Goal: Contribute content: Contribute content

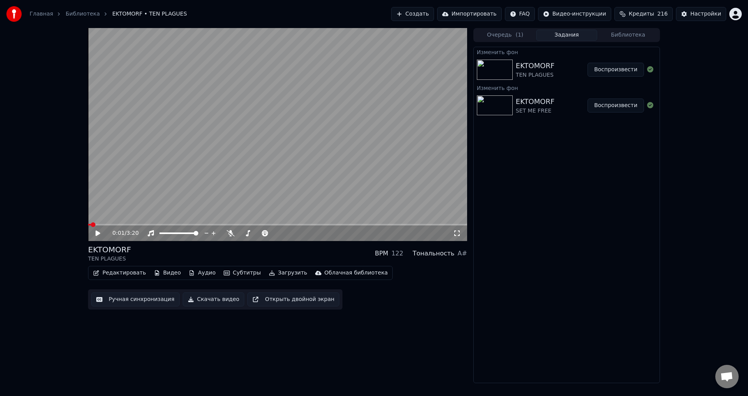
click at [619, 106] on button "Воспроизвести" at bounding box center [615, 106] width 56 height 14
click at [162, 271] on button "Видео" at bounding box center [167, 273] width 33 height 11
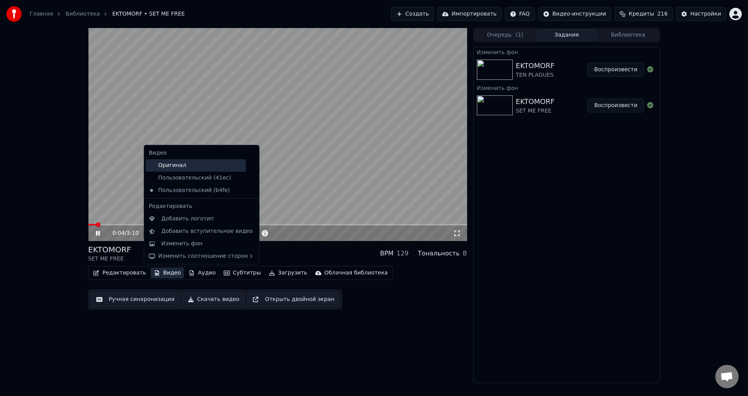
click at [187, 166] on div "Оригинал" at bounding box center [196, 165] width 100 height 12
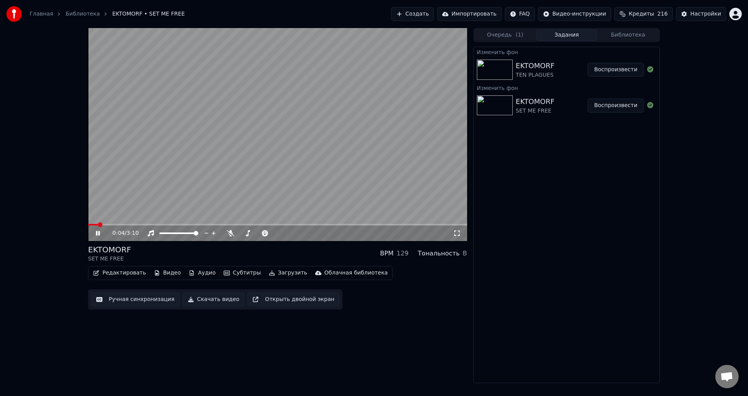
click at [166, 275] on button "Видео" at bounding box center [167, 273] width 33 height 11
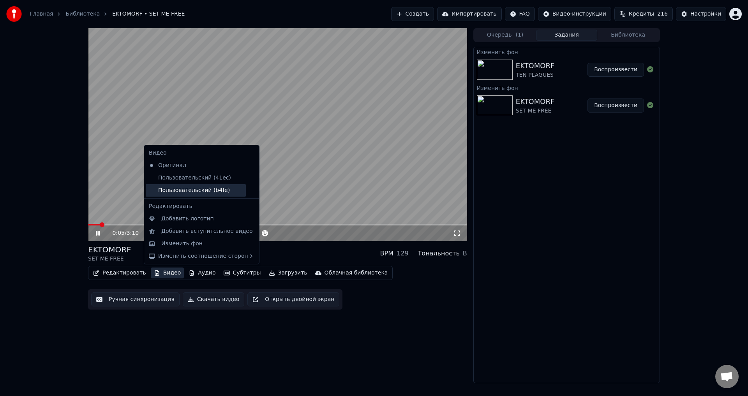
click at [177, 189] on div "Пользовательский (b4fe)" at bounding box center [196, 190] width 100 height 12
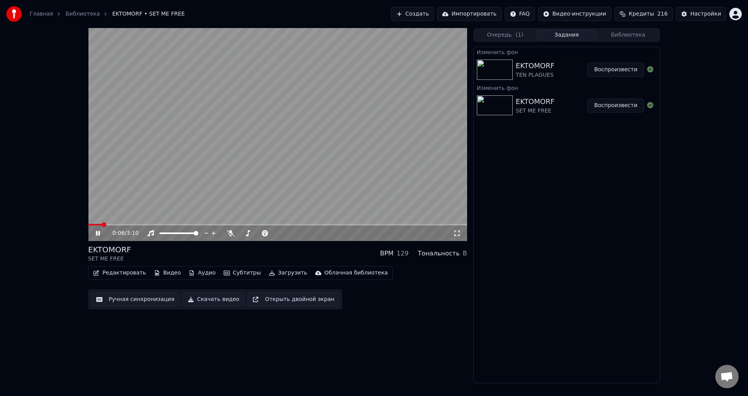
click at [136, 224] on span at bounding box center [277, 225] width 379 height 2
click at [165, 224] on span at bounding box center [277, 225] width 379 height 2
click at [456, 234] on icon at bounding box center [457, 233] width 8 height 6
click at [610, 66] on button "Воспроизвести" at bounding box center [615, 70] width 56 height 14
click at [460, 235] on icon at bounding box center [457, 233] width 8 height 6
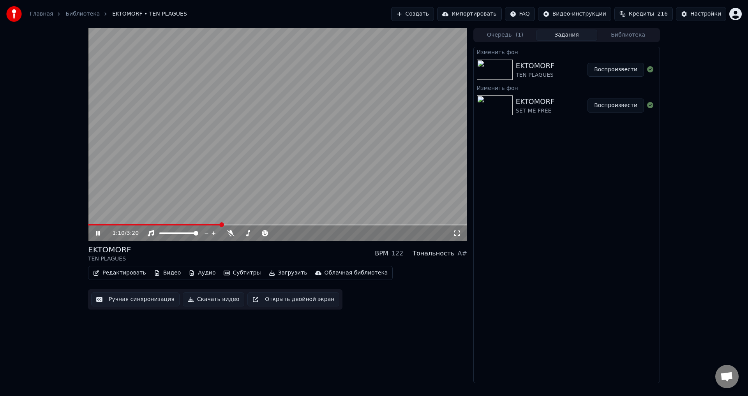
click at [356, 343] on div "1:10 / 3:20 EKTOMORF TEN PLAGUES BPM 122 Тональность A# Редактировать Видео Ауд…" at bounding box center [277, 205] width 379 height 355
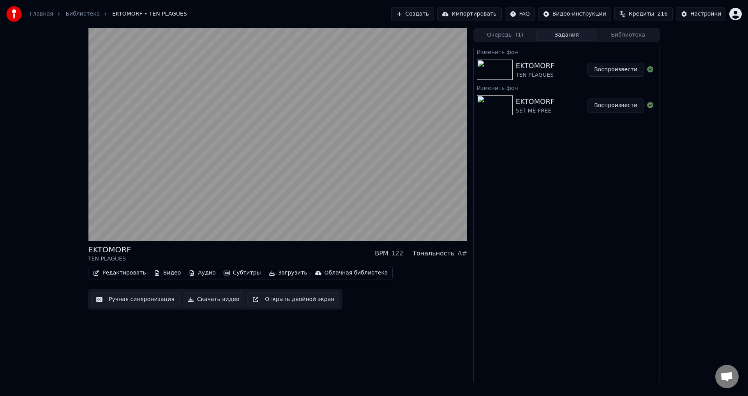
click at [275, 256] on div "EKTOMORF TEN PLAGUES BPM 122 Тональность A#" at bounding box center [277, 253] width 379 height 19
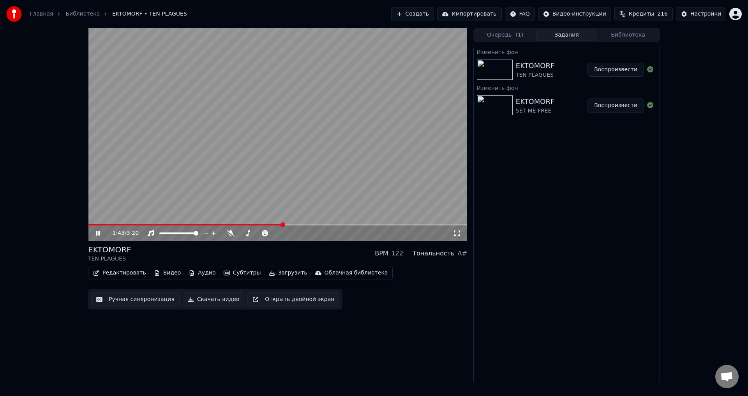
click at [458, 235] on icon at bounding box center [457, 233] width 8 height 6
click at [95, 234] on icon at bounding box center [103, 233] width 18 height 6
click at [430, 10] on button "Создать" at bounding box center [412, 14] width 43 height 14
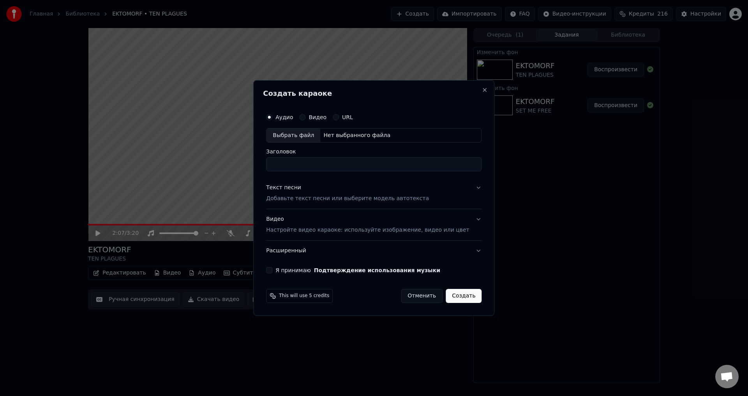
click at [306, 131] on div "Выбрать файл" at bounding box center [293, 136] width 54 height 14
type input "****"
click at [305, 198] on p "Добавьте текст песни или выберите модель автотекста" at bounding box center [347, 199] width 163 height 8
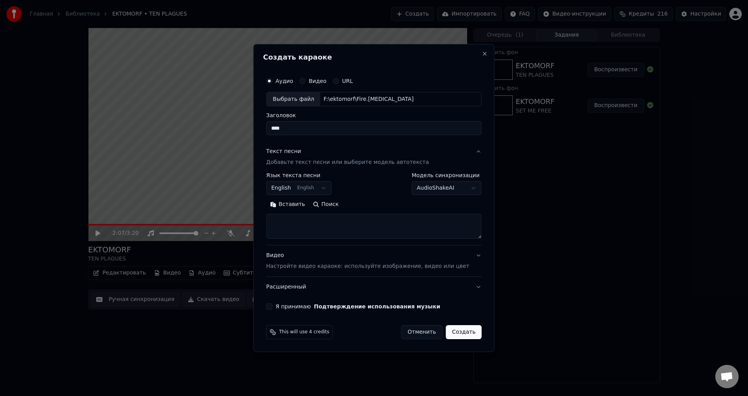
click at [310, 225] on textarea at bounding box center [373, 226] width 215 height 25
click at [342, 224] on textarea at bounding box center [373, 226] width 215 height 25
paste textarea "**********"
type textarea "**********"
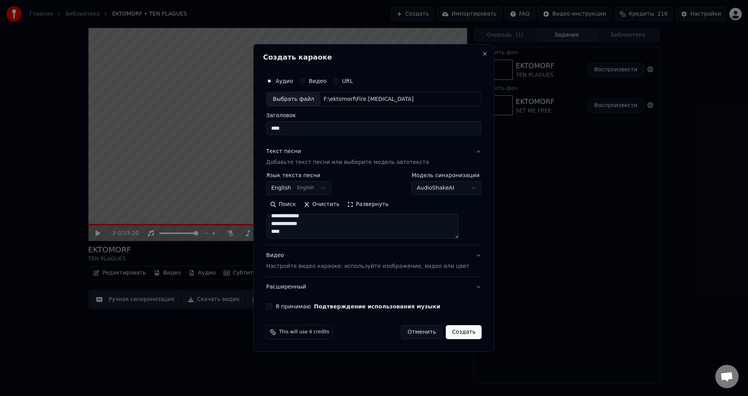
click at [342, 268] on p "Настройте видео караоке: используйте изображение, видео или цвет" at bounding box center [367, 266] width 203 height 8
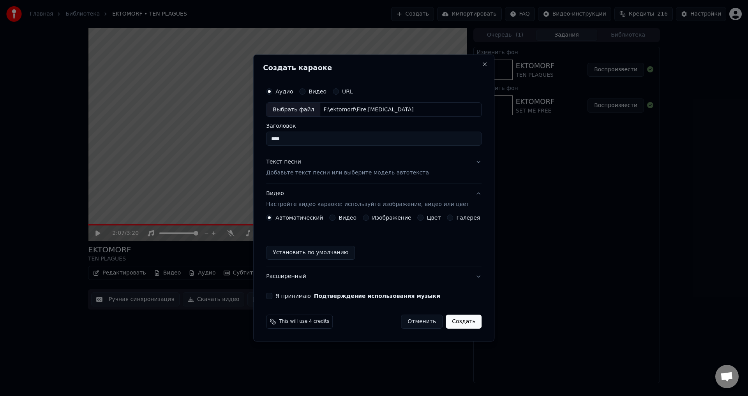
click at [369, 216] on button "Изображение" at bounding box center [366, 218] width 6 height 6
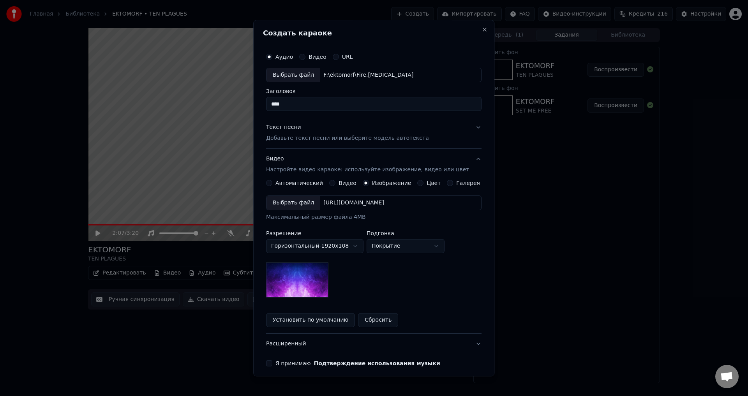
click at [299, 205] on div "Выбрать файл" at bounding box center [293, 203] width 54 height 14
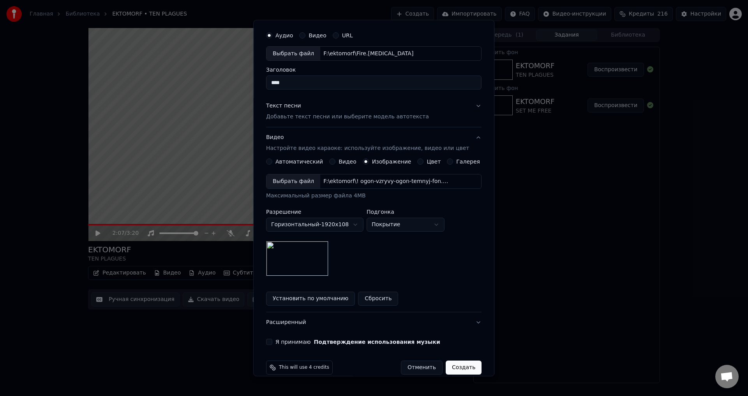
scroll to position [33, 0]
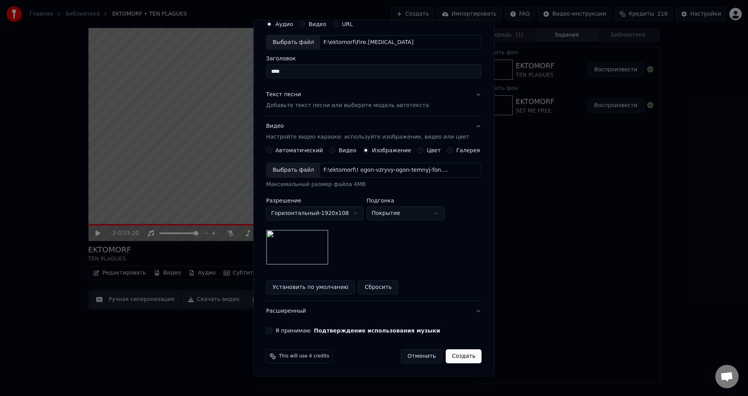
click at [272, 330] on button "Я принимаю Подтверждение использования музыки" at bounding box center [269, 331] width 6 height 6
click at [453, 353] on button "Создать" at bounding box center [464, 357] width 36 height 14
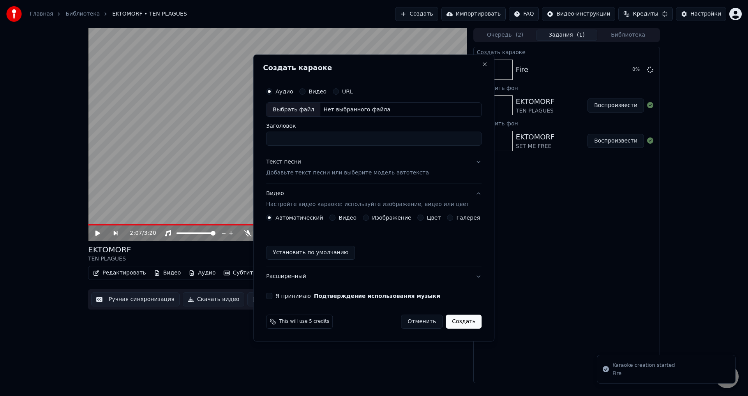
scroll to position [0, 0]
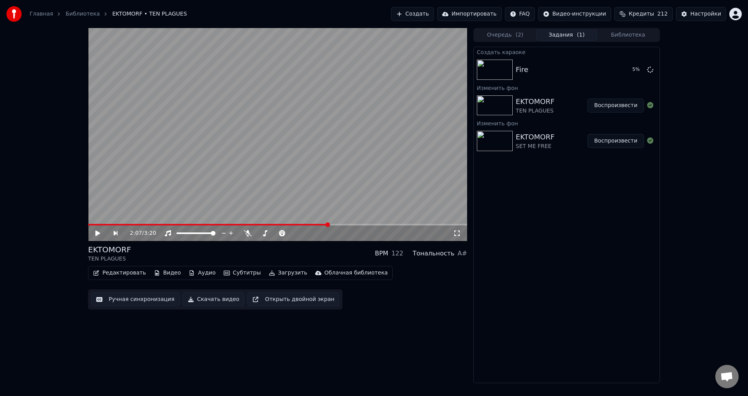
click at [326, 165] on video at bounding box center [277, 134] width 379 height 213
click at [359, 162] on video at bounding box center [277, 134] width 379 height 213
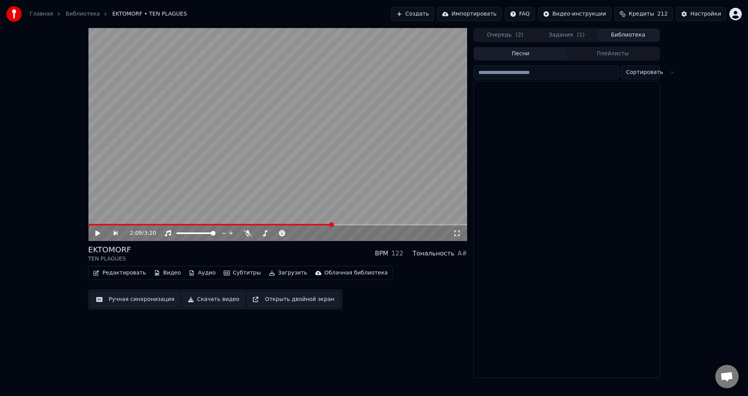
click at [629, 33] on button "Библиотека" at bounding box center [628, 35] width 62 height 11
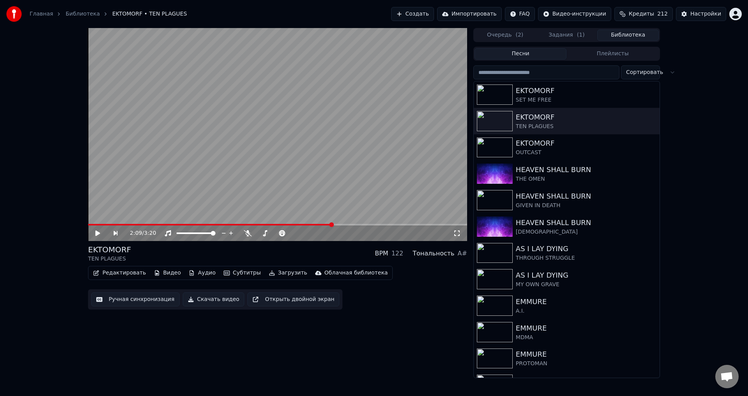
click at [284, 251] on div "EKTOMORF TEN PLAGUES BPM 122 Тональность A#" at bounding box center [277, 253] width 379 height 19
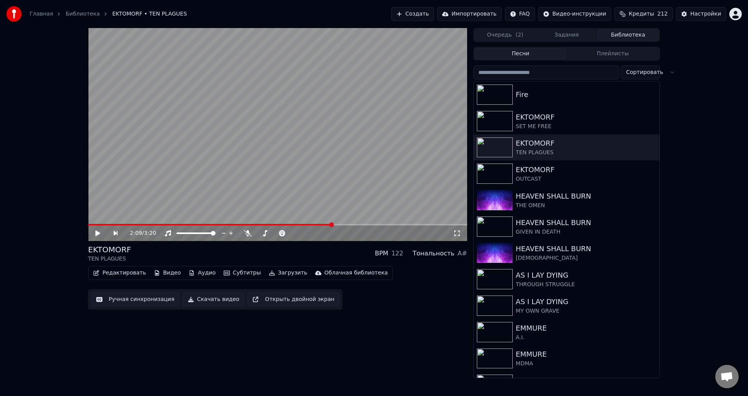
click at [326, 155] on video at bounding box center [277, 134] width 379 height 213
click at [405, 224] on span at bounding box center [277, 225] width 379 height 2
click at [278, 251] on div "EKTOMORF TEN PLAGUES BPM 122 Тональность A#" at bounding box center [277, 253] width 379 height 19
click at [454, 234] on icon at bounding box center [457, 233] width 8 height 6
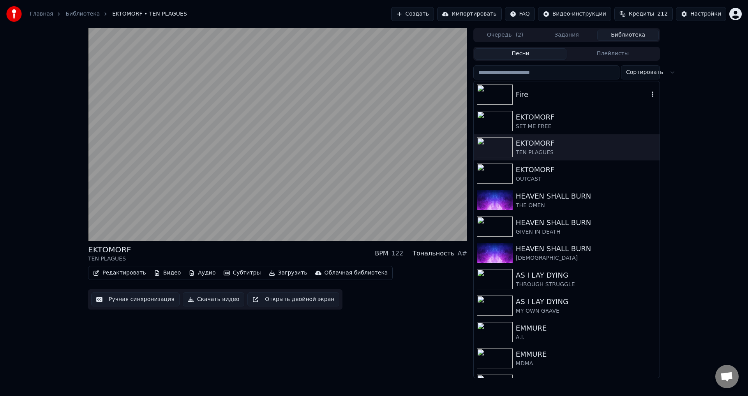
click at [572, 105] on div "Fire" at bounding box center [567, 94] width 186 height 26
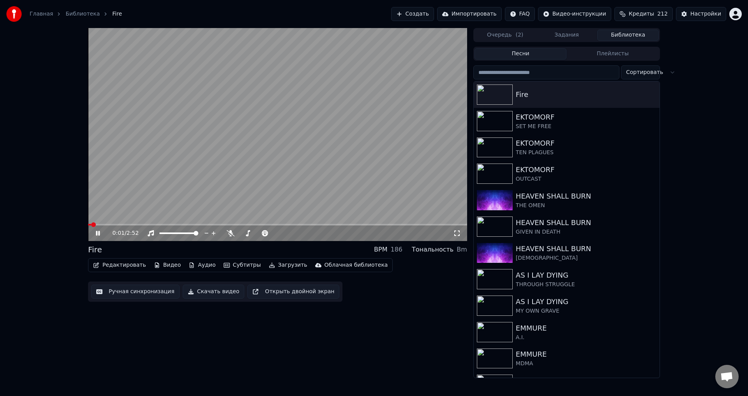
click at [95, 234] on icon at bounding box center [103, 233] width 18 height 6
click at [168, 265] on button "Видео" at bounding box center [167, 265] width 33 height 11
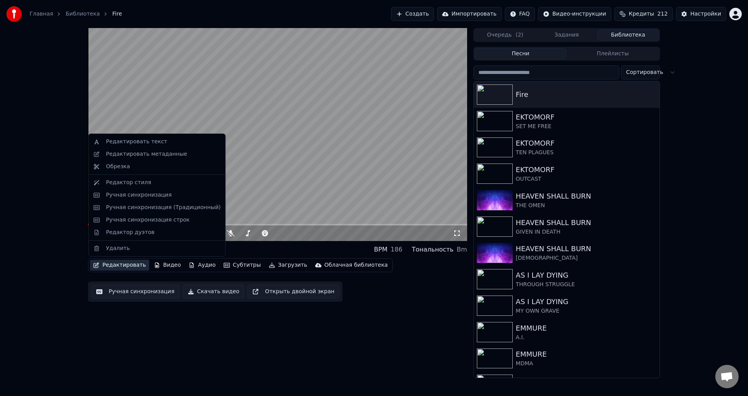
click at [126, 266] on button "Редактировать" at bounding box center [119, 265] width 59 height 11
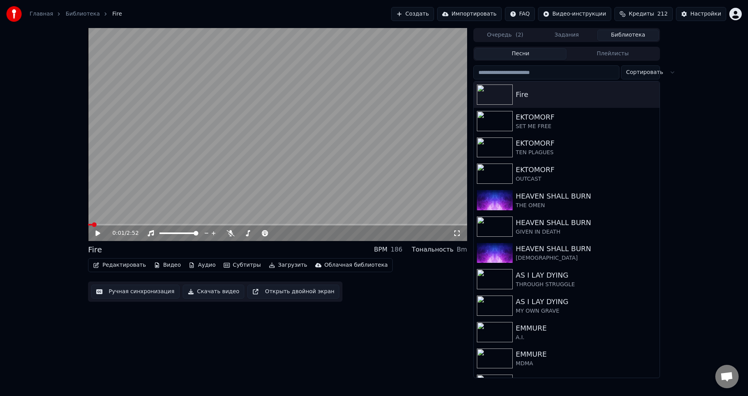
click at [126, 266] on button "Редактировать" at bounding box center [119, 265] width 59 height 11
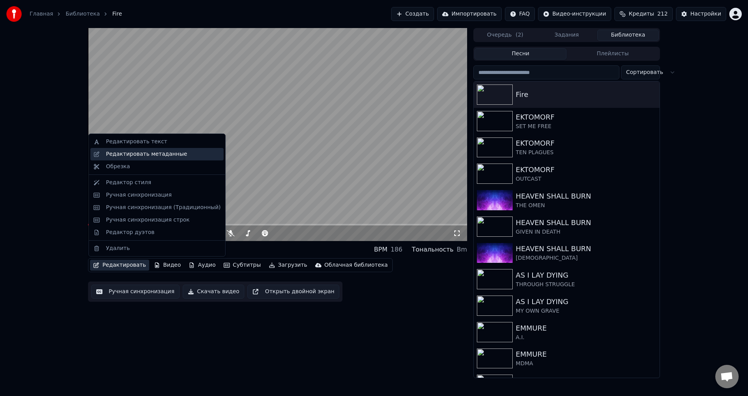
click at [160, 156] on div "Редактировать метаданные" at bounding box center [146, 154] width 81 height 8
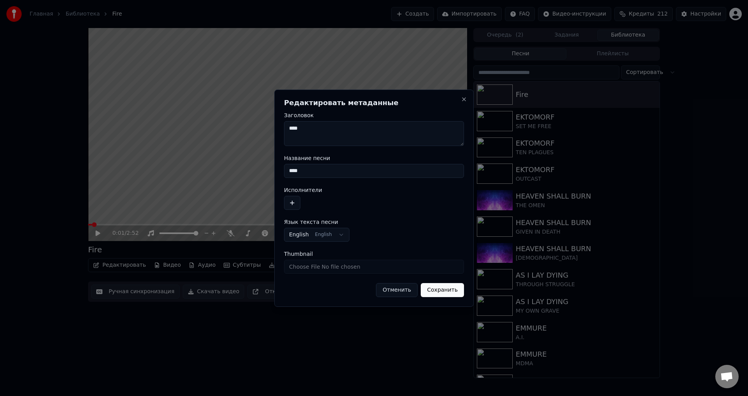
drag, startPoint x: 300, startPoint y: 173, endPoint x: 271, endPoint y: 173, distance: 29.2
click at [271, 173] on body "Главная Библиотека Fire Создать Импортировать FAQ Видео-инструкции Кредиты 212 …" at bounding box center [374, 198] width 748 height 396
type input "********"
click at [290, 204] on button "button" at bounding box center [292, 203] width 16 height 14
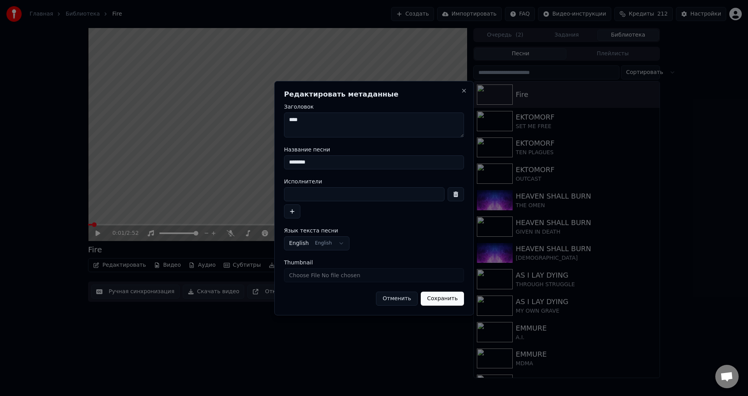
click at [322, 198] on input at bounding box center [364, 194] width 160 height 14
type input "****"
click at [446, 297] on button "Сохранить" at bounding box center [442, 299] width 43 height 14
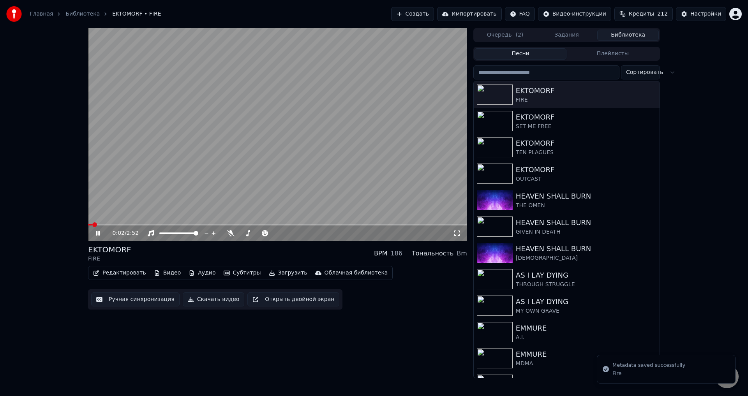
click at [88, 225] on span at bounding box center [90, 225] width 4 height 2
click at [454, 232] on icon at bounding box center [456, 233] width 5 height 5
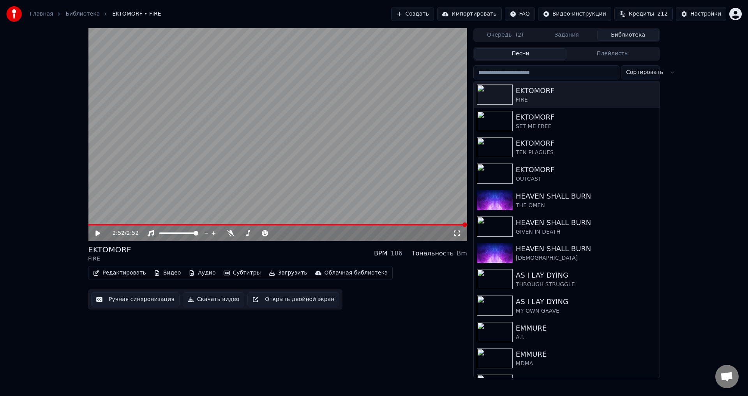
click at [305, 130] on video at bounding box center [277, 134] width 379 height 213
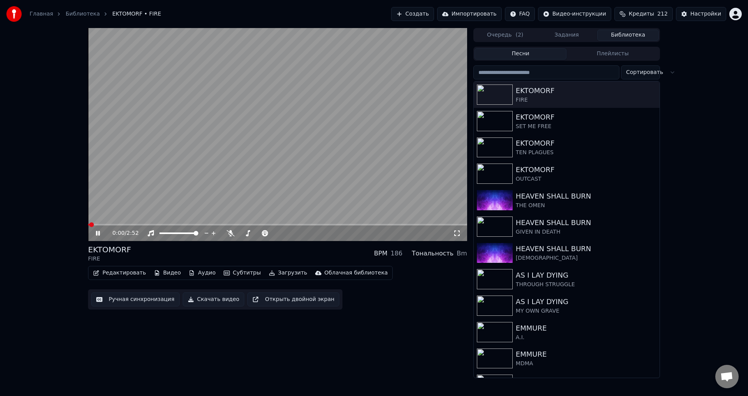
click at [305, 131] on video at bounding box center [277, 134] width 379 height 213
click at [139, 302] on button "Ручная синхронизация" at bounding box center [135, 299] width 88 height 14
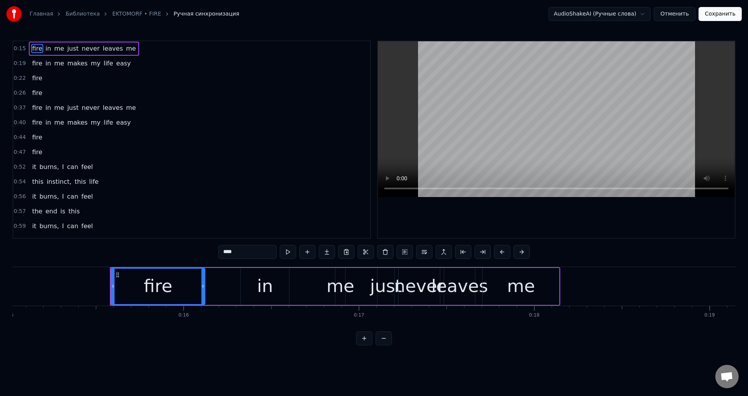
scroll to position [0, 2616]
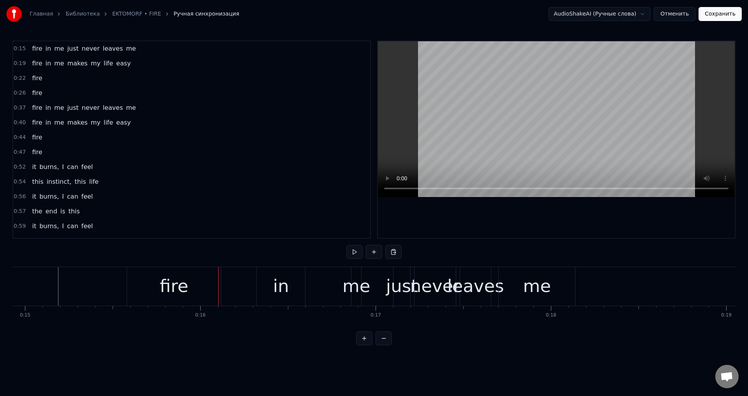
click at [163, 284] on div "fire" at bounding box center [174, 286] width 29 height 26
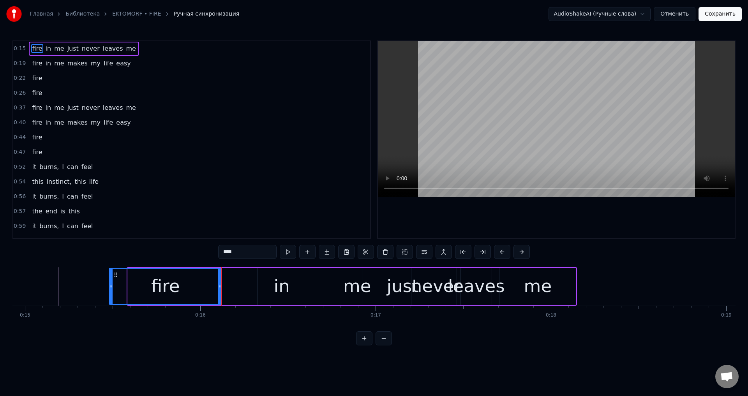
drag, startPoint x: 129, startPoint y: 285, endPoint x: 109, endPoint y: 289, distance: 19.8
click at [110, 289] on icon at bounding box center [110, 286] width 3 height 6
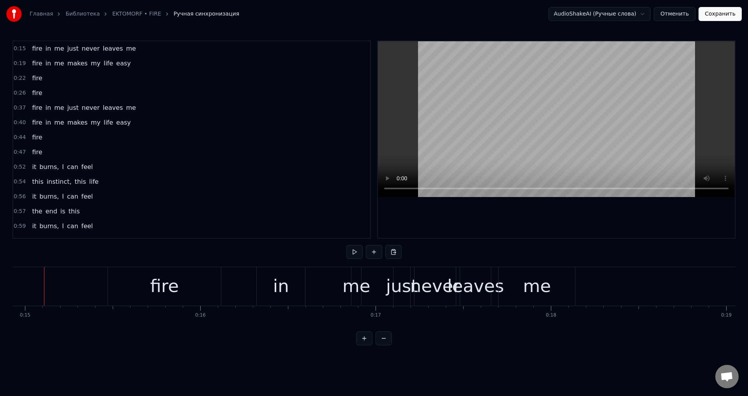
scroll to position [0, 2609]
click at [284, 282] on div "in" at bounding box center [289, 286] width 16 height 26
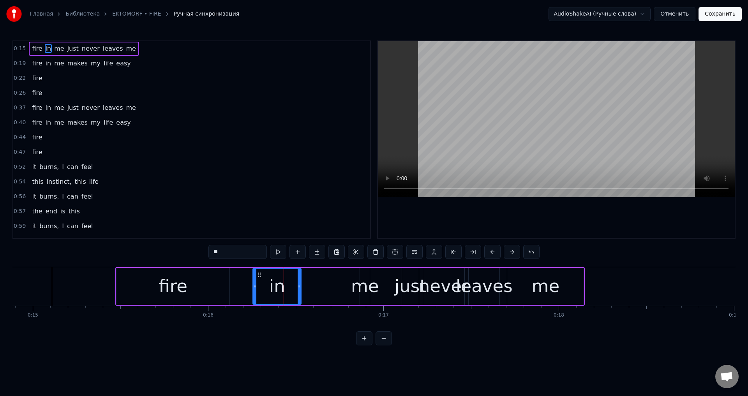
drag, startPoint x: 269, startPoint y: 275, endPoint x: 259, endPoint y: 278, distance: 11.5
click at [259, 278] on div "in" at bounding box center [277, 286] width 48 height 35
click at [363, 282] on div "me" at bounding box center [365, 286] width 28 height 26
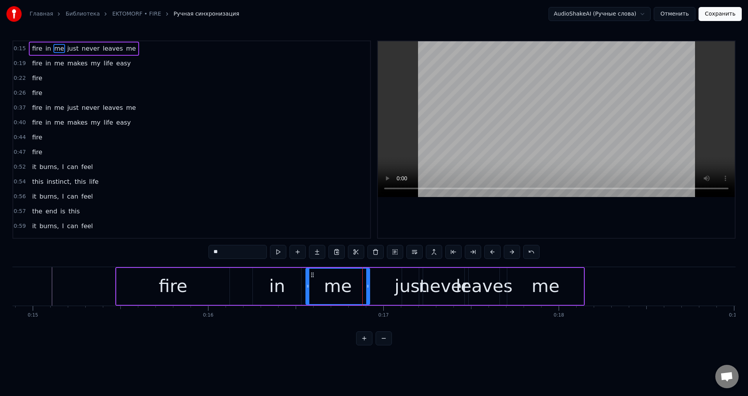
drag, startPoint x: 362, startPoint y: 279, endPoint x: 306, endPoint y: 282, distance: 55.4
click at [306, 282] on div at bounding box center [307, 286] width 3 height 35
drag, startPoint x: 367, startPoint y: 283, endPoint x: 351, endPoint y: 285, distance: 16.5
click at [352, 285] on div at bounding box center [353, 286] width 3 height 35
click at [141, 283] on div "fire" at bounding box center [172, 286] width 113 height 37
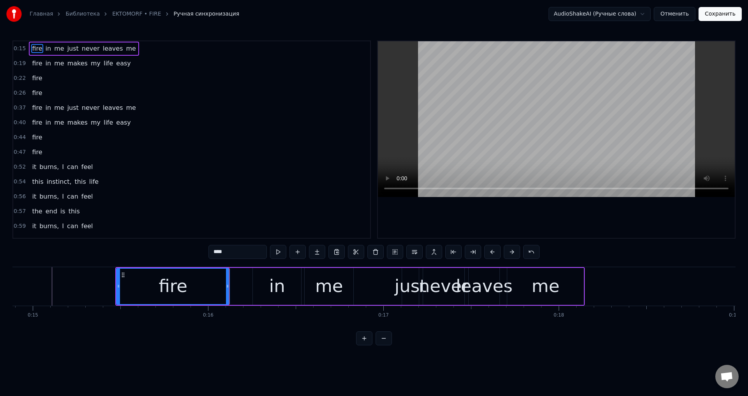
click at [264, 291] on div "in" at bounding box center [277, 286] width 48 height 37
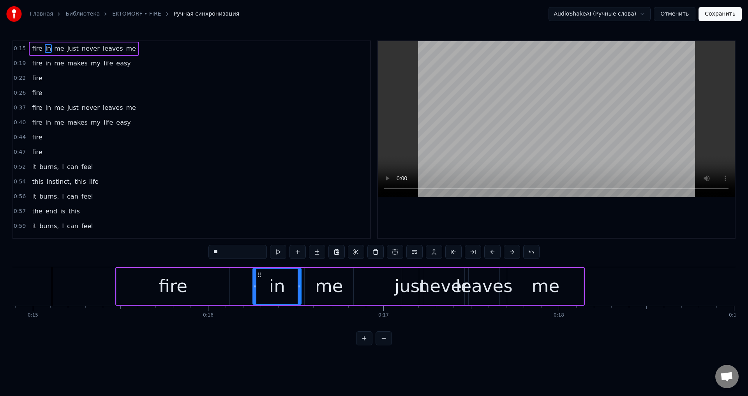
click at [317, 285] on div "me" at bounding box center [329, 286] width 28 height 26
click at [267, 283] on div "in" at bounding box center [277, 286] width 48 height 37
drag, startPoint x: 298, startPoint y: 284, endPoint x: 271, endPoint y: 289, distance: 27.3
click at [273, 289] on div at bounding box center [274, 286] width 3 height 35
click at [254, 284] on icon at bounding box center [254, 286] width 3 height 6
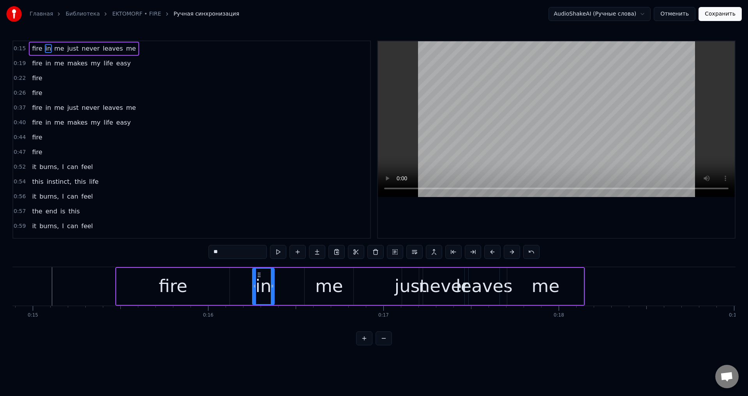
click at [307, 284] on div "me" at bounding box center [329, 286] width 49 height 37
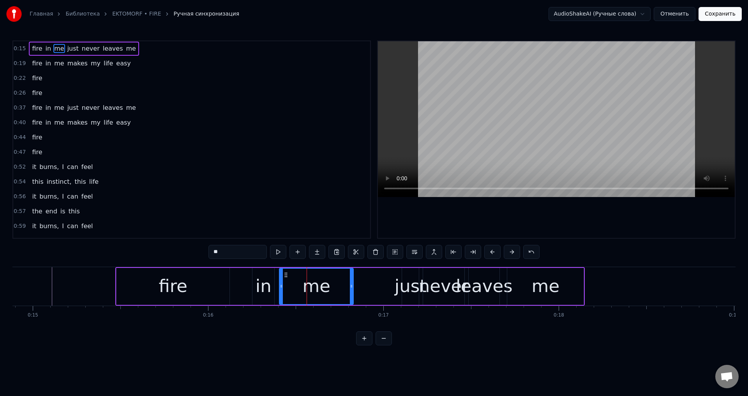
drag, startPoint x: 303, startPoint y: 285, endPoint x: 281, endPoint y: 289, distance: 22.5
click at [281, 289] on icon at bounding box center [281, 286] width 3 height 6
drag, startPoint x: 282, startPoint y: 286, endPoint x: 305, endPoint y: 287, distance: 23.0
click at [305, 287] on icon at bounding box center [304, 286] width 3 height 6
click at [268, 285] on div "in" at bounding box center [263, 286] width 16 height 26
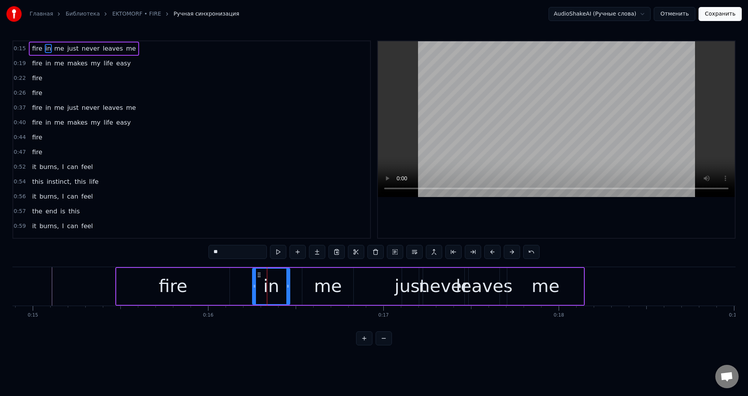
drag, startPoint x: 272, startPoint y: 285, endPoint x: 288, endPoint y: 288, distance: 16.2
click at [288, 288] on icon at bounding box center [287, 286] width 3 height 6
click at [403, 287] on div "just" at bounding box center [411, 286] width 32 height 26
type input "****"
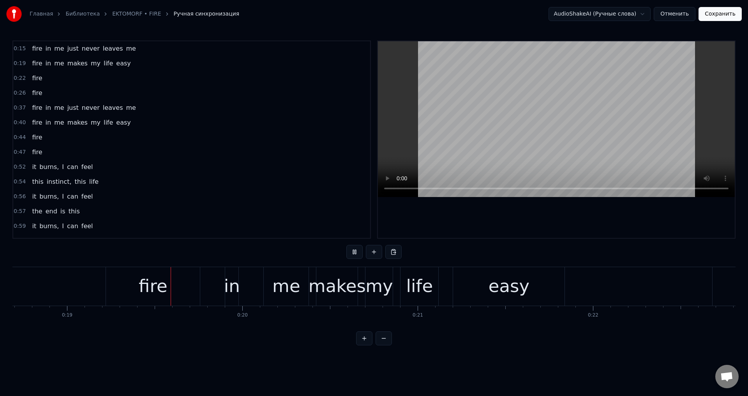
scroll to position [0, 3277]
click at [108, 283] on div "fire" at bounding box center [151, 286] width 94 height 39
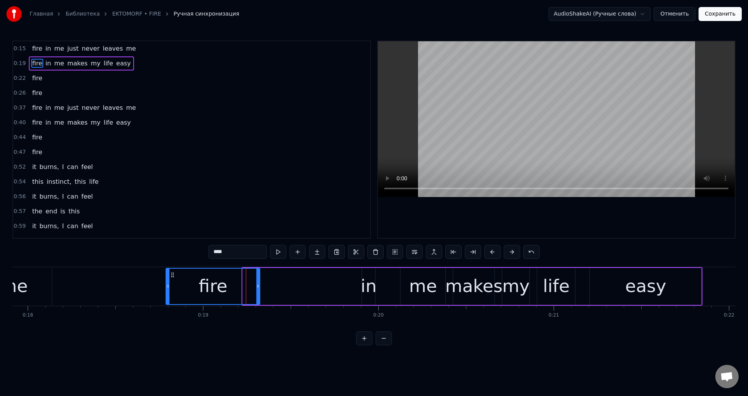
scroll to position [0, 3135]
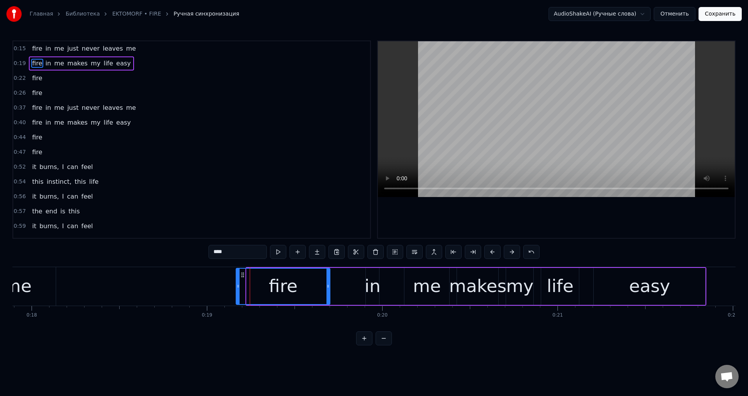
drag, startPoint x: 111, startPoint y: 275, endPoint x: 242, endPoint y: 277, distance: 131.3
click at [242, 277] on icon at bounding box center [243, 275] width 6 height 6
click at [371, 280] on div "in" at bounding box center [373, 286] width 16 height 26
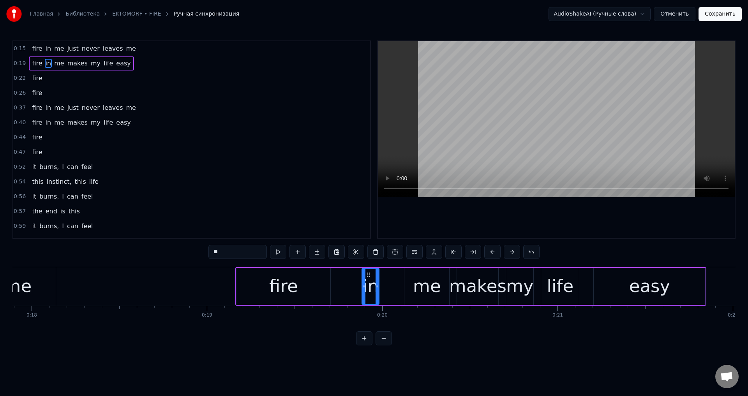
drag, startPoint x: 368, startPoint y: 283, endPoint x: 362, endPoint y: 285, distance: 6.0
click at [362, 285] on icon at bounding box center [363, 286] width 3 height 6
drag, startPoint x: 378, startPoint y: 285, endPoint x: 387, endPoint y: 285, distance: 8.6
click at [387, 285] on icon at bounding box center [385, 286] width 3 height 6
click at [420, 283] on div "me" at bounding box center [427, 286] width 28 height 26
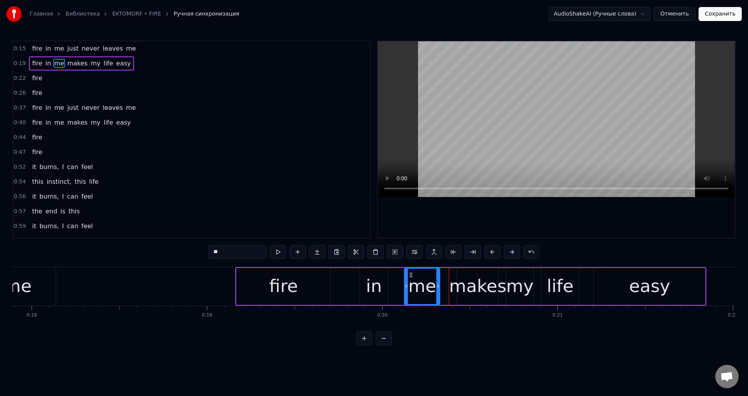
drag, startPoint x: 446, startPoint y: 284, endPoint x: 437, endPoint y: 287, distance: 9.9
click at [437, 287] on icon at bounding box center [437, 286] width 3 height 6
click at [459, 282] on div "makes" at bounding box center [477, 286] width 57 height 26
type input "*****"
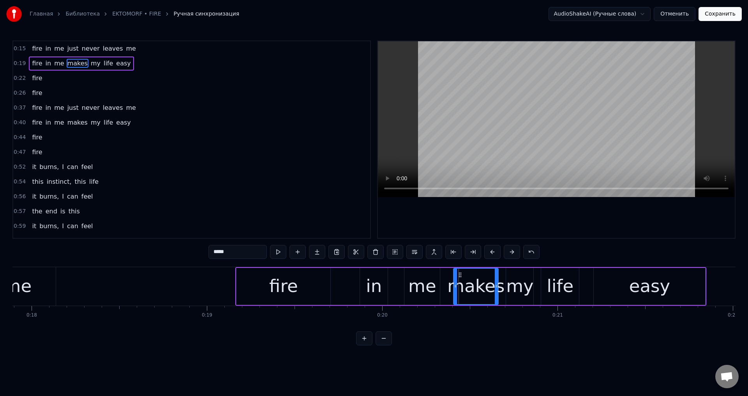
drag, startPoint x: 458, startPoint y: 283, endPoint x: 454, endPoint y: 285, distance: 4.2
click at [454, 285] on icon at bounding box center [455, 286] width 3 height 6
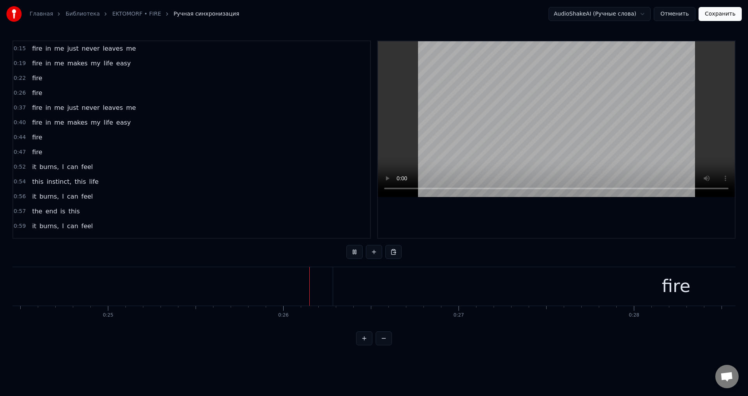
scroll to position [0, 4443]
click at [180, 283] on div "fire" at bounding box center [519, 286] width 686 height 39
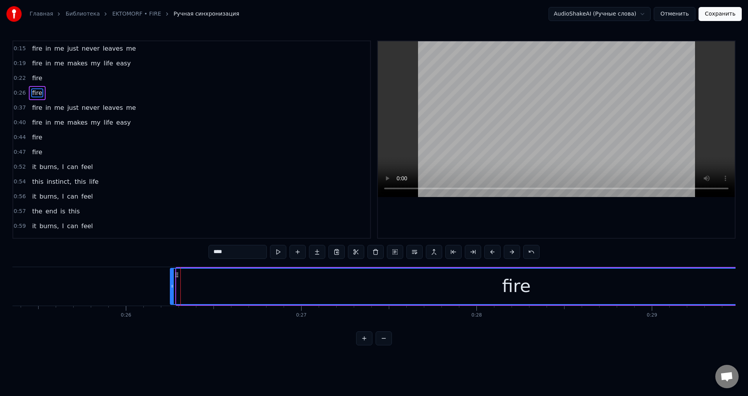
drag, startPoint x: 177, startPoint y: 286, endPoint x: 171, endPoint y: 288, distance: 6.5
click at [171, 288] on icon at bounding box center [172, 286] width 3 height 6
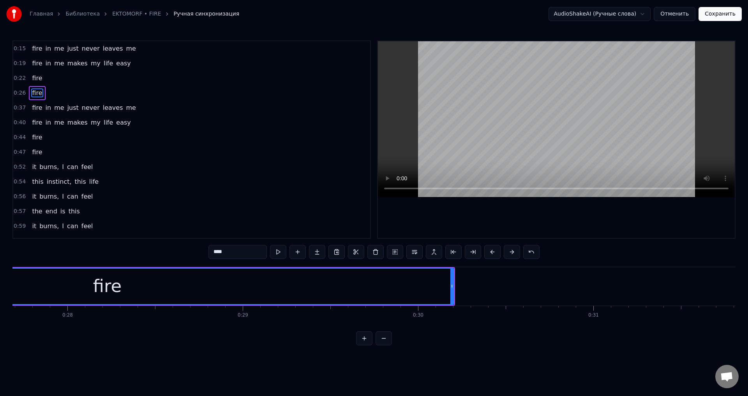
scroll to position [0, 4885]
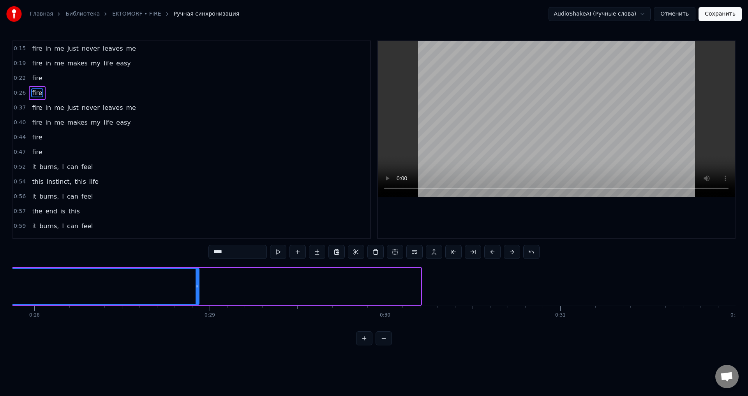
drag, startPoint x: 419, startPoint y: 285, endPoint x: 198, endPoint y: 292, distance: 221.7
click at [198, 292] on div at bounding box center [197, 286] width 3 height 35
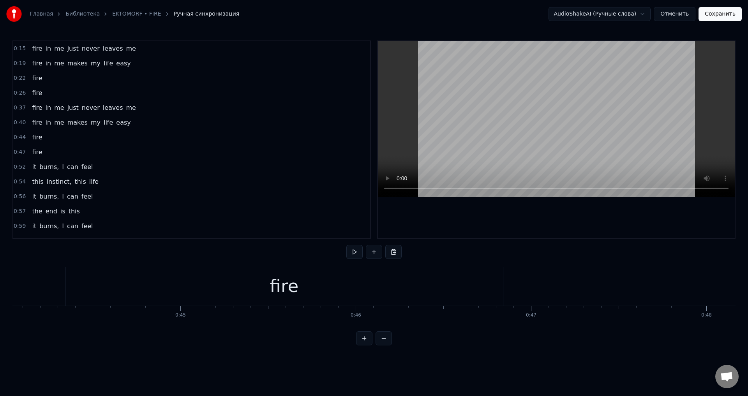
scroll to position [0, 7719]
click at [72, 280] on div "fire" at bounding box center [283, 286] width 437 height 39
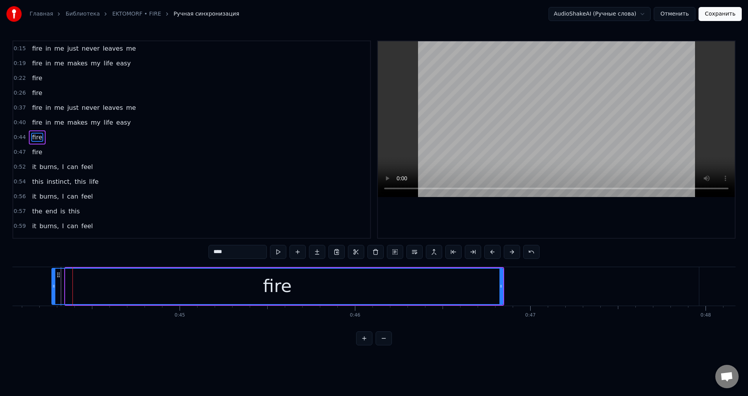
drag, startPoint x: 67, startPoint y: 286, endPoint x: 53, endPoint y: 288, distance: 13.8
click at [53, 288] on icon at bounding box center [53, 286] width 3 height 6
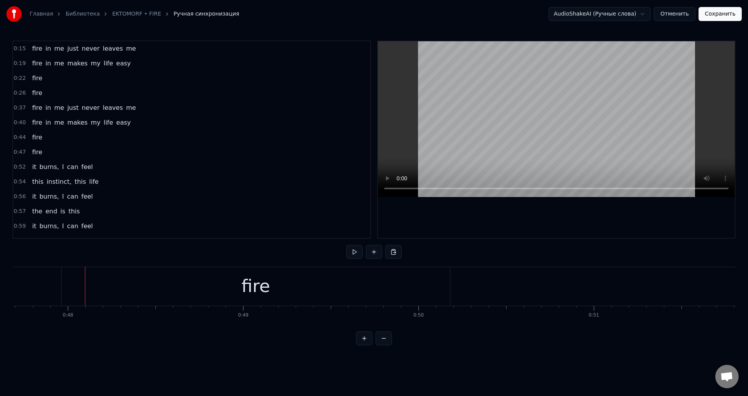
scroll to position [0, 8390]
click at [186, 280] on div "fire" at bounding box center [222, 286] width 388 height 39
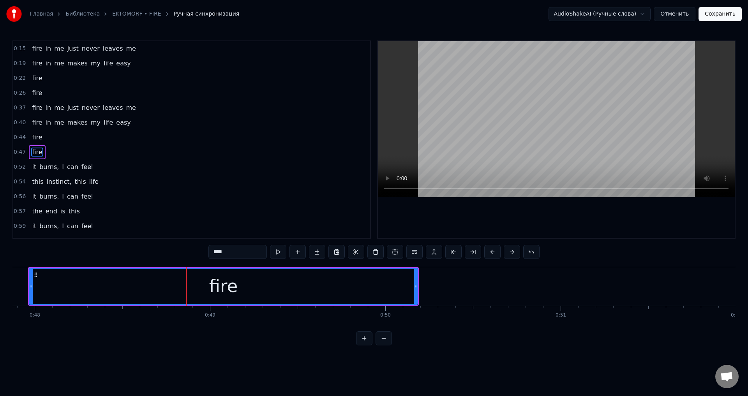
scroll to position [12, 0]
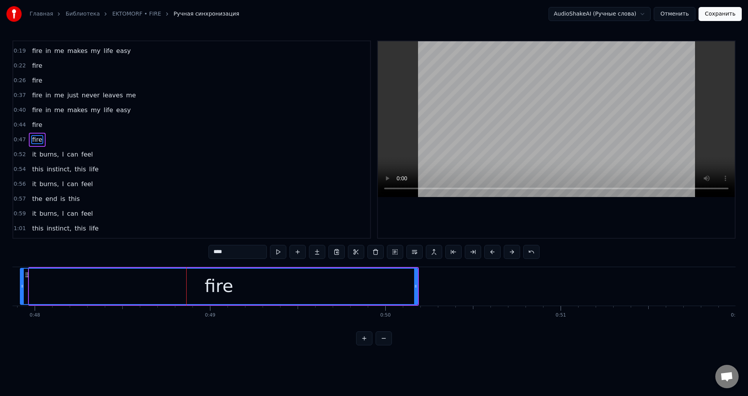
drag, startPoint x: 31, startPoint y: 282, endPoint x: 22, endPoint y: 285, distance: 9.4
click at [22, 285] on div at bounding box center [22, 286] width 3 height 35
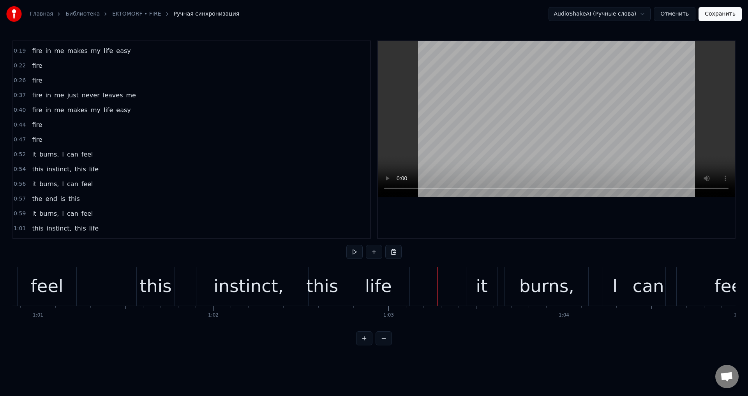
scroll to position [0, 10499]
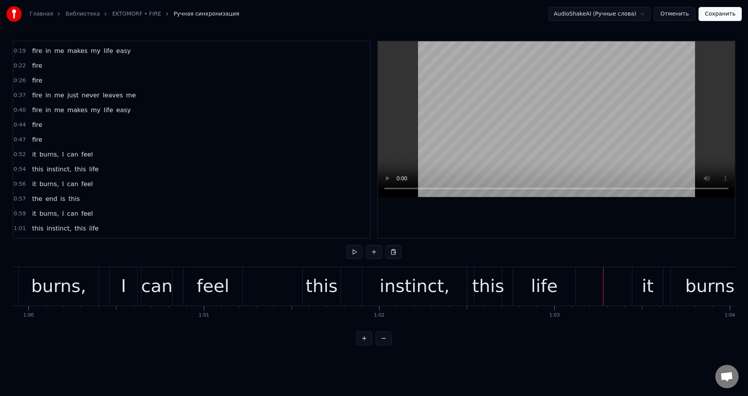
click at [316, 279] on div "this" at bounding box center [322, 286] width 32 height 26
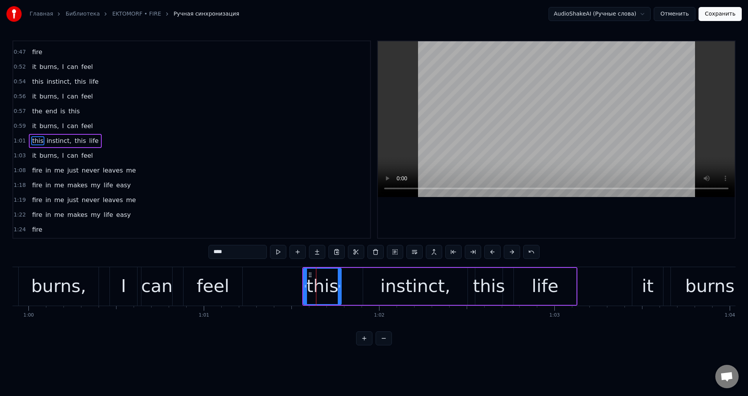
scroll to position [101, 0]
click at [379, 281] on div "instinct," at bounding box center [415, 286] width 104 height 37
type input "*********"
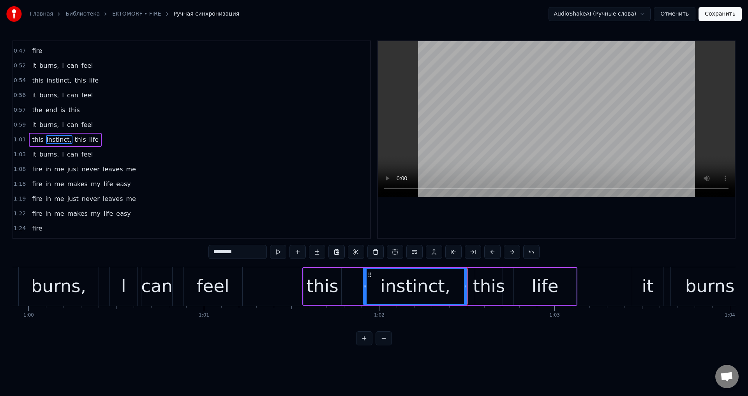
click at [359, 285] on div "this instinct, this life" at bounding box center [439, 286] width 275 height 39
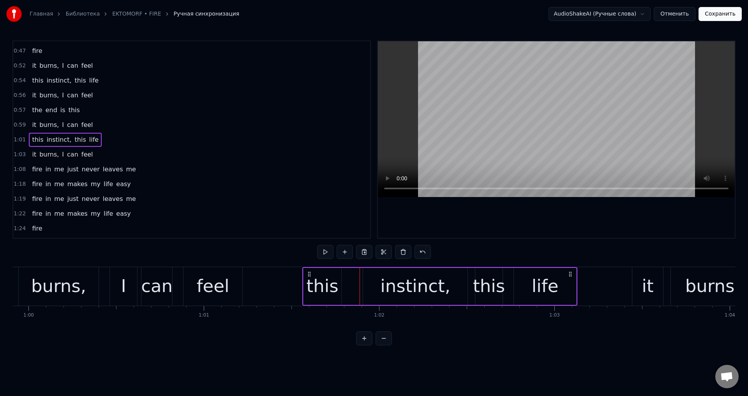
click at [364, 283] on div "instinct," at bounding box center [415, 286] width 104 height 37
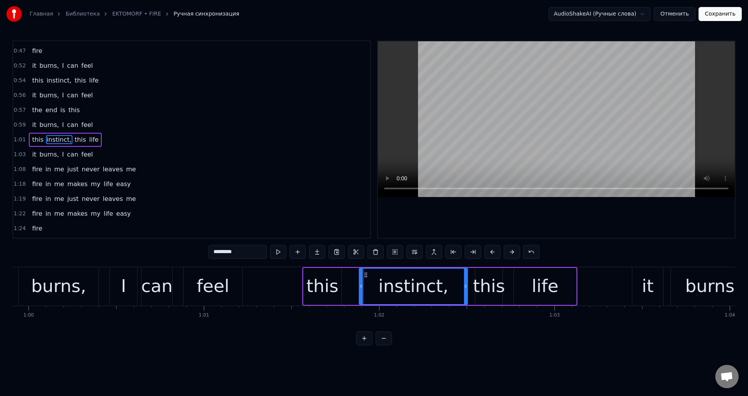
drag, startPoint x: 364, startPoint y: 285, endPoint x: 360, endPoint y: 287, distance: 4.4
click at [360, 287] on icon at bounding box center [360, 286] width 3 height 6
click at [489, 283] on div "this" at bounding box center [489, 286] width 32 height 26
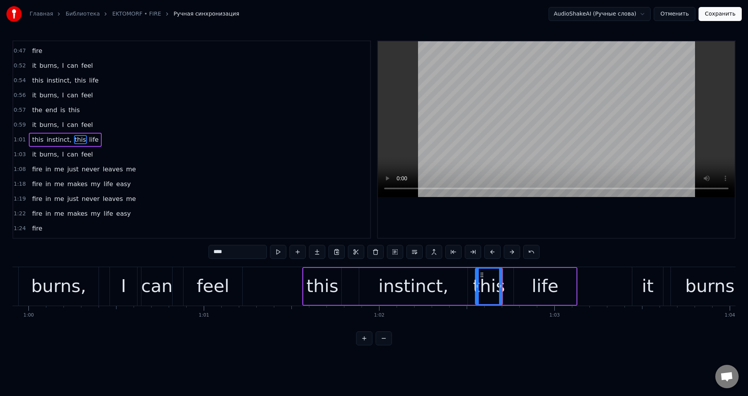
click at [527, 282] on div "life" at bounding box center [545, 286] width 62 height 37
type input "****"
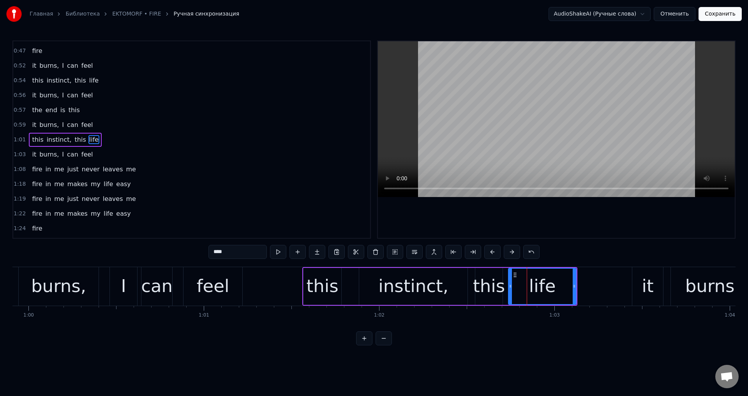
drag, startPoint x: 514, startPoint y: 283, endPoint x: 509, endPoint y: 284, distance: 6.0
click at [509, 284] on div at bounding box center [510, 286] width 3 height 35
drag, startPoint x: 573, startPoint y: 287, endPoint x: 567, endPoint y: 288, distance: 6.4
click at [567, 288] on icon at bounding box center [567, 286] width 3 height 6
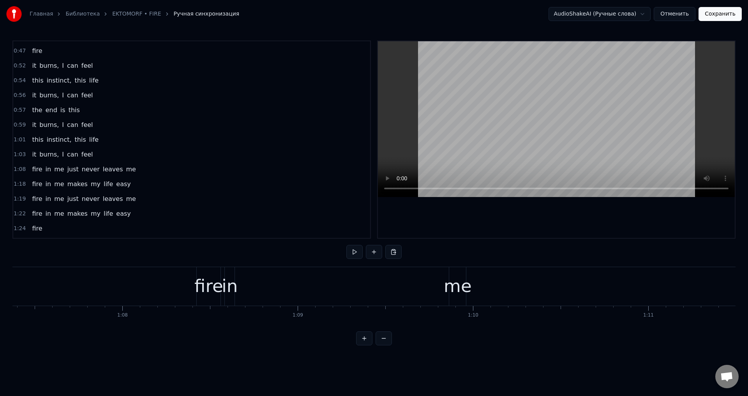
scroll to position [0, 11757]
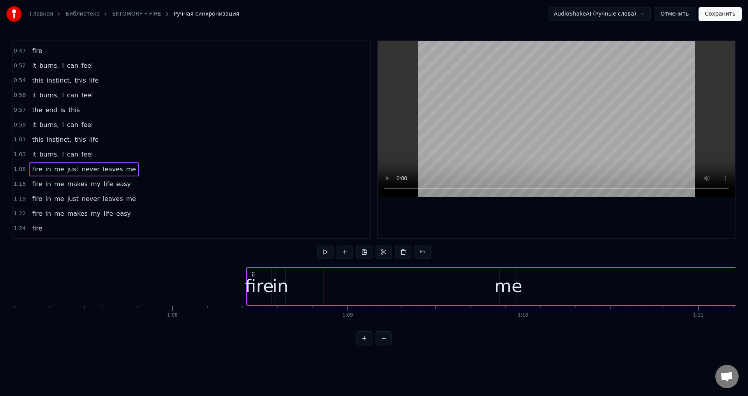
click at [504, 277] on div "me" at bounding box center [508, 286] width 28 height 26
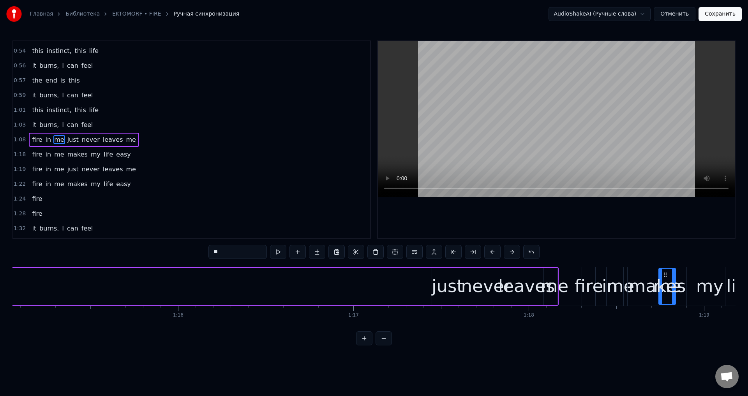
scroll to position [0, 13159]
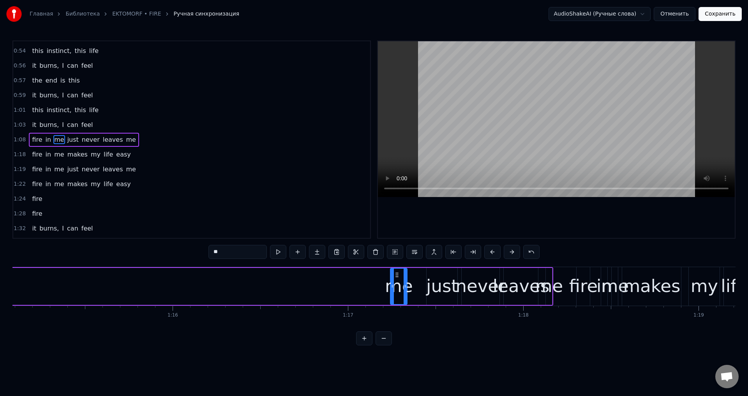
drag, startPoint x: 506, startPoint y: 274, endPoint x: 396, endPoint y: 284, distance: 109.9
click at [396, 284] on div "me" at bounding box center [399, 286] width 16 height 35
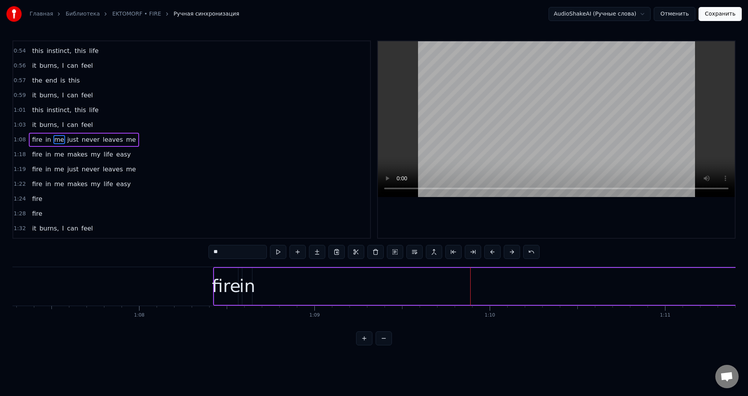
scroll to position [0, 11791]
click at [247, 276] on div "in" at bounding box center [247, 286] width 16 height 26
drag, startPoint x: 250, startPoint y: 277, endPoint x: 259, endPoint y: 279, distance: 8.8
click at [259, 279] on div at bounding box center [258, 286] width 3 height 35
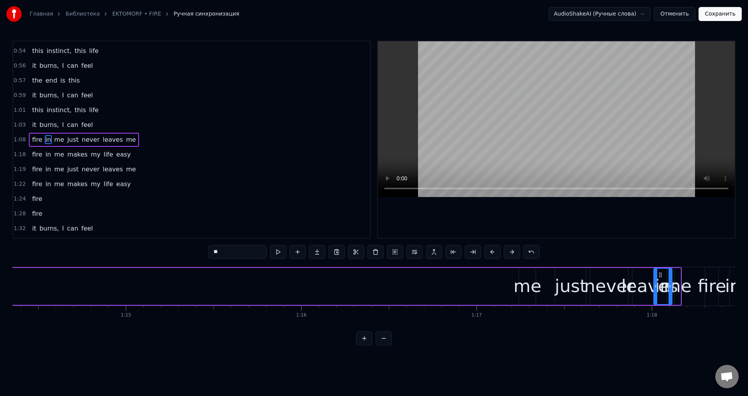
scroll to position [0, 13037]
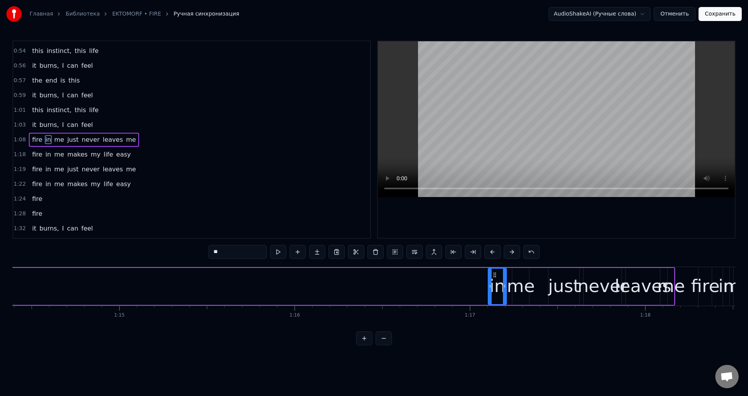
drag, startPoint x: 250, startPoint y: 275, endPoint x: 496, endPoint y: 283, distance: 246.3
click at [496, 283] on div "in" at bounding box center [497, 286] width 18 height 35
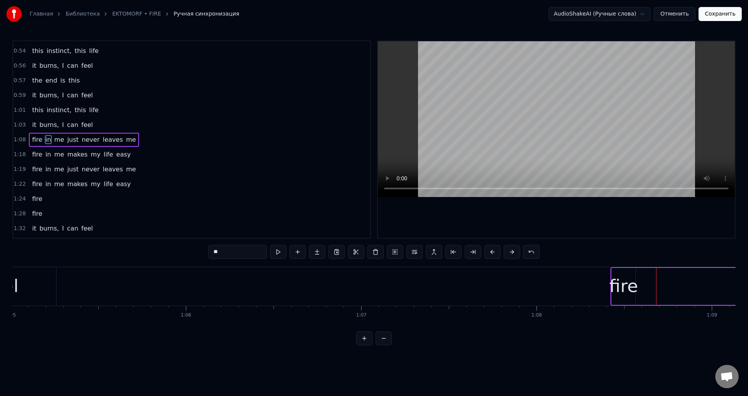
scroll to position [0, 11724]
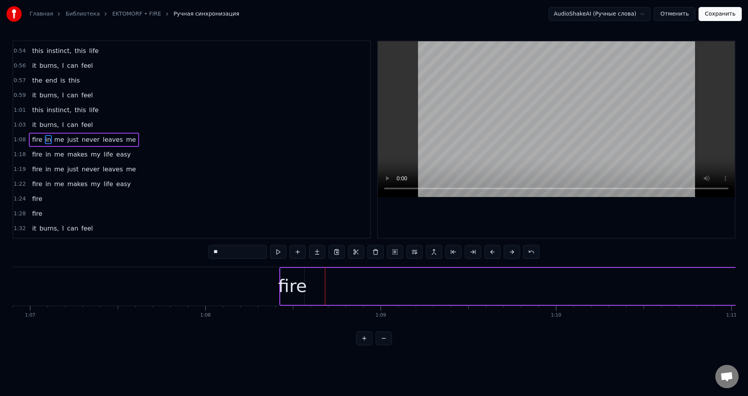
click at [298, 280] on div "fire" at bounding box center [292, 286] width 29 height 26
type input "****"
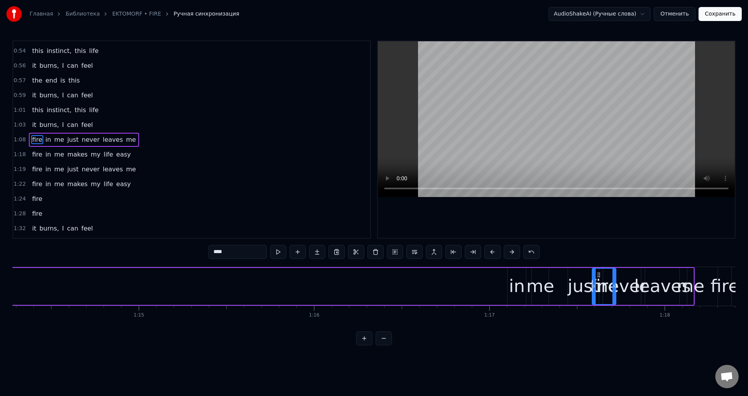
scroll to position [0, 13018]
drag, startPoint x: 287, startPoint y: 276, endPoint x: 481, endPoint y: 284, distance: 193.7
click at [481, 284] on div "fire" at bounding box center [481, 286] width 23 height 35
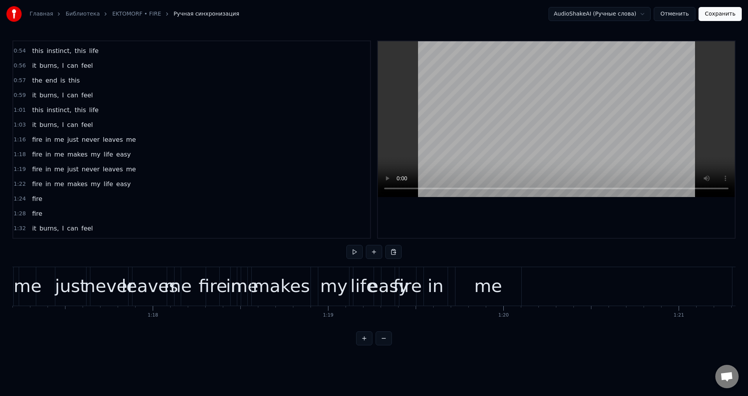
scroll to position [0, 13546]
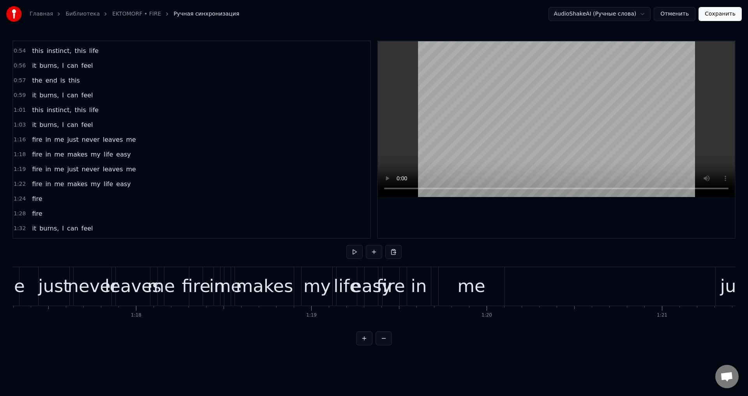
click at [471, 292] on div "me" at bounding box center [471, 286] width 28 height 26
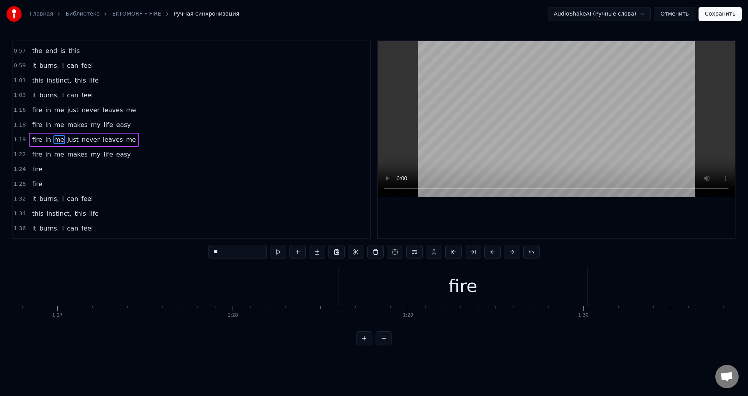
scroll to position [0, 15136]
click at [428, 293] on div "fire" at bounding box center [529, 286] width 248 height 39
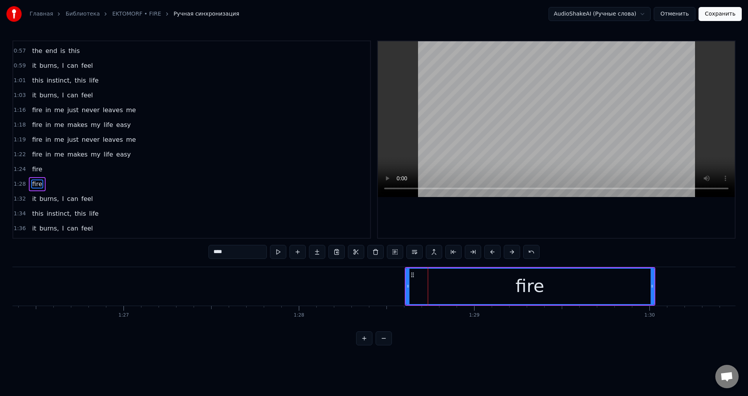
scroll to position [205, 0]
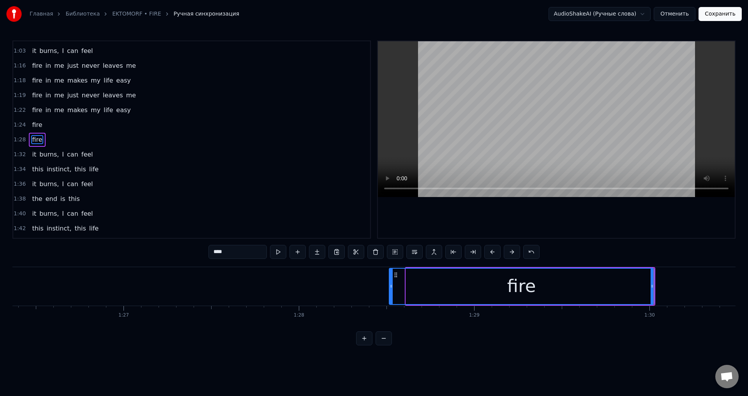
drag, startPoint x: 408, startPoint y: 287, endPoint x: 391, endPoint y: 291, distance: 17.1
click at [391, 291] on div at bounding box center [390, 286] width 3 height 35
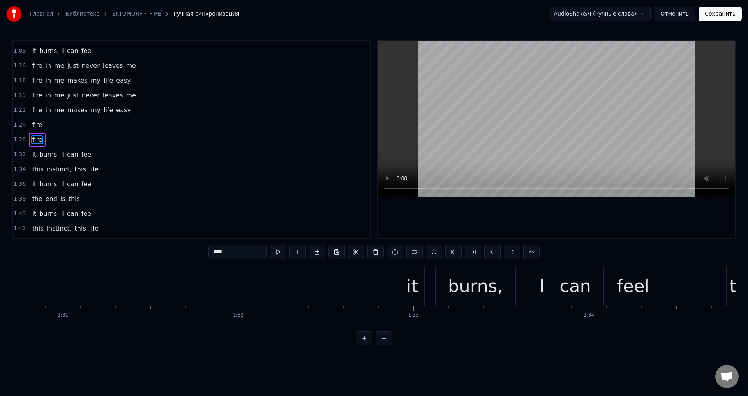
scroll to position [0, 15931]
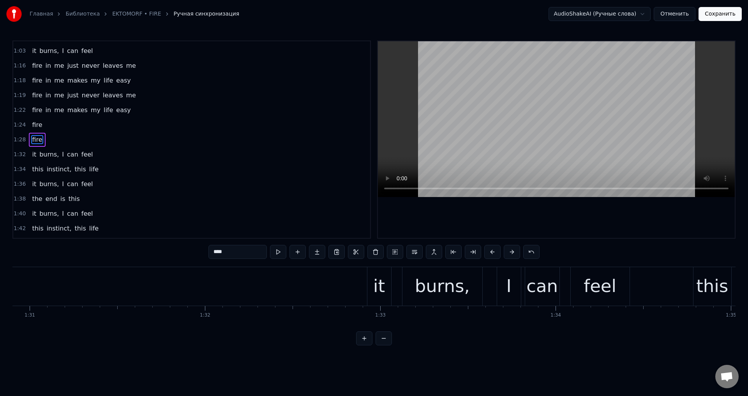
click at [378, 287] on div "it" at bounding box center [379, 286] width 12 height 26
type input "**"
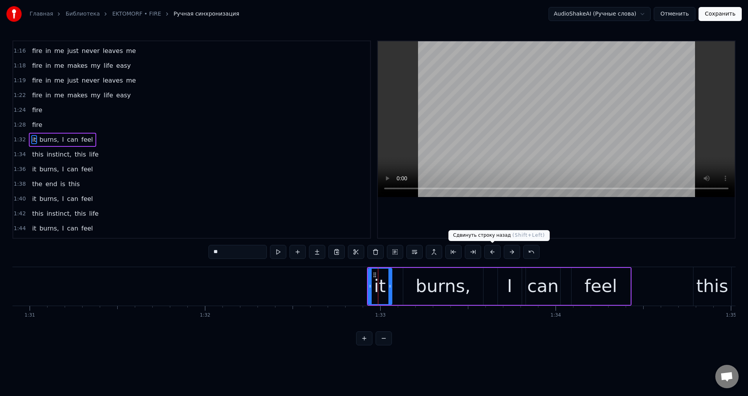
click at [494, 250] on button at bounding box center [492, 252] width 16 height 14
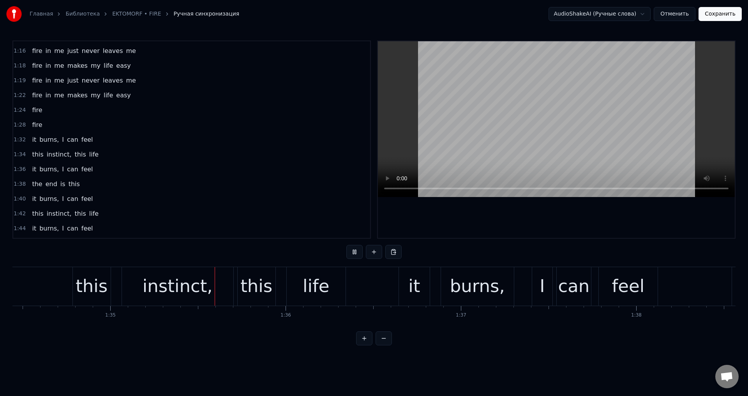
scroll to position [0, 16592]
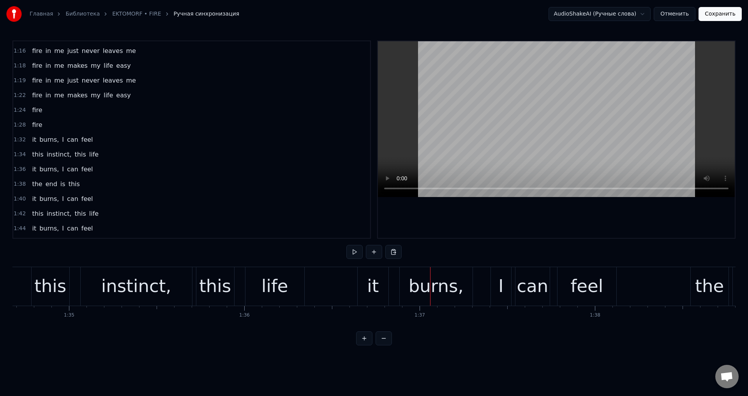
click at [46, 278] on div "this" at bounding box center [50, 286] width 32 height 26
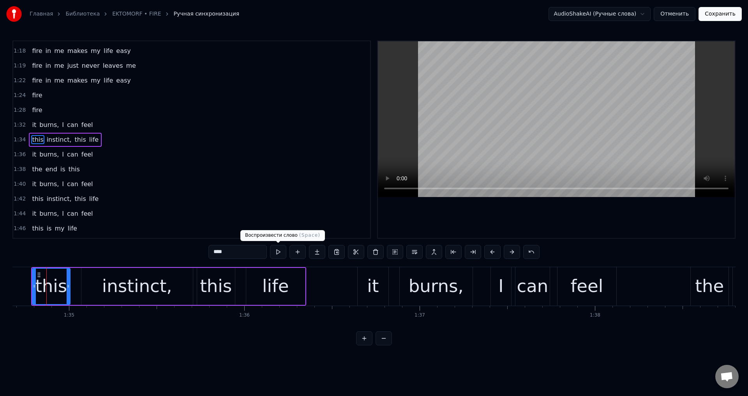
scroll to position [0, 16587]
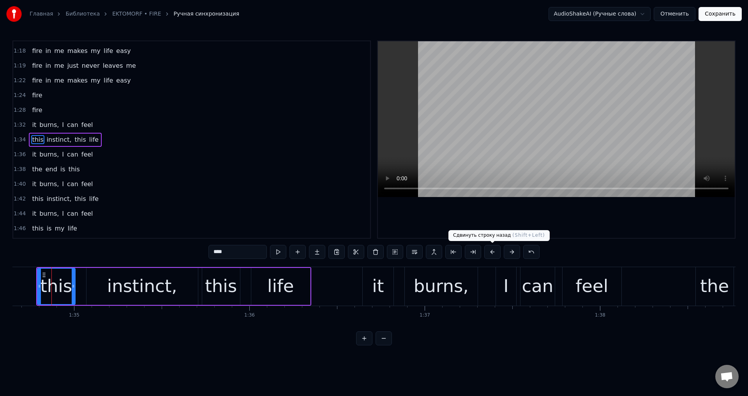
click at [491, 250] on button at bounding box center [492, 252] width 16 height 14
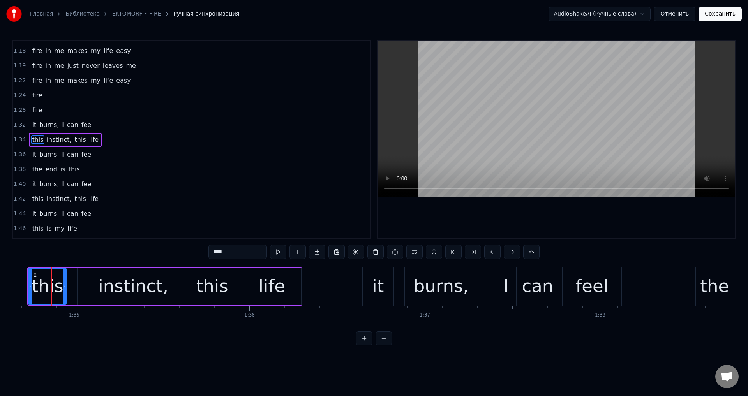
click at [370, 282] on div "it" at bounding box center [378, 286] width 31 height 39
type input "**"
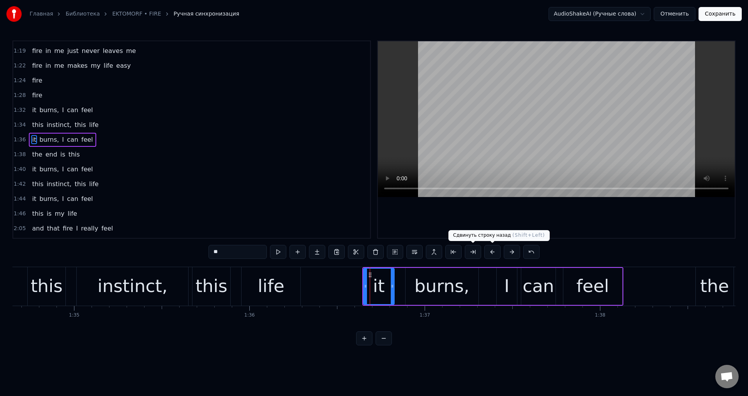
click at [494, 250] on button at bounding box center [492, 252] width 16 height 14
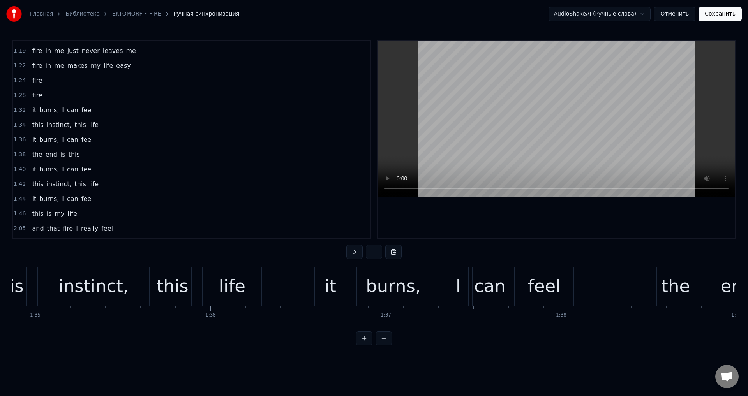
scroll to position [0, 16493]
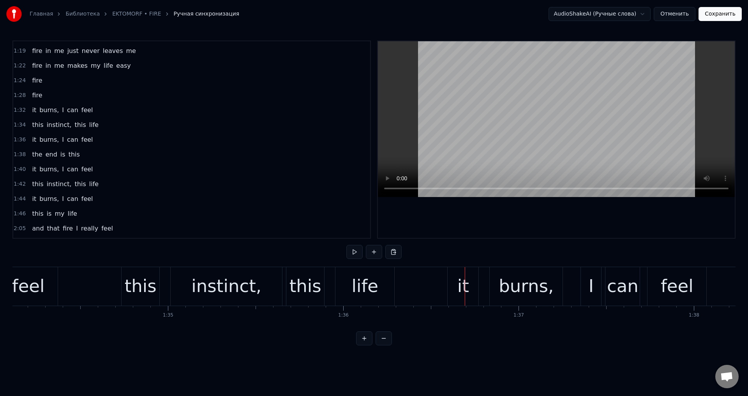
click at [363, 279] on div "life" at bounding box center [364, 286] width 27 height 26
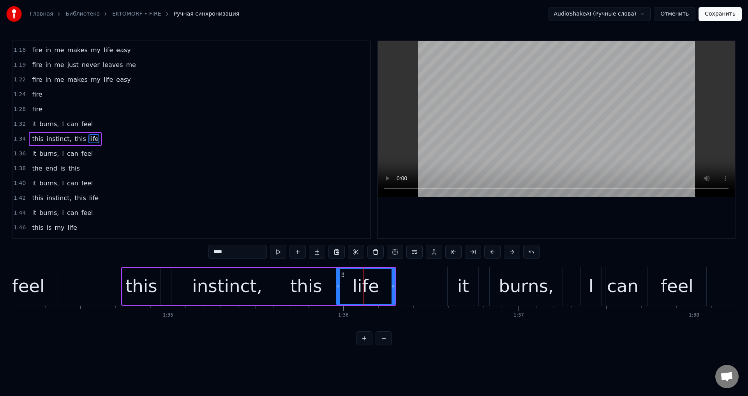
scroll to position [234, 0]
click at [507, 250] on button at bounding box center [512, 252] width 16 height 14
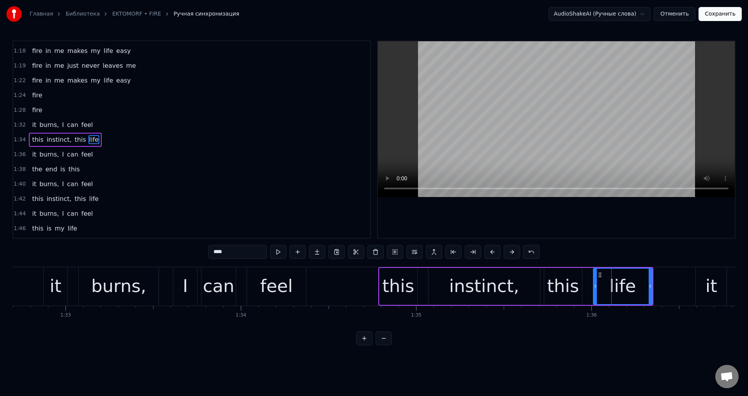
scroll to position [0, 16195]
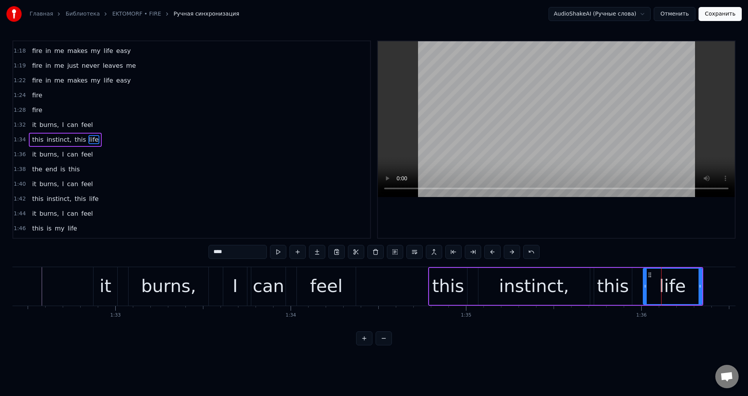
click at [298, 278] on div "feel" at bounding box center [326, 286] width 59 height 39
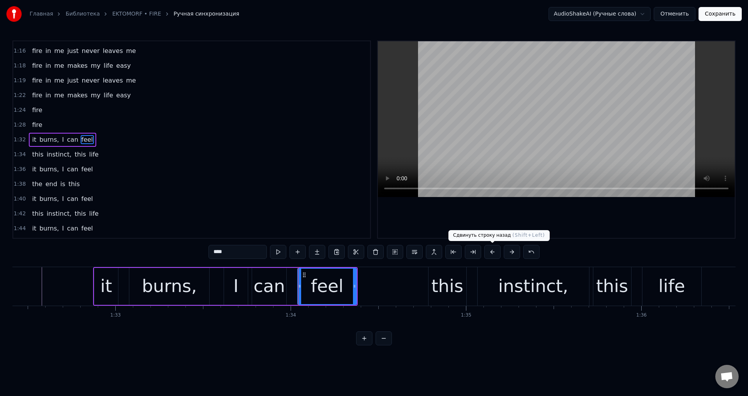
click at [503, 250] on div "****" at bounding box center [373, 252] width 331 height 14
click at [510, 248] on button at bounding box center [512, 252] width 16 height 14
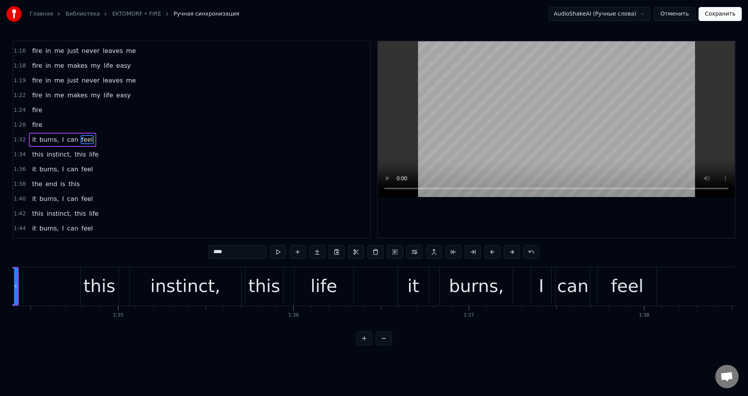
scroll to position [0, 16560]
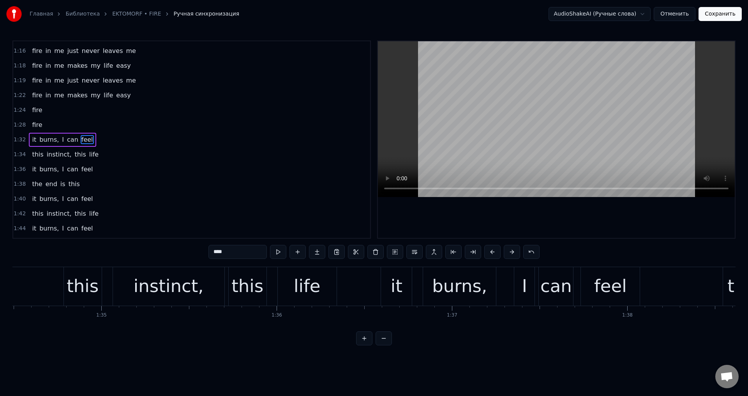
click at [451, 273] on div "burns," at bounding box center [459, 286] width 55 height 26
type input "******"
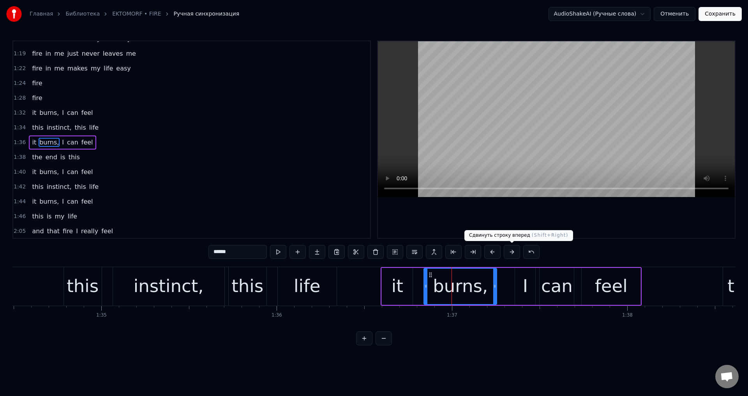
scroll to position [249, 0]
click at [512, 254] on button at bounding box center [512, 252] width 16 height 14
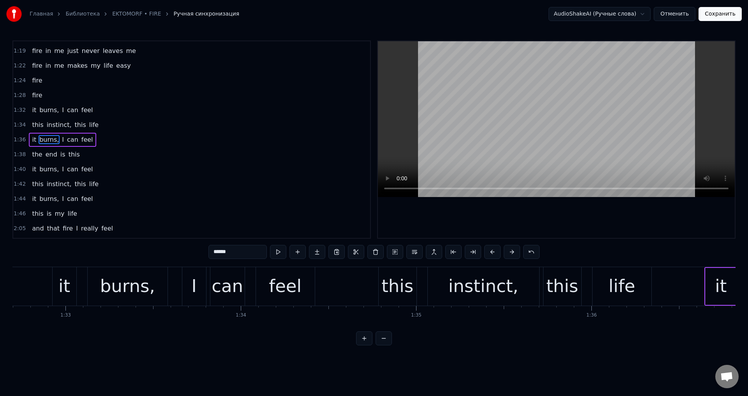
scroll to position [0, 15665]
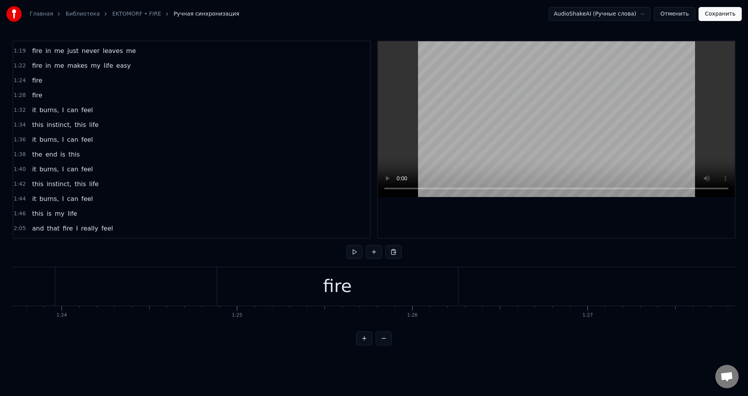
scroll to position [0, 14589]
click at [362, 289] on div "fire" at bounding box center [420, 286] width 241 height 39
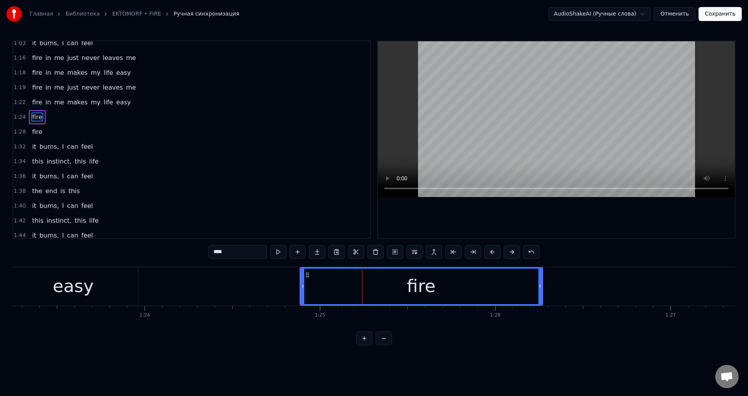
scroll to position [190, 0]
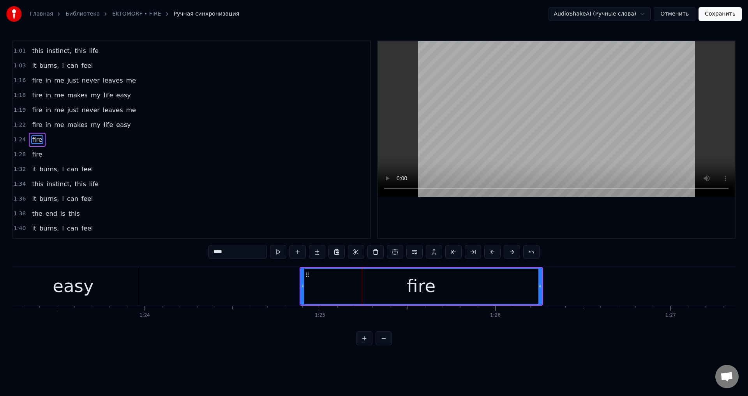
click at [300, 285] on div "fire" at bounding box center [421, 286] width 242 height 37
drag, startPoint x: 301, startPoint y: 285, endPoint x: 294, endPoint y: 285, distance: 7.4
click at [294, 285] on icon at bounding box center [295, 286] width 3 height 6
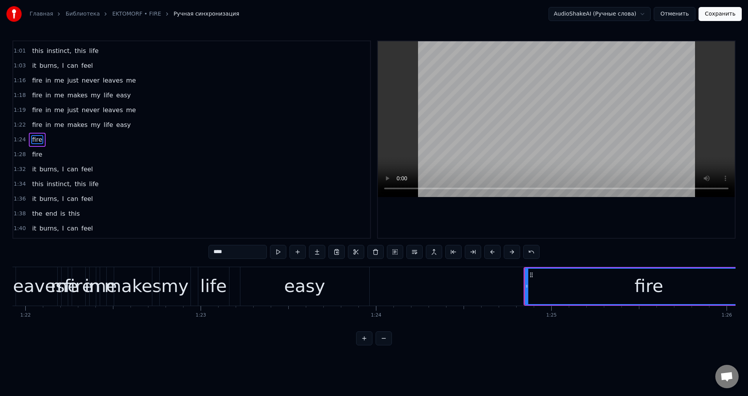
scroll to position [0, 14341]
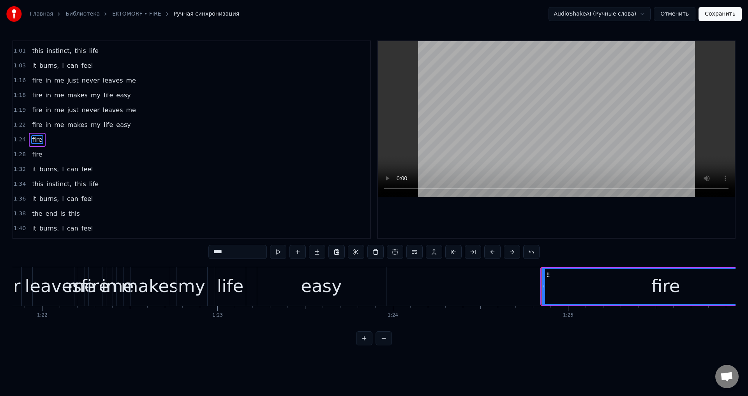
click at [305, 282] on div "easy" at bounding box center [321, 286] width 41 height 26
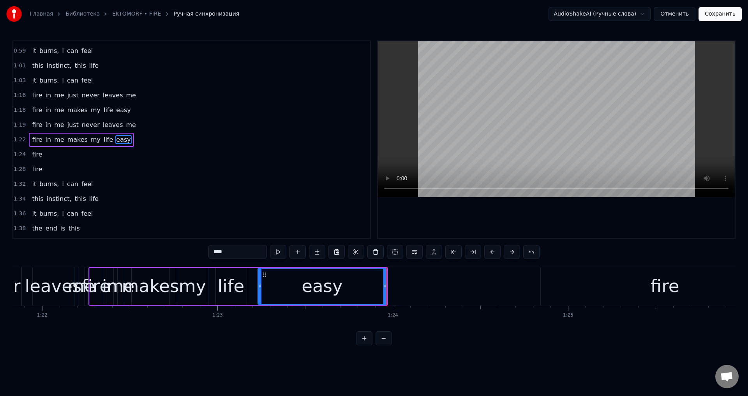
click at [236, 285] on div "life" at bounding box center [231, 286] width 27 height 26
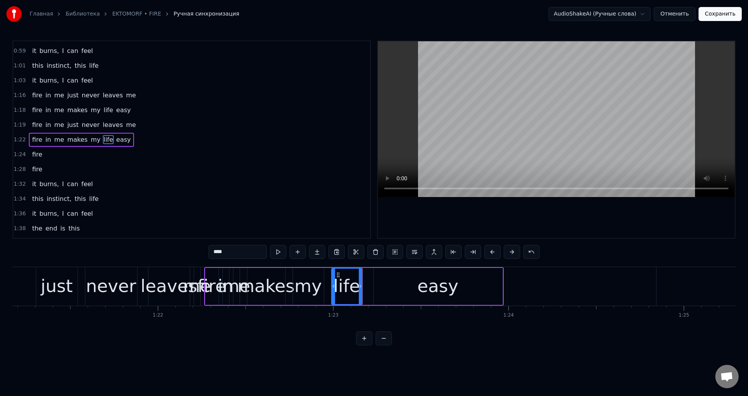
scroll to position [0, 14209]
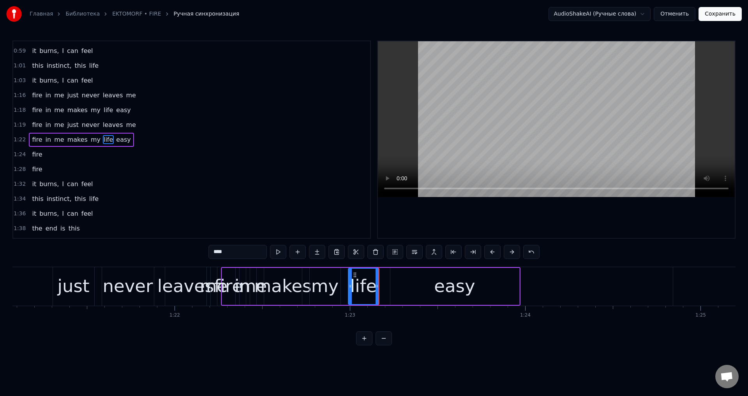
click at [192, 278] on div "leaves" at bounding box center [185, 286] width 57 height 26
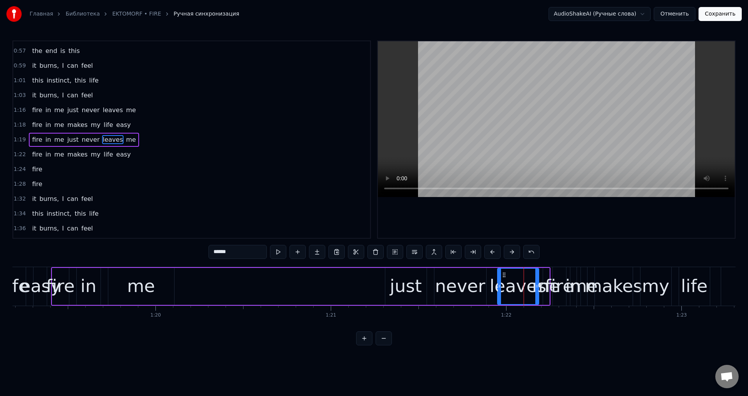
scroll to position [0, 13844]
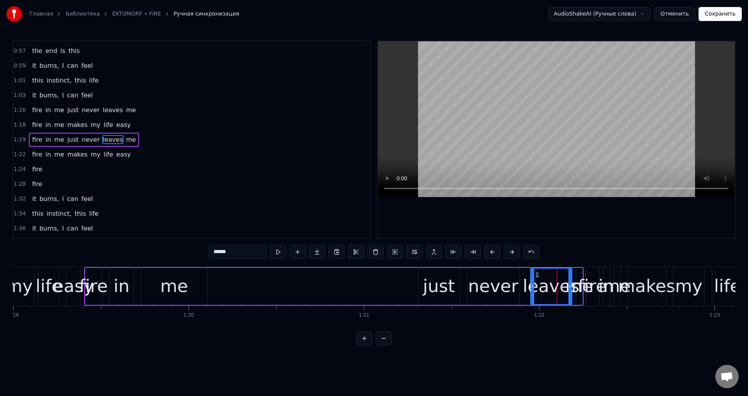
click at [181, 280] on div "me" at bounding box center [174, 286] width 28 height 26
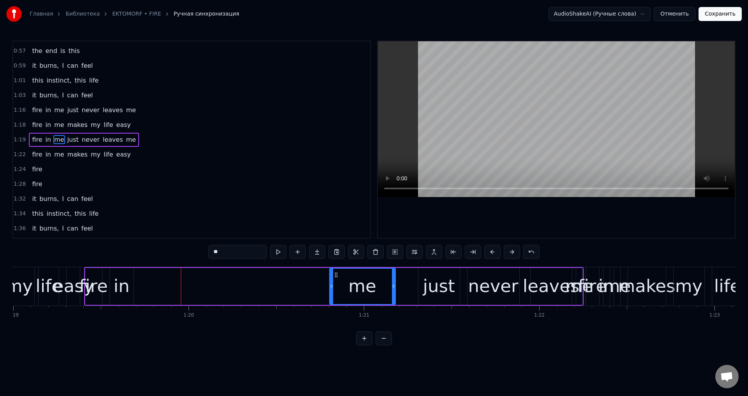
drag, startPoint x: 148, startPoint y: 274, endPoint x: 338, endPoint y: 284, distance: 190.7
click at [338, 284] on div "me" at bounding box center [362, 286] width 65 height 35
click at [121, 280] on div "in" at bounding box center [121, 286] width 16 height 26
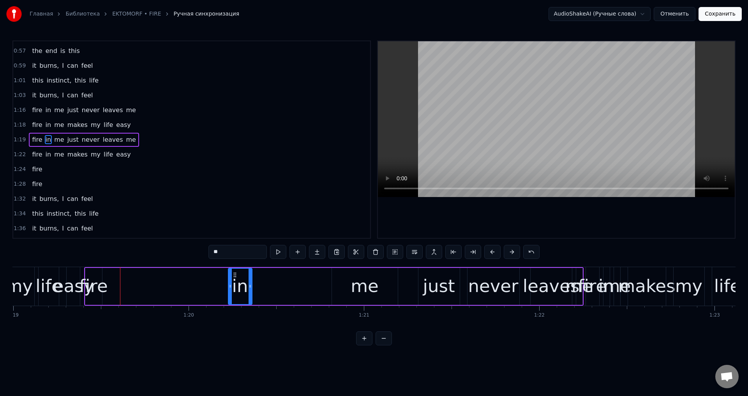
drag, startPoint x: 114, startPoint y: 274, endPoint x: 266, endPoint y: 278, distance: 151.9
click at [238, 278] on icon at bounding box center [235, 275] width 6 height 6
click at [90, 279] on div "fire" at bounding box center [93, 286] width 29 height 26
drag, startPoint x: 90, startPoint y: 275, endPoint x: 227, endPoint y: 283, distance: 137.4
click at [227, 283] on div "fire" at bounding box center [221, 286] width 16 height 35
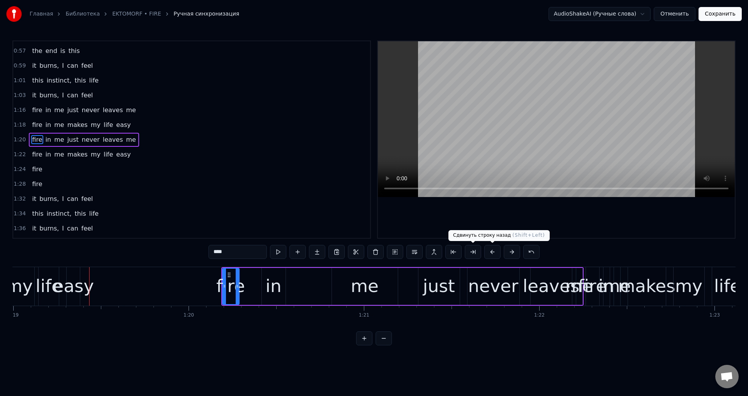
click at [496, 254] on button at bounding box center [492, 252] width 16 height 14
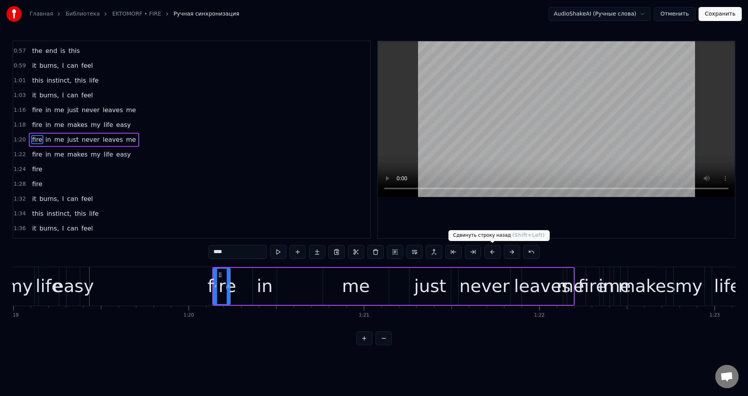
click at [496, 254] on button at bounding box center [492, 252] width 16 height 14
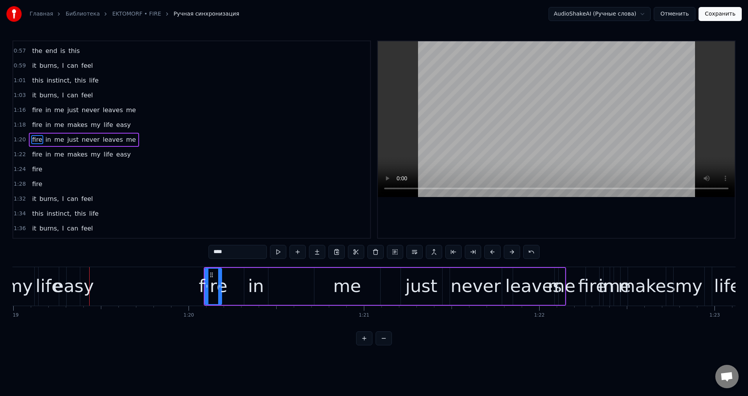
click at [496, 254] on button at bounding box center [492, 252] width 16 height 14
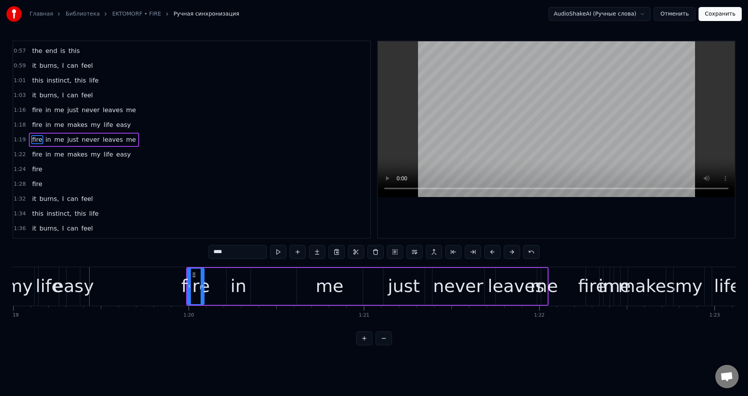
click at [496, 254] on button at bounding box center [492, 252] width 16 height 14
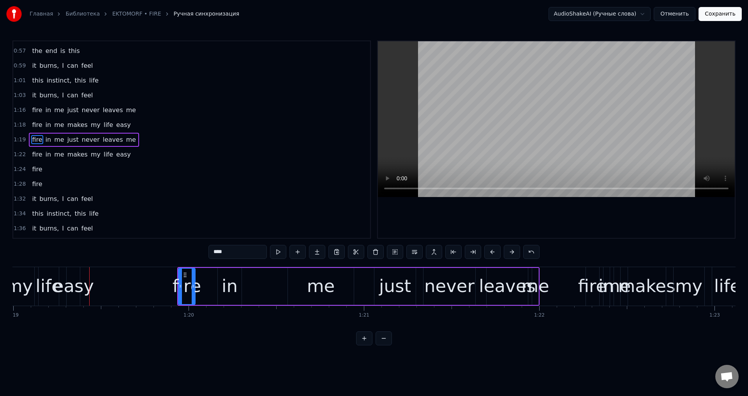
click at [496, 254] on button at bounding box center [492, 252] width 16 height 14
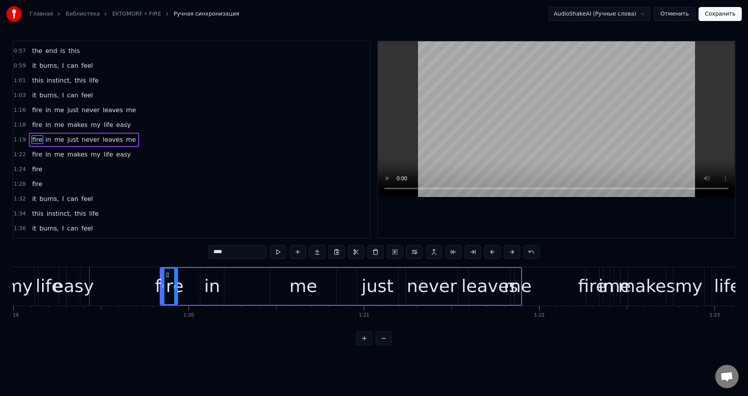
click at [496, 254] on button at bounding box center [492, 252] width 16 height 14
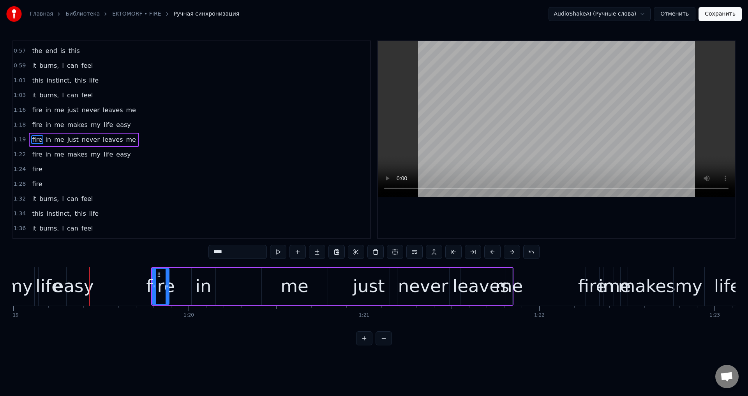
click at [496, 254] on button at bounding box center [492, 252] width 16 height 14
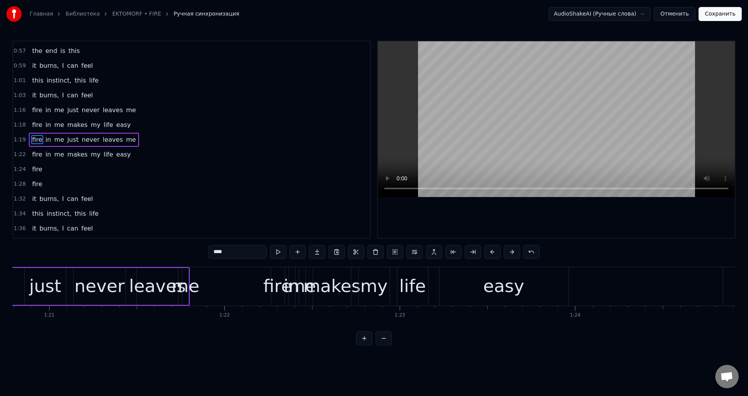
scroll to position [0, 14159]
click at [457, 286] on div "easy" at bounding box center [503, 286] width 129 height 39
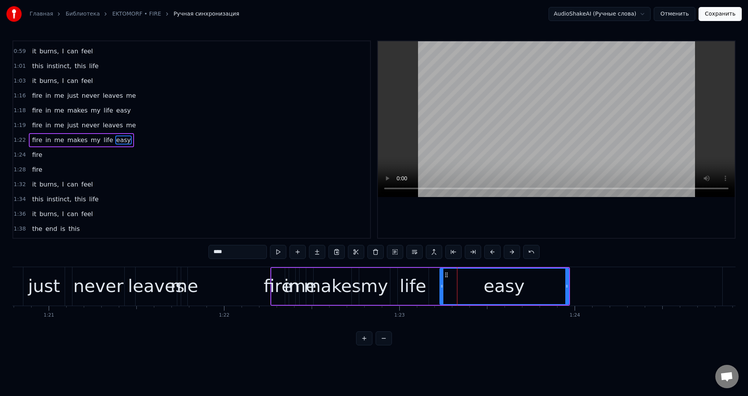
scroll to position [175, 0]
click at [414, 285] on div "life" at bounding box center [413, 286] width 27 height 26
type input "****"
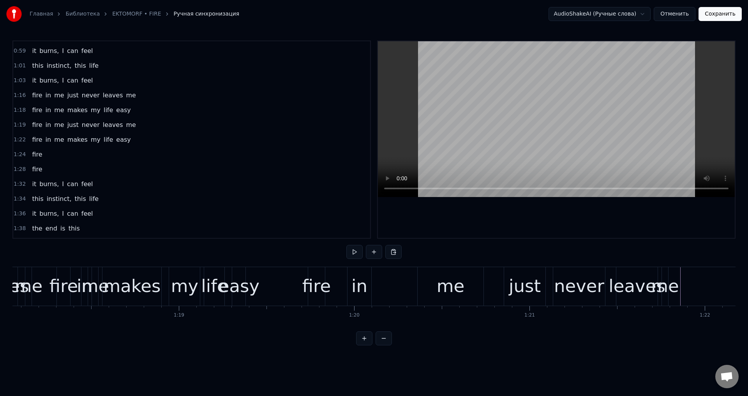
scroll to position [0, 13629]
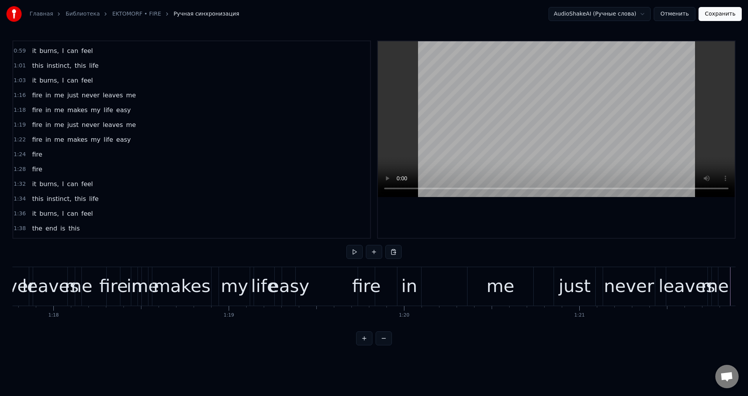
click at [225, 277] on div "my" at bounding box center [234, 286] width 27 height 26
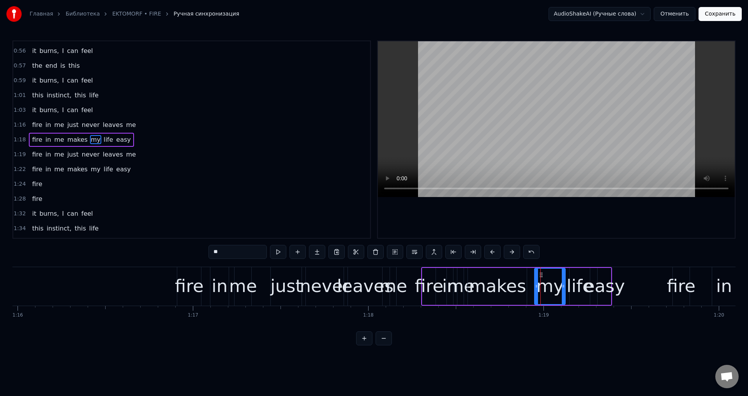
scroll to position [0, 13281]
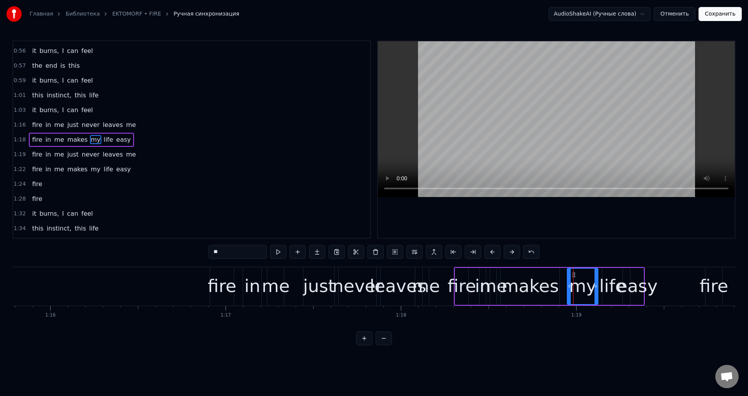
click at [223, 273] on div "fire" at bounding box center [222, 286] width 29 height 26
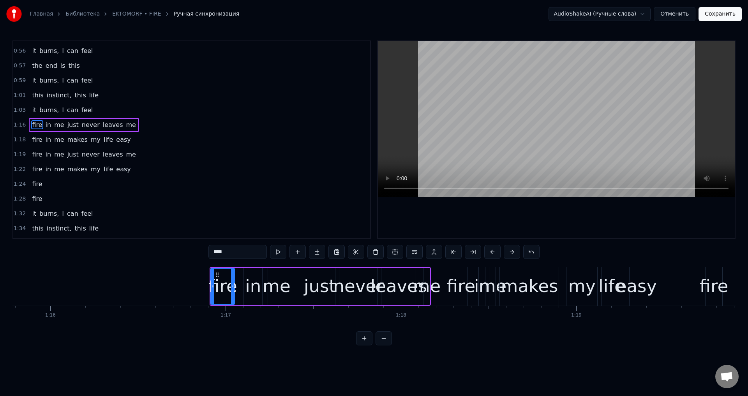
scroll to position [131, 0]
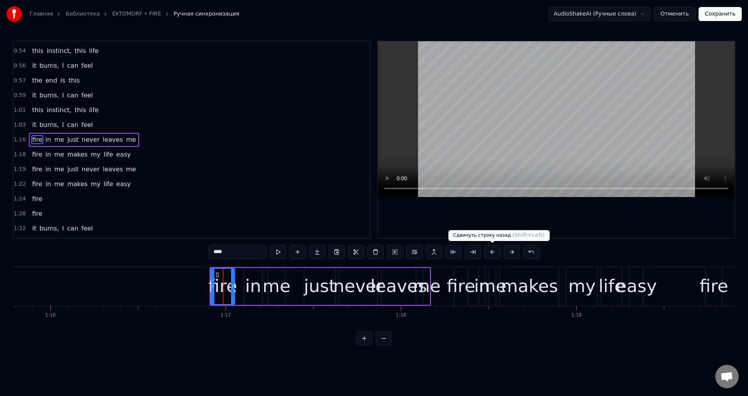
click at [495, 252] on button at bounding box center [492, 252] width 16 height 14
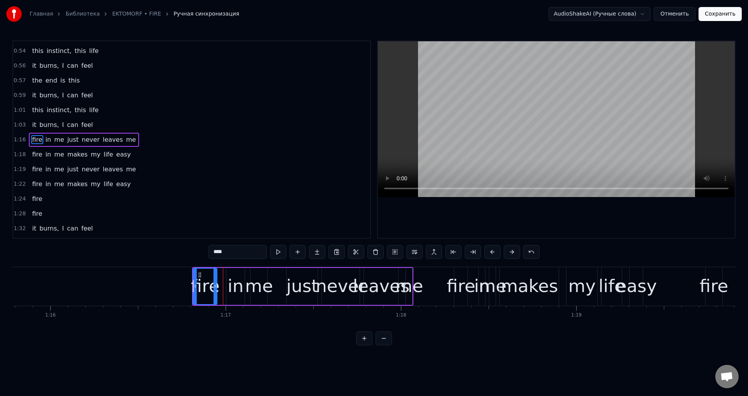
click at [495, 252] on button at bounding box center [492, 252] width 16 height 14
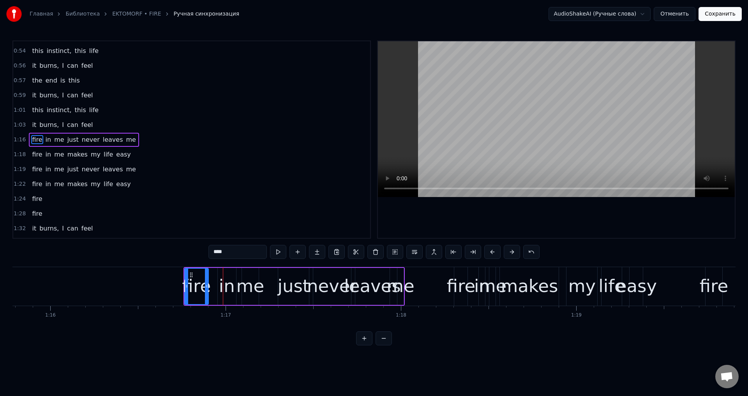
click at [495, 252] on button at bounding box center [492, 252] width 16 height 14
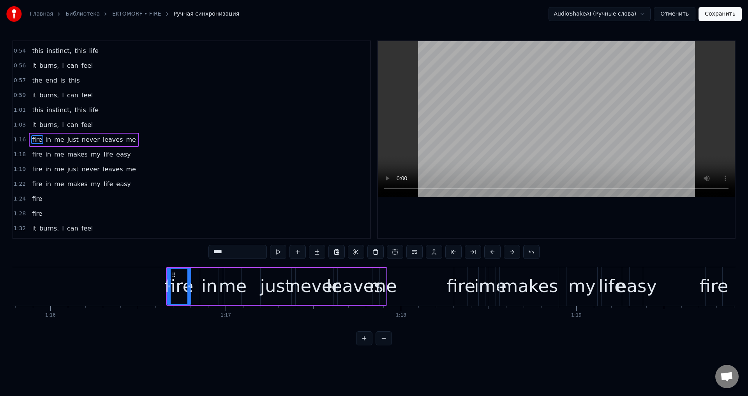
click at [495, 252] on button at bounding box center [492, 252] width 16 height 14
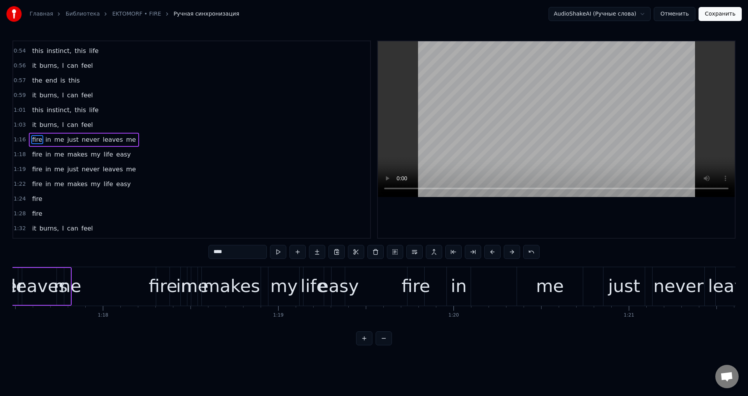
scroll to position [0, 13645]
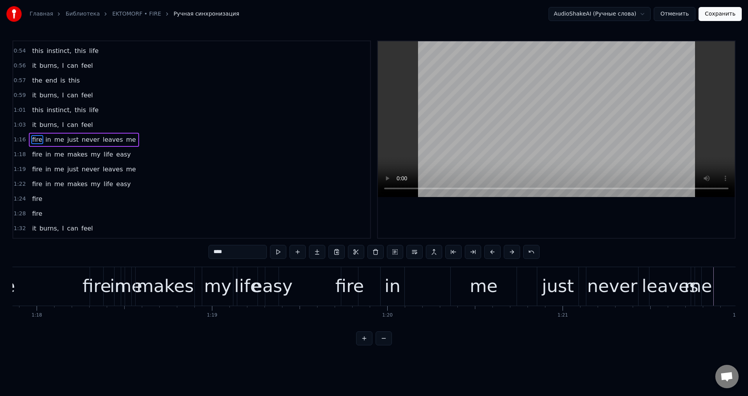
click at [148, 288] on div "makes" at bounding box center [164, 286] width 57 height 26
type input "*****"
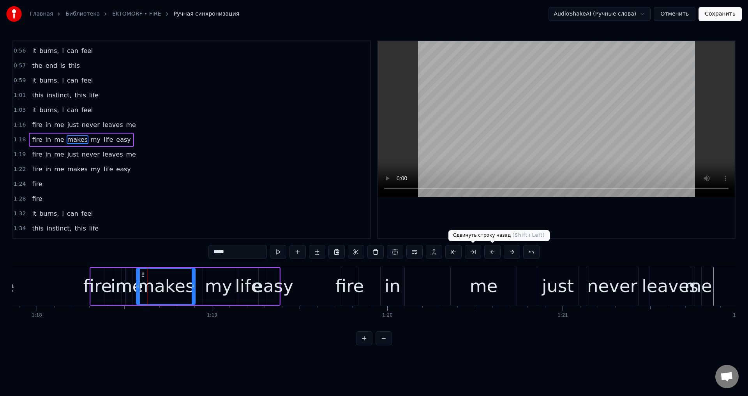
click at [491, 253] on button at bounding box center [492, 252] width 16 height 14
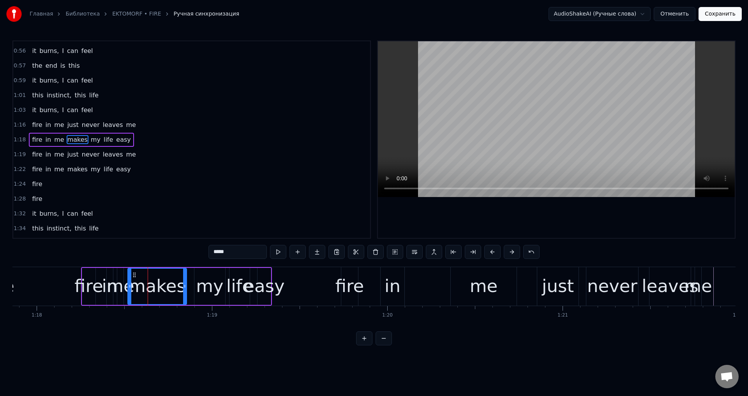
click at [491, 253] on button at bounding box center [492, 252] width 16 height 14
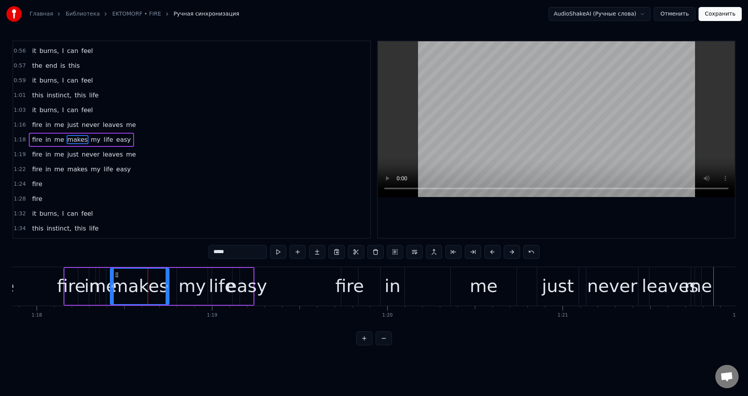
scroll to position [0, 13579]
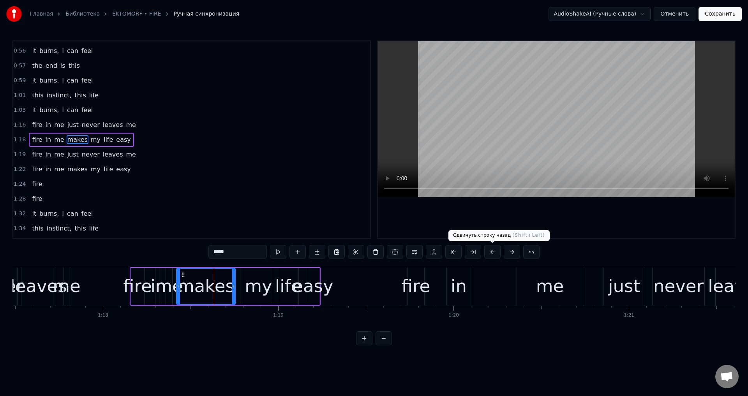
click at [495, 246] on button at bounding box center [492, 252] width 16 height 14
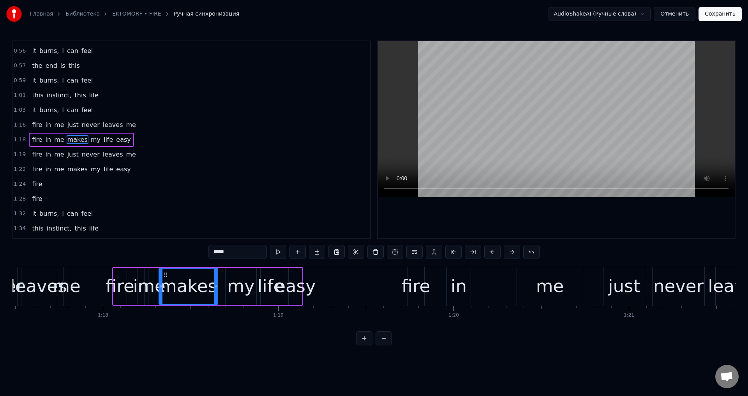
click at [495, 246] on button at bounding box center [492, 252] width 16 height 14
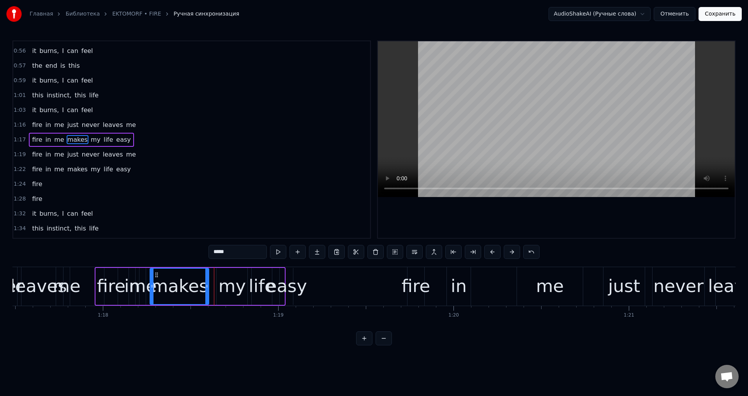
click at [495, 246] on button at bounding box center [492, 252] width 16 height 14
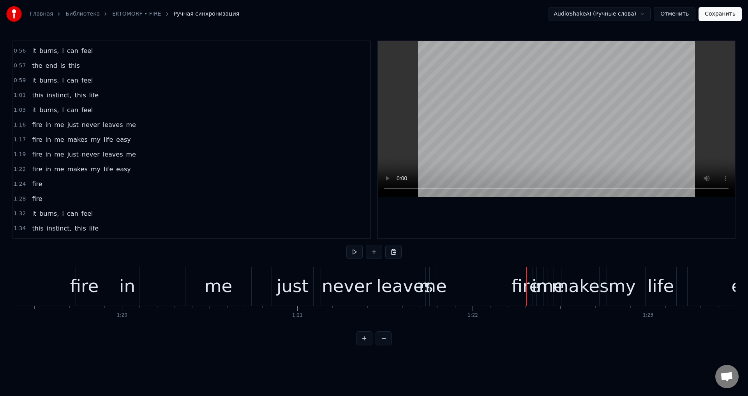
scroll to position [0, 13893]
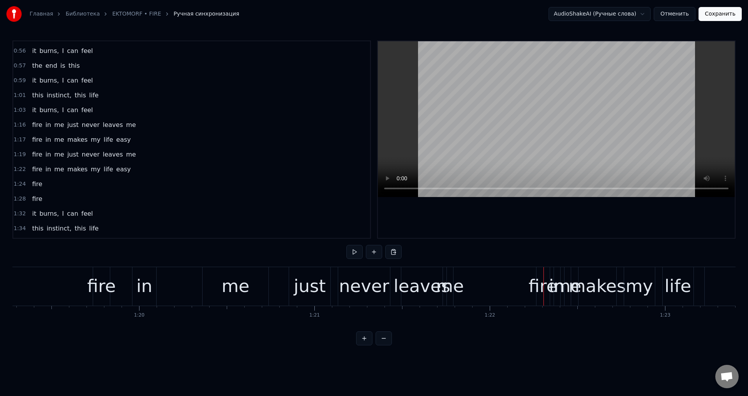
click at [258, 280] on div "me" at bounding box center [236, 286] width 66 height 39
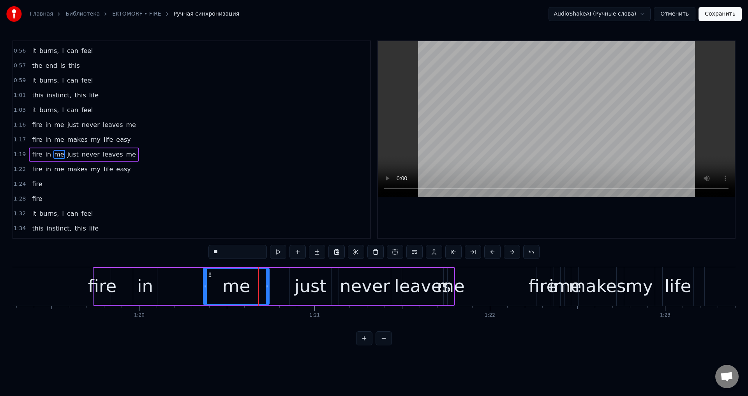
scroll to position [160, 0]
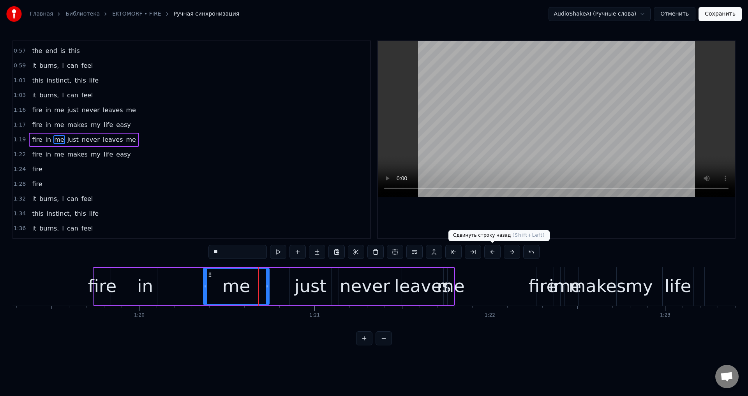
click at [492, 251] on button at bounding box center [492, 252] width 16 height 14
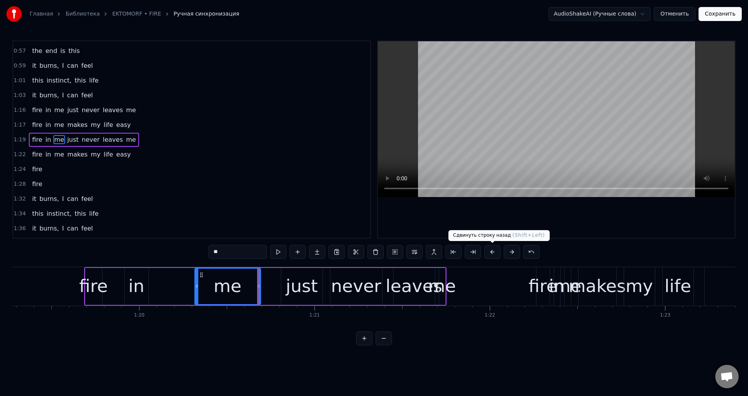
click at [492, 251] on button at bounding box center [492, 252] width 16 height 14
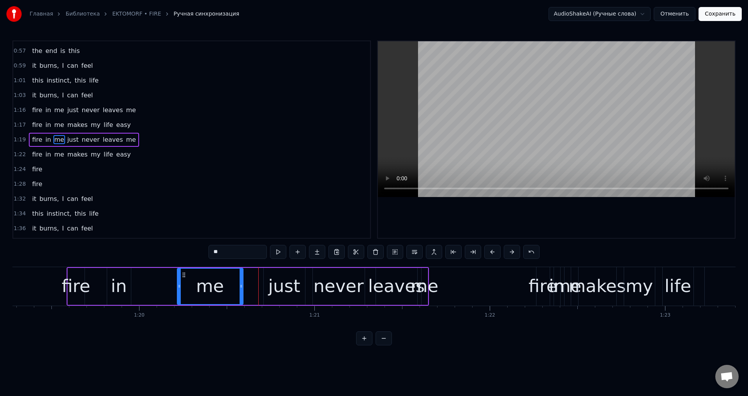
click at [492, 251] on button at bounding box center [492, 252] width 16 height 14
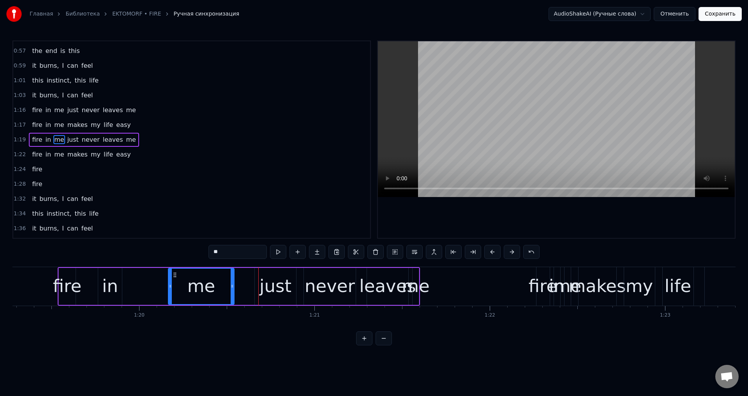
click at [492, 251] on button at bounding box center [492, 252] width 16 height 14
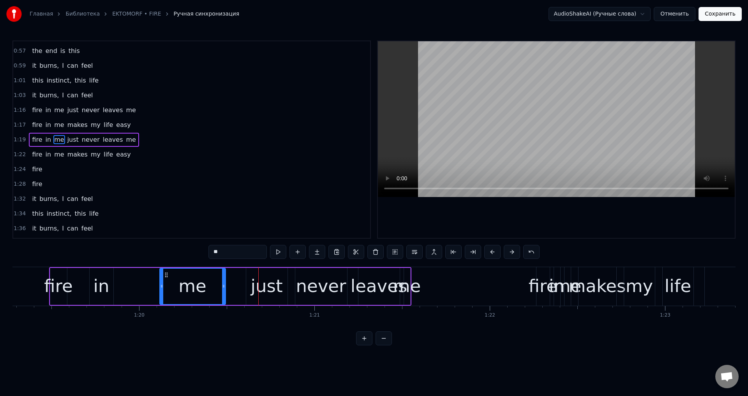
click at [492, 251] on button at bounding box center [492, 252] width 16 height 14
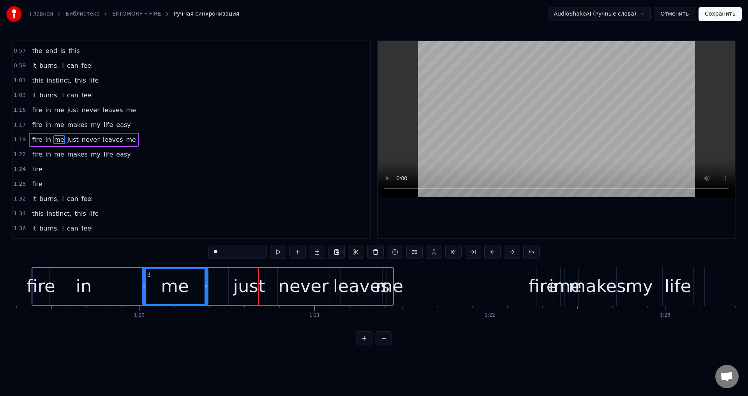
click at [492, 251] on button at bounding box center [492, 252] width 16 height 14
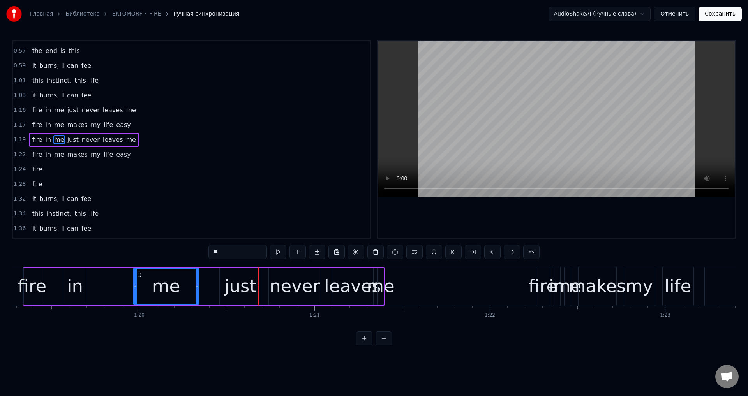
click at [492, 251] on button at bounding box center [492, 252] width 16 height 14
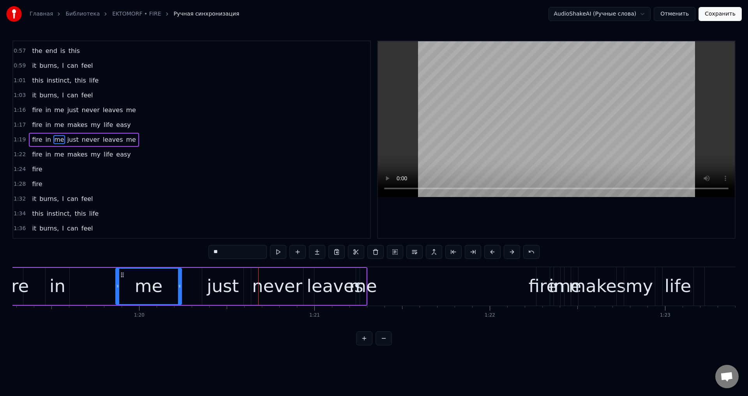
click at [492, 251] on button at bounding box center [492, 252] width 16 height 14
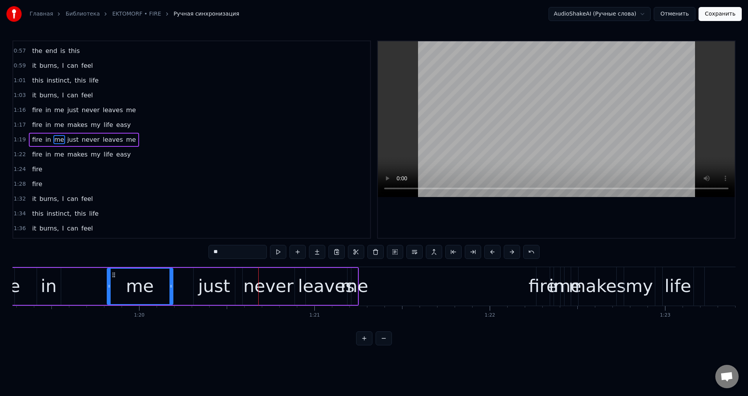
click at [492, 251] on button at bounding box center [492, 252] width 16 height 14
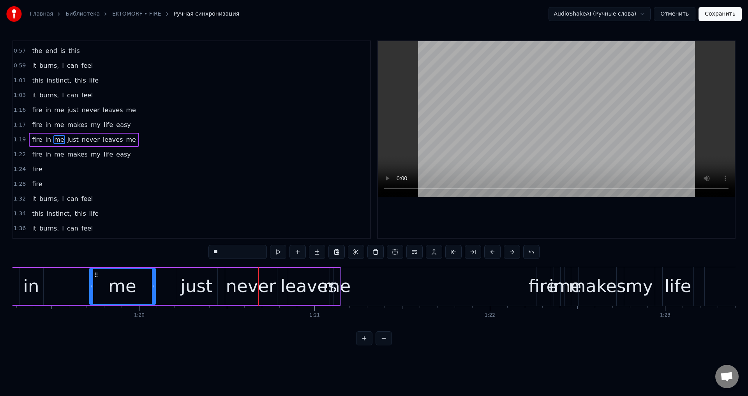
click at [492, 251] on button at bounding box center [492, 252] width 16 height 14
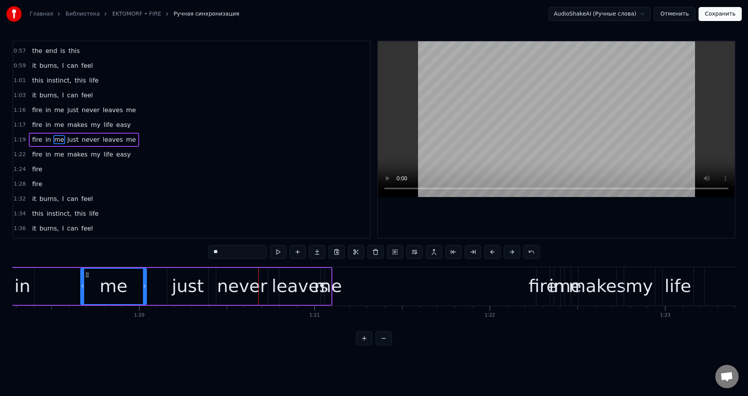
click at [492, 251] on button at bounding box center [492, 252] width 16 height 14
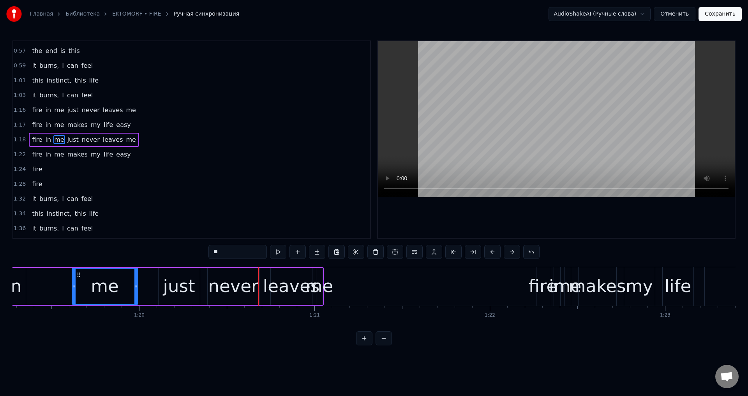
click at [544, 275] on div "fire" at bounding box center [542, 286] width 29 height 26
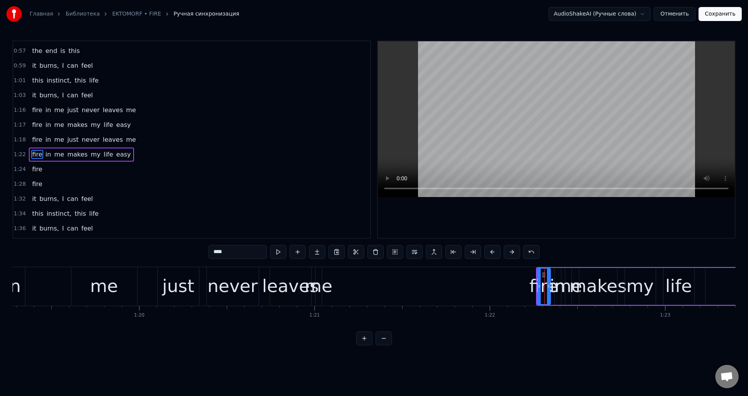
scroll to position [175, 0]
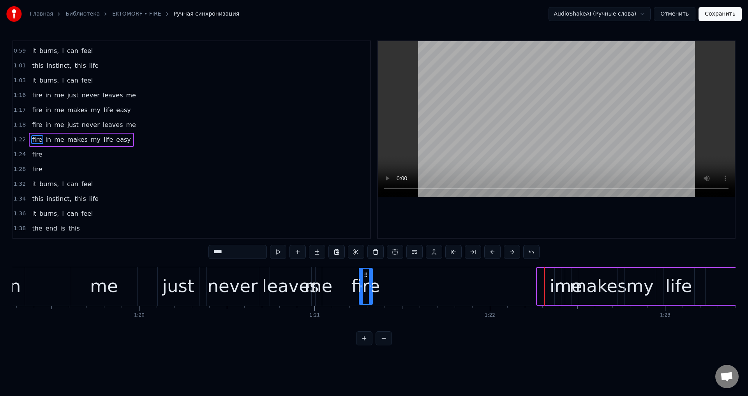
drag, startPoint x: 542, startPoint y: 273, endPoint x: 364, endPoint y: 284, distance: 178.7
click at [364, 284] on div "fire" at bounding box center [365, 286] width 12 height 35
click at [372, 284] on div "fire" at bounding box center [365, 286] width 29 height 26
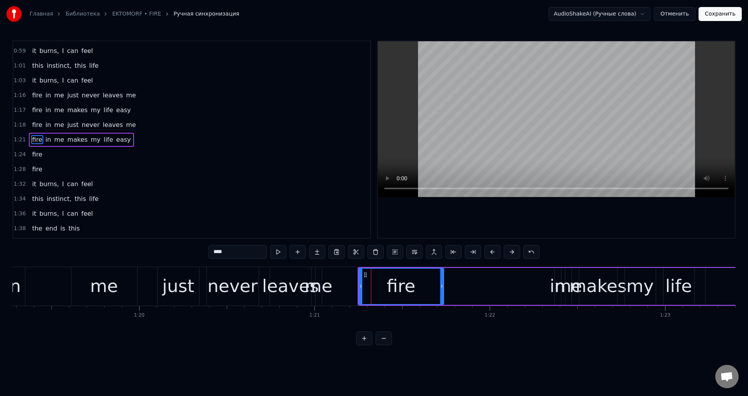
drag, startPoint x: 371, startPoint y: 285, endPoint x: 443, endPoint y: 286, distance: 71.7
click at [443, 286] on icon at bounding box center [441, 286] width 3 height 6
click at [560, 278] on div "me" at bounding box center [568, 286] width 28 height 26
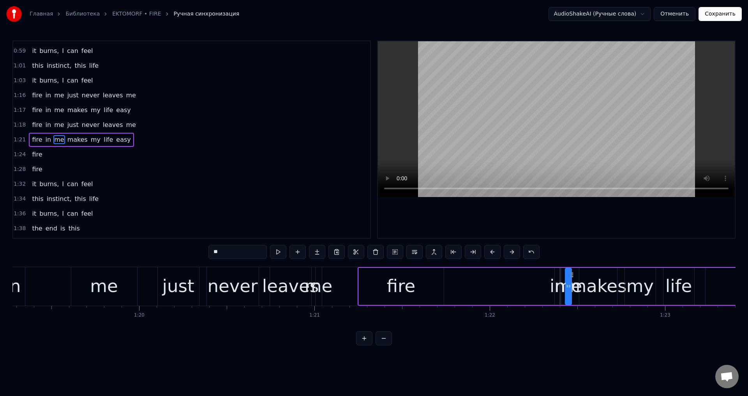
click at [557, 277] on div "me" at bounding box center [568, 286] width 28 height 26
drag, startPoint x: 569, startPoint y: 278, endPoint x: 580, endPoint y: 284, distance: 12.0
click at [580, 284] on div at bounding box center [580, 286] width 3 height 35
drag, startPoint x: 571, startPoint y: 275, endPoint x: 538, endPoint y: 280, distance: 33.4
click at [538, 280] on div "me" at bounding box center [540, 286] width 16 height 35
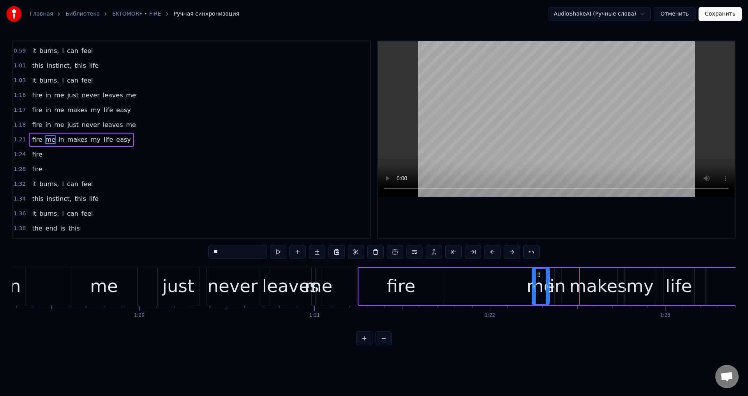
click at [560, 277] on div "in" at bounding box center [558, 286] width 16 height 26
drag, startPoint x: 558, startPoint y: 281, endPoint x: 569, endPoint y: 282, distance: 10.5
click at [569, 282] on div at bounding box center [569, 286] width 3 height 35
drag, startPoint x: 562, startPoint y: 274, endPoint x: 486, endPoint y: 280, distance: 76.2
click at [486, 280] on div "in" at bounding box center [487, 286] width 16 height 35
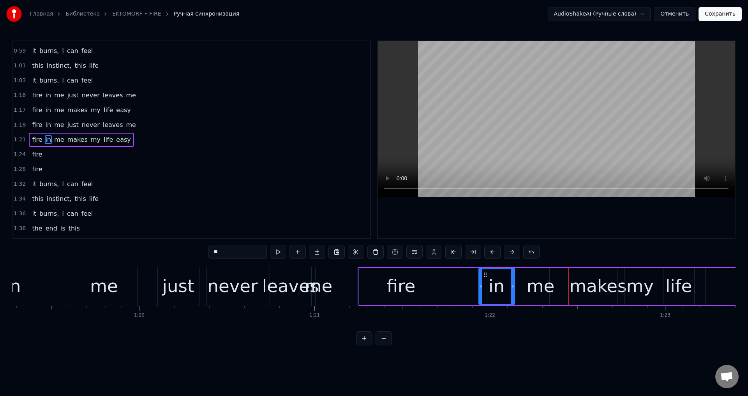
drag, startPoint x: 494, startPoint y: 282, endPoint x: 513, endPoint y: 284, distance: 19.2
click at [513, 284] on div at bounding box center [512, 286] width 3 height 35
click at [535, 284] on div "me" at bounding box center [541, 286] width 28 height 26
drag, startPoint x: 535, startPoint y: 284, endPoint x: 530, endPoint y: 285, distance: 5.3
click at [530, 285] on icon at bounding box center [528, 286] width 3 height 6
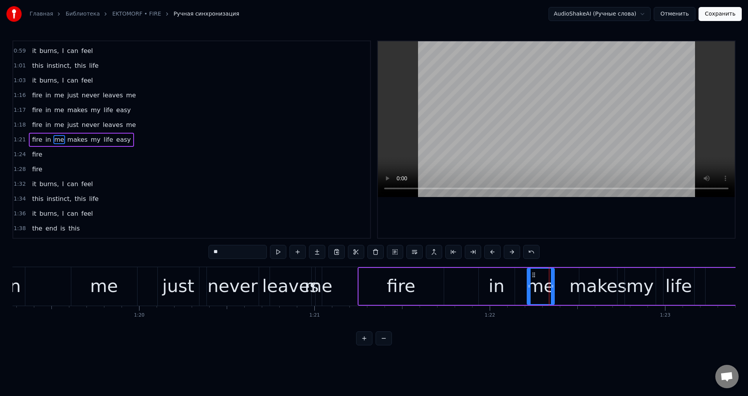
drag, startPoint x: 546, startPoint y: 289, endPoint x: 553, endPoint y: 289, distance: 7.0
click at [553, 289] on icon at bounding box center [552, 286] width 3 height 6
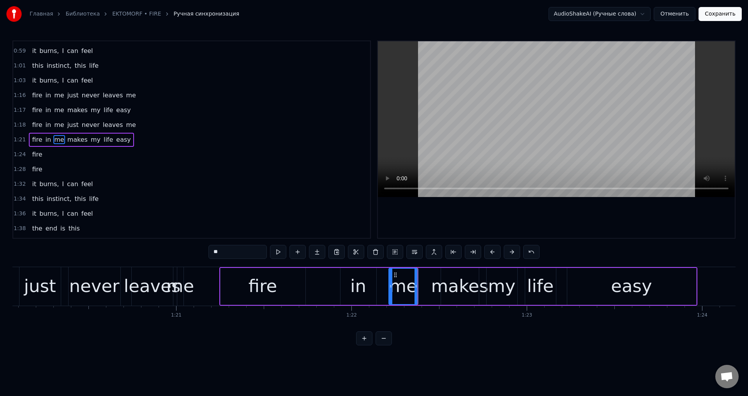
scroll to position [0, 14034]
click at [453, 277] on div "makes" at bounding box center [457, 286] width 57 height 26
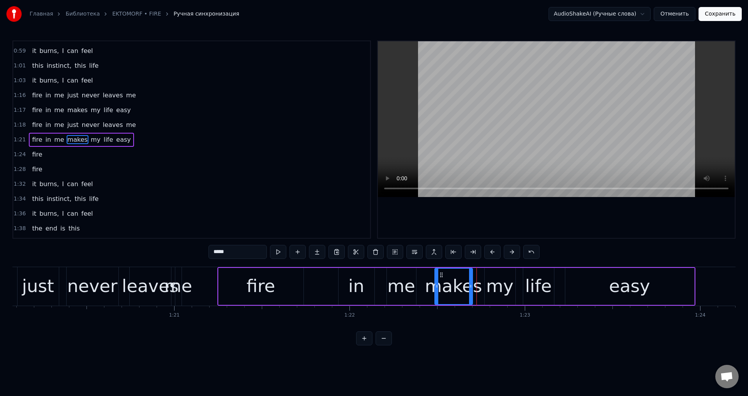
drag, startPoint x: 445, startPoint y: 274, endPoint x: 441, endPoint y: 275, distance: 4.4
click at [441, 275] on icon at bounding box center [441, 275] width 6 height 6
click at [502, 281] on div "my" at bounding box center [499, 286] width 27 height 26
click at [487, 275] on div "my" at bounding box center [500, 286] width 30 height 35
click at [532, 282] on div "life" at bounding box center [538, 286] width 27 height 26
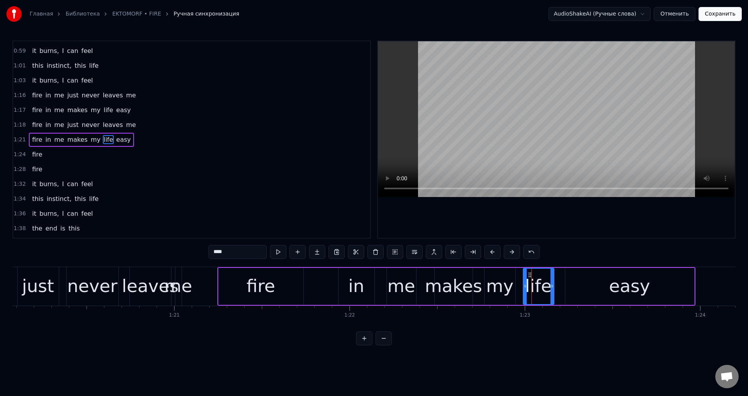
drag, startPoint x: 528, startPoint y: 275, endPoint x: 523, endPoint y: 276, distance: 4.8
click at [523, 276] on div "life" at bounding box center [538, 286] width 30 height 35
click at [520, 278] on div at bounding box center [521, 286] width 3 height 35
click at [508, 280] on div "my" at bounding box center [499, 286] width 27 height 26
drag, startPoint x: 512, startPoint y: 284, endPoint x: 503, endPoint y: 287, distance: 9.4
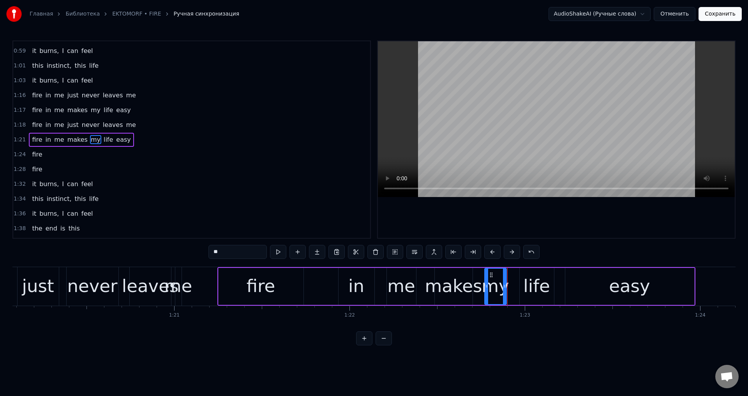
click at [503, 287] on icon at bounding box center [504, 286] width 3 height 6
click at [532, 281] on div "life" at bounding box center [536, 286] width 27 height 26
type input "****"
drag, startPoint x: 521, startPoint y: 282, endPoint x: 511, endPoint y: 285, distance: 10.3
click at [511, 285] on div at bounding box center [511, 286] width 3 height 35
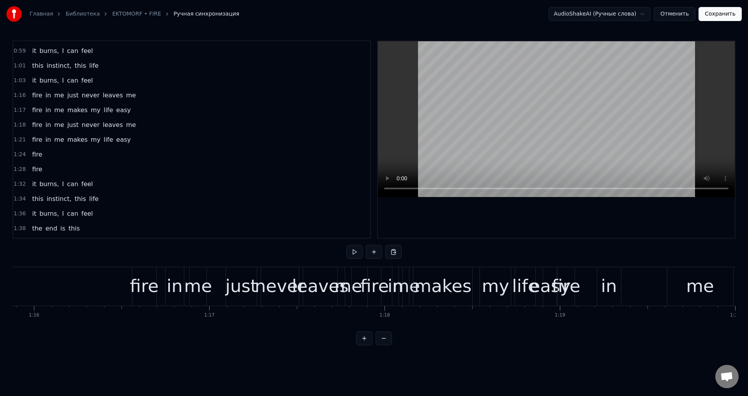
scroll to position [0, 13248]
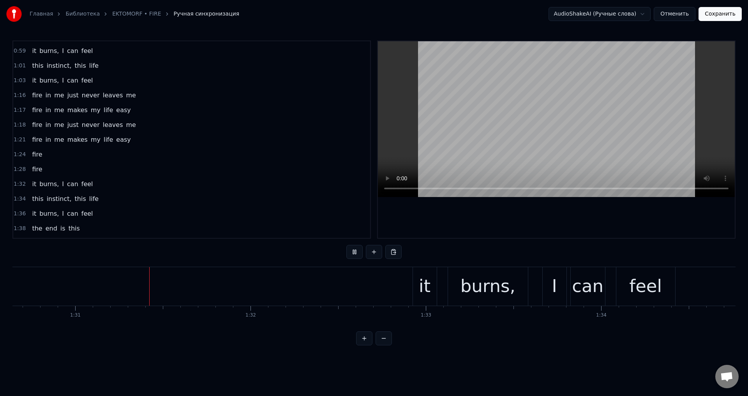
scroll to position [0, 15885]
click at [113, 104] on div "fire in me makes my life easy" at bounding box center [81, 110] width 105 height 14
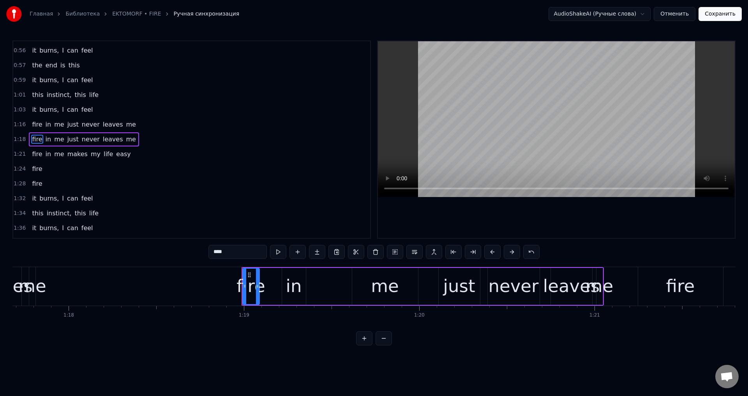
scroll to position [146, 0]
click at [120, 120] on div "fire in me just never leaves me" at bounding box center [84, 125] width 110 height 14
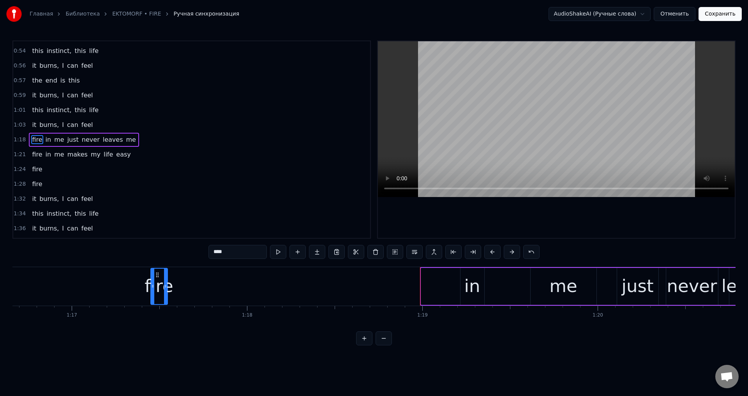
scroll to position [0, 13430]
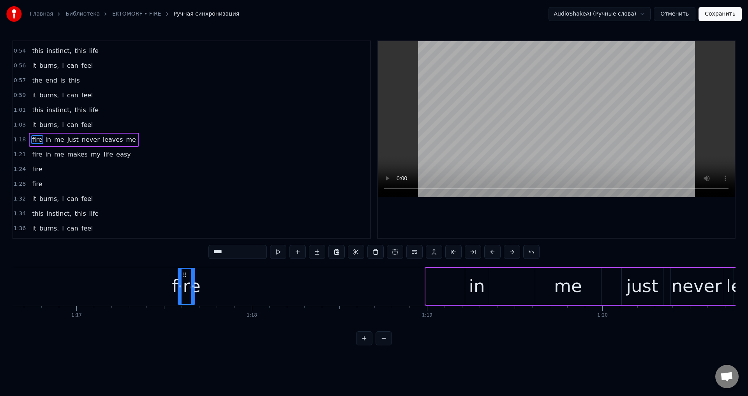
drag, startPoint x: 397, startPoint y: 275, endPoint x: 182, endPoint y: 289, distance: 215.5
click at [182, 289] on div "fire" at bounding box center [186, 286] width 16 height 35
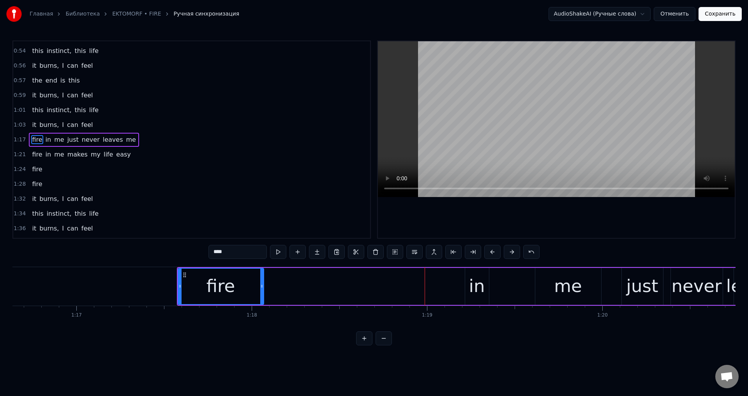
drag, startPoint x: 193, startPoint y: 286, endPoint x: 262, endPoint y: 287, distance: 68.9
click at [262, 287] on icon at bounding box center [261, 286] width 3 height 6
click at [480, 281] on div "in" at bounding box center [477, 286] width 16 height 26
type input "**"
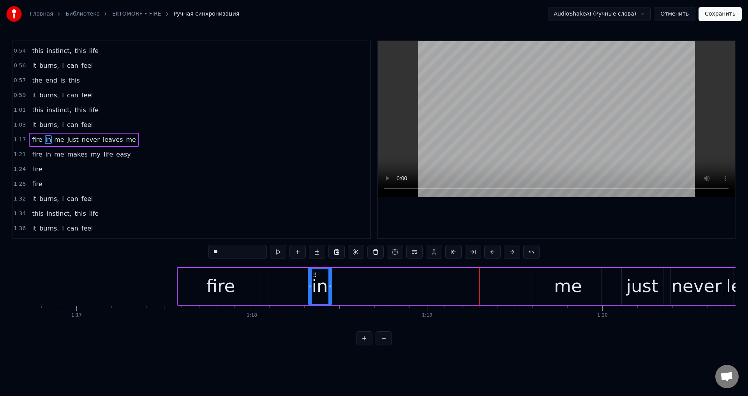
drag, startPoint x: 472, startPoint y: 277, endPoint x: 315, endPoint y: 282, distance: 157.0
click at [315, 282] on div "in" at bounding box center [319, 286] width 23 height 35
click at [333, 285] on icon at bounding box center [332, 286] width 3 height 6
click at [522, 287] on div "fire in me just never leaves me" at bounding box center [482, 286] width 610 height 39
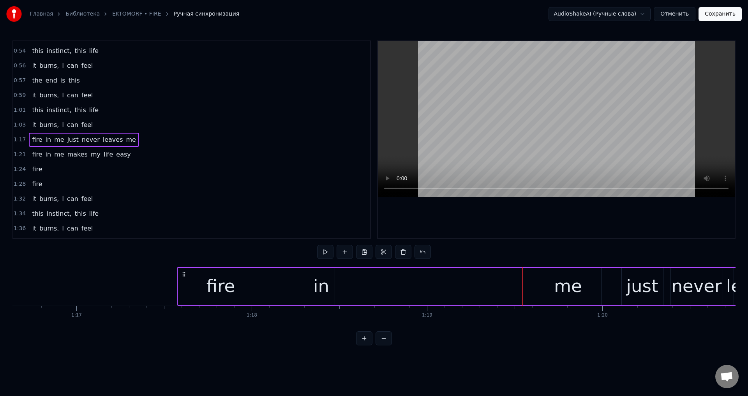
click at [556, 282] on div "me" at bounding box center [568, 286] width 28 height 26
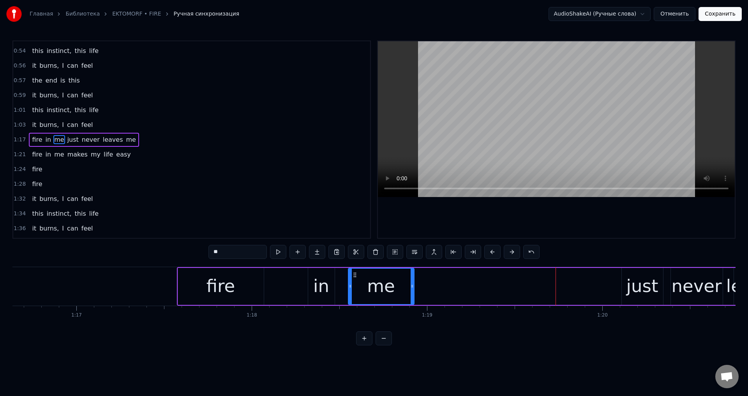
drag, startPoint x: 542, startPoint y: 273, endPoint x: 355, endPoint y: 285, distance: 187.3
click at [355, 285] on div "me" at bounding box center [381, 286] width 65 height 35
drag, startPoint x: 412, startPoint y: 287, endPoint x: 398, endPoint y: 289, distance: 14.5
click at [398, 289] on icon at bounding box center [397, 286] width 3 height 6
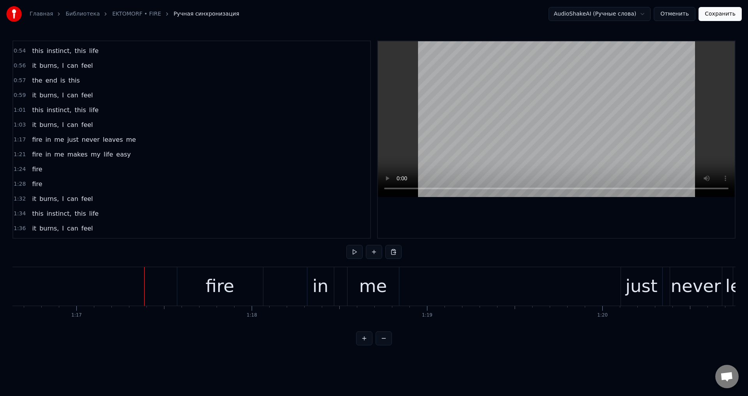
click at [618, 283] on div "fire in me just never leaves me" at bounding box center [482, 286] width 610 height 39
click at [625, 278] on div "just" at bounding box center [641, 286] width 41 height 39
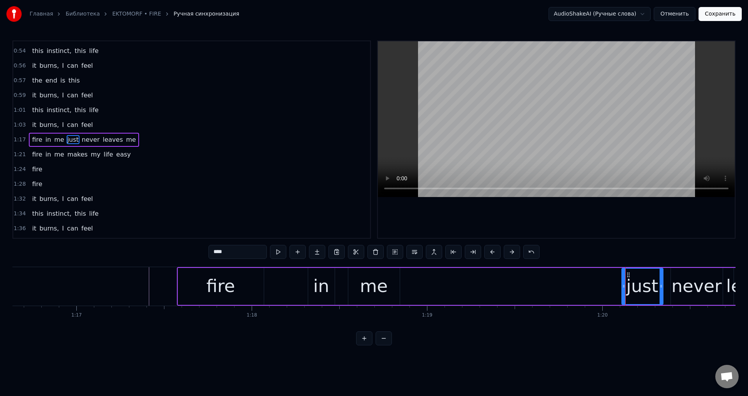
drag, startPoint x: 625, startPoint y: 272, endPoint x: 471, endPoint y: 280, distance: 154.0
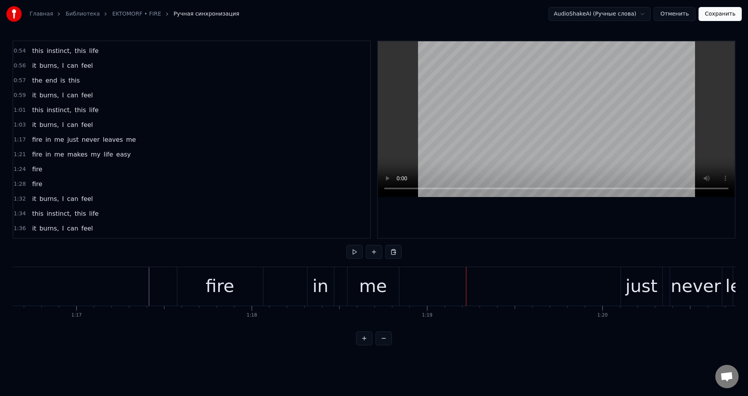
click at [646, 280] on div "just" at bounding box center [641, 286] width 32 height 26
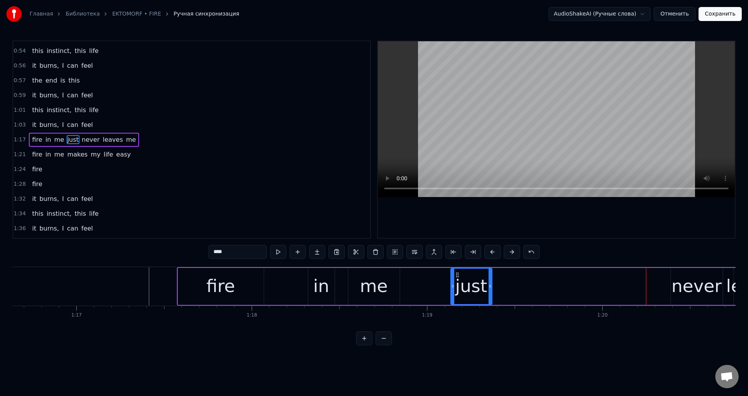
drag, startPoint x: 629, startPoint y: 274, endPoint x: 458, endPoint y: 286, distance: 171.4
click at [458, 286] on div "just" at bounding box center [471, 286] width 41 height 35
drag, startPoint x: 488, startPoint y: 287, endPoint x: 464, endPoint y: 290, distance: 24.3
click at [464, 290] on div at bounding box center [465, 286] width 3 height 35
click at [684, 277] on div "never" at bounding box center [696, 286] width 50 height 26
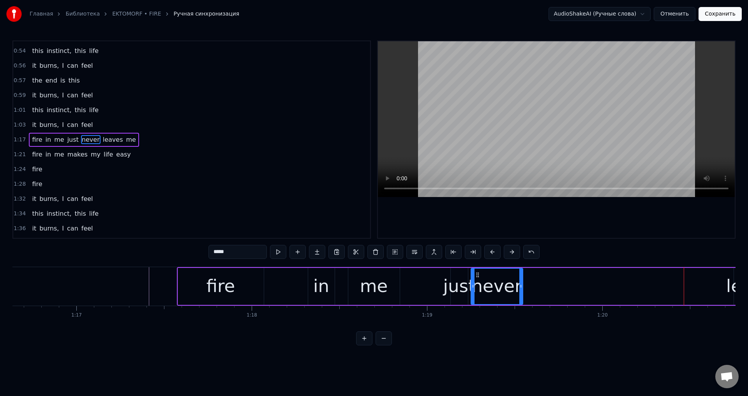
drag, startPoint x: 676, startPoint y: 274, endPoint x: 476, endPoint y: 286, distance: 200.5
click at [476, 286] on div "never" at bounding box center [496, 286] width 51 height 35
drag, startPoint x: 519, startPoint y: 288, endPoint x: 509, endPoint y: 288, distance: 10.1
click at [509, 288] on icon at bounding box center [510, 286] width 3 height 6
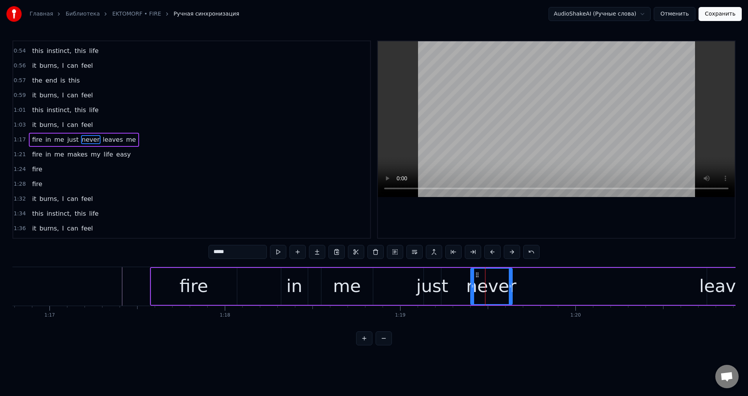
scroll to position [0, 13462]
click at [434, 282] on div "just" at bounding box center [428, 286] width 32 height 26
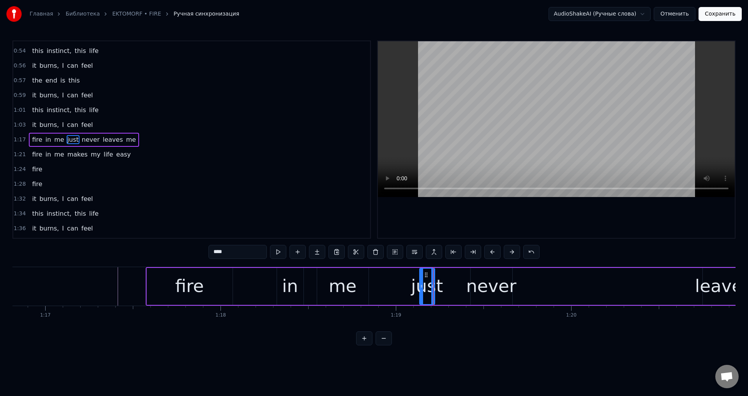
click at [432, 283] on div at bounding box center [432, 286] width 3 height 35
click at [483, 277] on div "never" at bounding box center [491, 286] width 50 height 26
type input "*****"
drag, startPoint x: 477, startPoint y: 273, endPoint x: 449, endPoint y: 278, distance: 28.5
click at [449, 278] on div "never" at bounding box center [460, 286] width 42 height 37
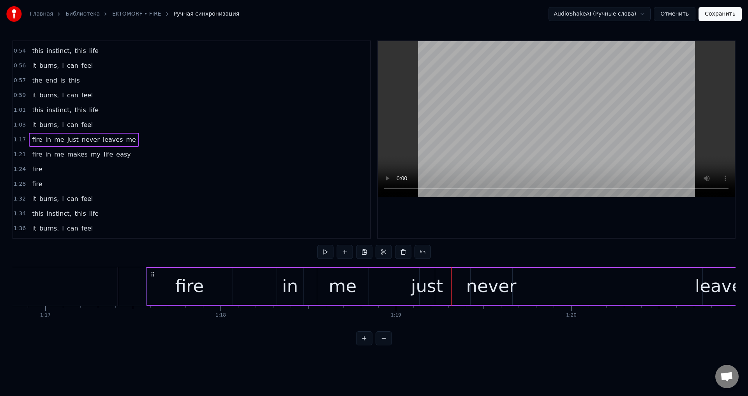
click at [478, 278] on div "never" at bounding box center [491, 286] width 50 height 26
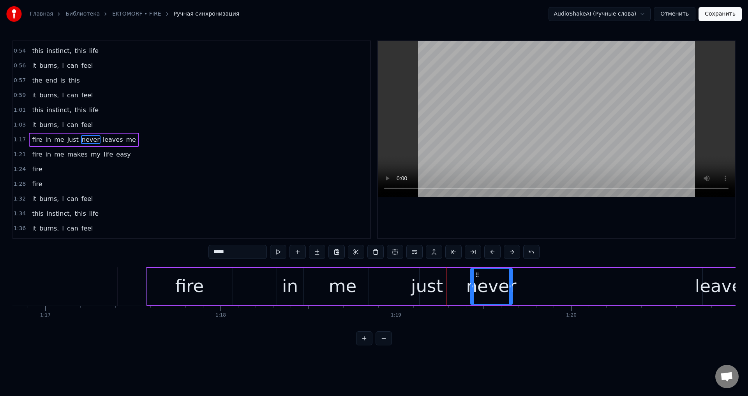
drag, startPoint x: 475, startPoint y: 275, endPoint x: 466, endPoint y: 282, distance: 11.1
click at [456, 278] on div "never" at bounding box center [460, 286] width 42 height 37
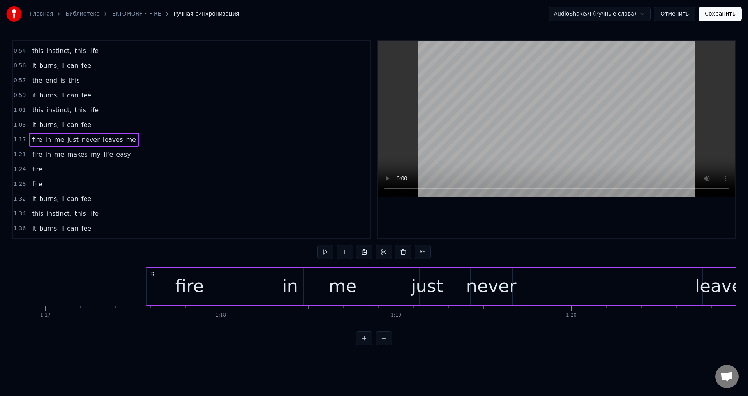
click at [476, 286] on div "never" at bounding box center [491, 286] width 50 height 26
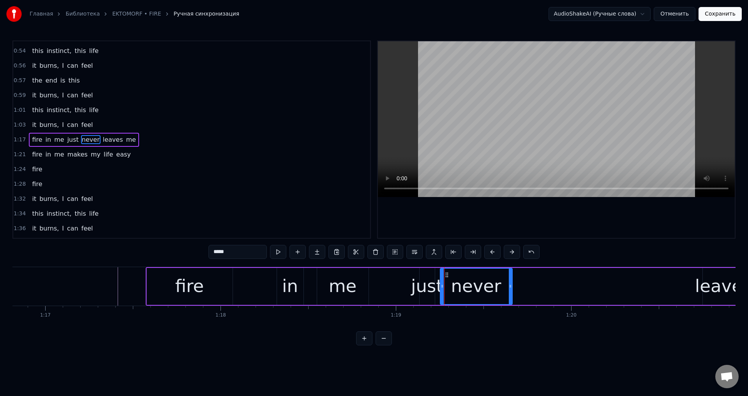
drag, startPoint x: 472, startPoint y: 287, endPoint x: 441, endPoint y: 289, distance: 30.5
click at [441, 289] on div at bounding box center [441, 286] width 3 height 35
drag, startPoint x: 472, startPoint y: 280, endPoint x: 440, endPoint y: 285, distance: 32.3
click at [440, 285] on div at bounding box center [440, 286] width 3 height 35
drag, startPoint x: 539, startPoint y: 287, endPoint x: 451, endPoint y: 291, distance: 88.5
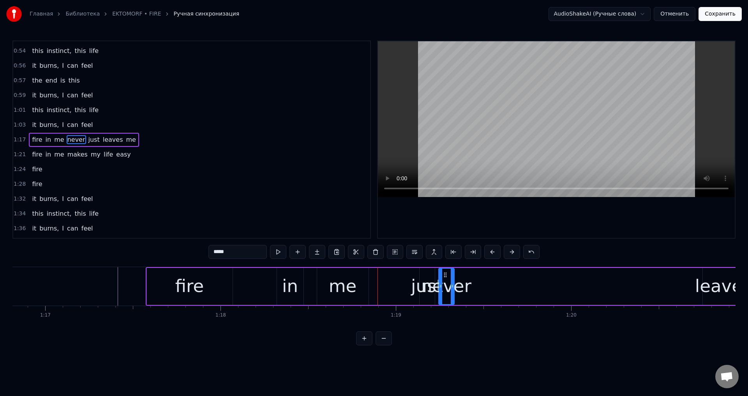
click at [451, 291] on div at bounding box center [452, 286] width 3 height 35
click at [333, 288] on div "me" at bounding box center [343, 286] width 28 height 26
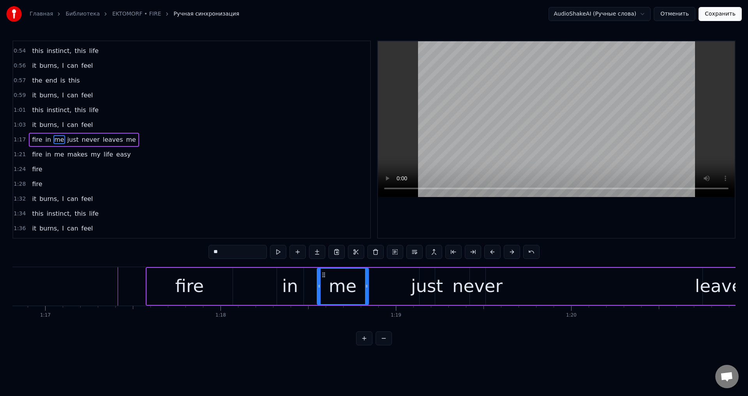
click at [471, 276] on div "never" at bounding box center [477, 286] width 50 height 26
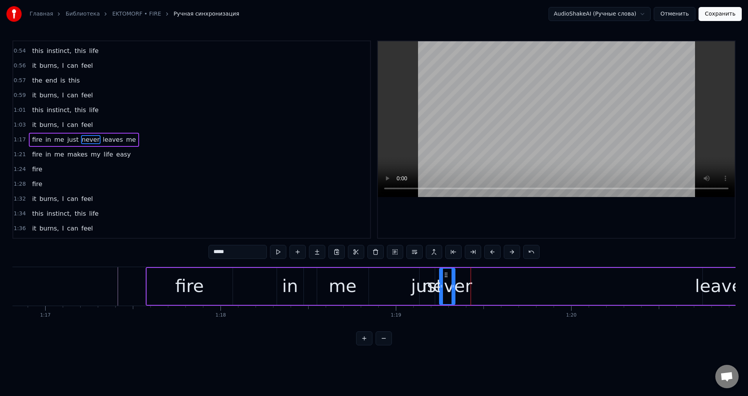
drag, startPoint x: 474, startPoint y: 275, endPoint x: 444, endPoint y: 280, distance: 31.2
click at [444, 280] on div "never" at bounding box center [447, 286] width 15 height 35
click at [294, 289] on div "in" at bounding box center [290, 286] width 16 height 26
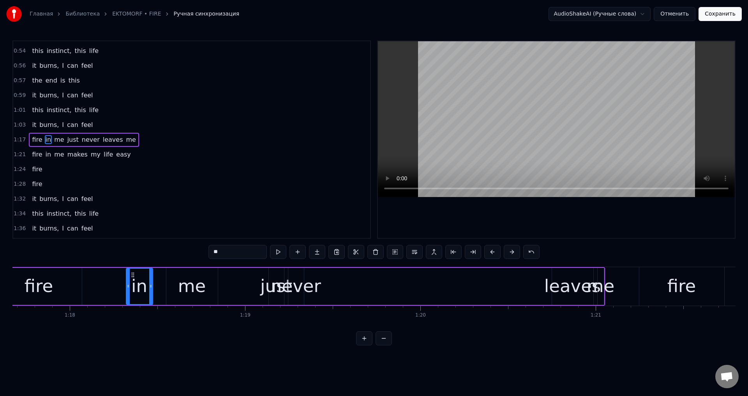
click at [593, 281] on div "me" at bounding box center [601, 286] width 28 height 26
click at [578, 279] on div "leaves" at bounding box center [572, 286] width 57 height 26
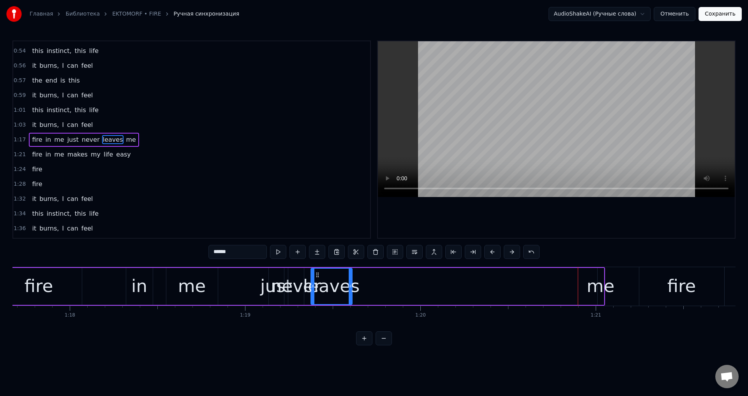
drag, startPoint x: 558, startPoint y: 274, endPoint x: 317, endPoint y: 284, distance: 241.3
click at [317, 284] on div "leaves" at bounding box center [331, 286] width 41 height 35
click at [595, 285] on div "me" at bounding box center [601, 286] width 28 height 26
type input "**"
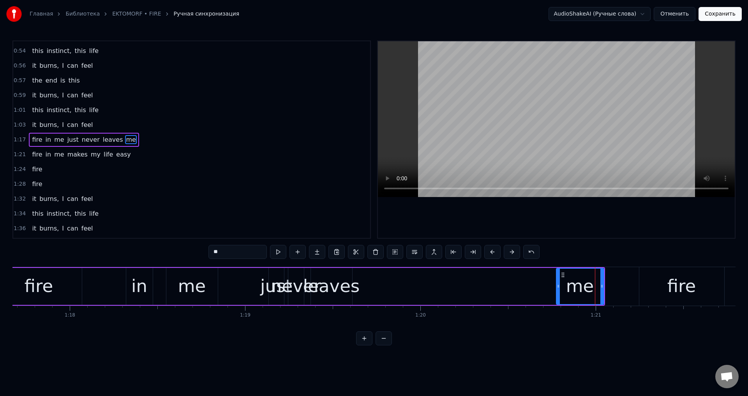
drag, startPoint x: 598, startPoint y: 285, endPoint x: 557, endPoint y: 287, distance: 41.3
click at [557, 287] on icon at bounding box center [558, 286] width 3 height 6
drag, startPoint x: 561, startPoint y: 276, endPoint x: 460, endPoint y: 280, distance: 101.3
click at [402, 280] on div "fire in me just never leaves me" at bounding box center [300, 286] width 610 height 39
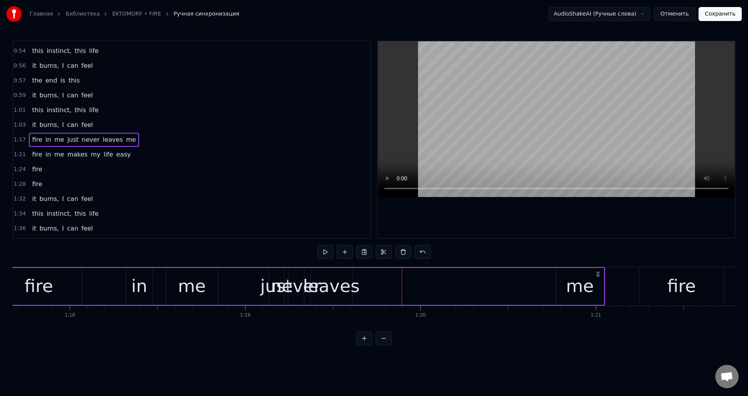
click at [571, 282] on div "me" at bounding box center [580, 286] width 28 height 26
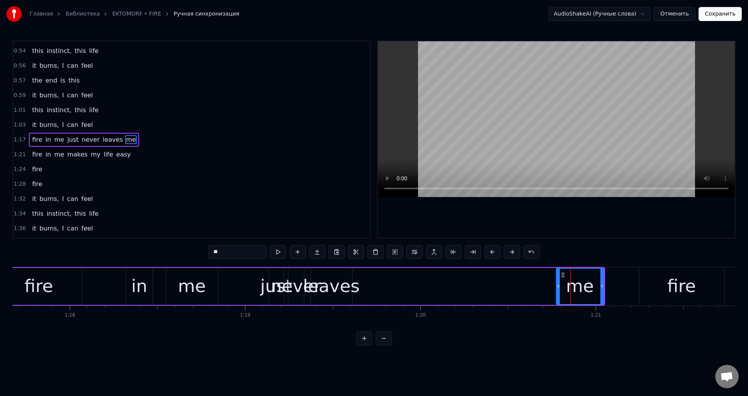
drag, startPoint x: 562, startPoint y: 274, endPoint x: 519, endPoint y: 280, distance: 43.2
click at [519, 280] on div "fire in me just never leaves me" at bounding box center [300, 286] width 610 height 39
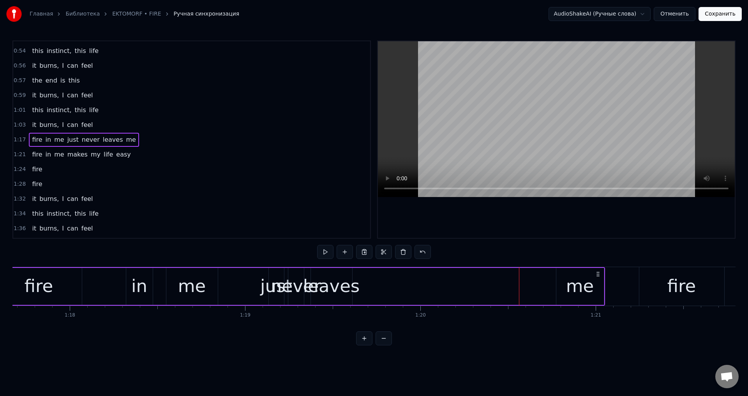
click at [562, 284] on div "me" at bounding box center [580, 286] width 48 height 37
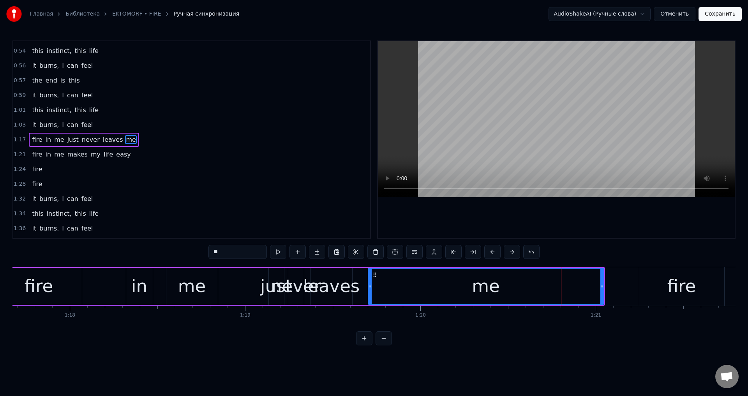
drag, startPoint x: 558, startPoint y: 286, endPoint x: 370, endPoint y: 291, distance: 188.2
click at [370, 291] on div at bounding box center [369, 286] width 3 height 35
click at [603, 287] on div "me" at bounding box center [486, 286] width 236 height 37
drag, startPoint x: 602, startPoint y: 287, endPoint x: 584, endPoint y: 288, distance: 18.8
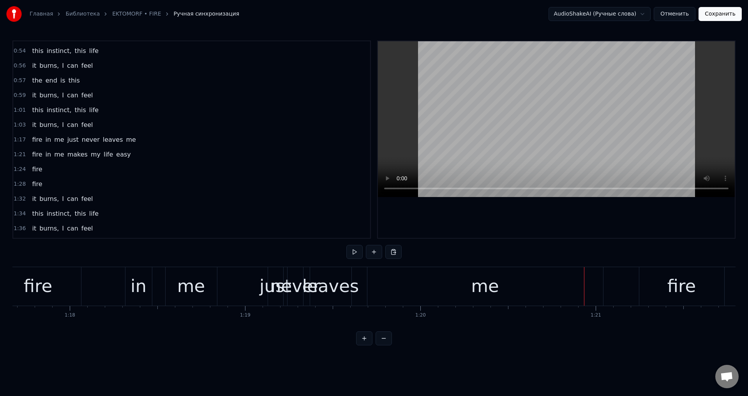
click at [583, 285] on div "me" at bounding box center [485, 286] width 236 height 39
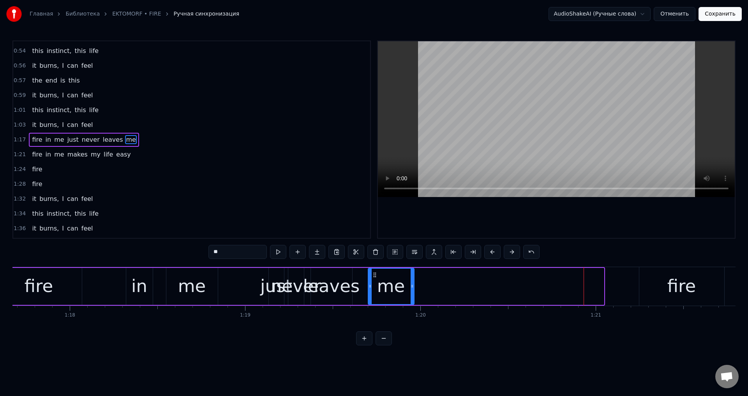
drag, startPoint x: 602, startPoint y: 286, endPoint x: 412, endPoint y: 291, distance: 189.7
click at [412, 291] on div at bounding box center [411, 286] width 3 height 35
click at [414, 291] on div at bounding box center [413, 286] width 3 height 35
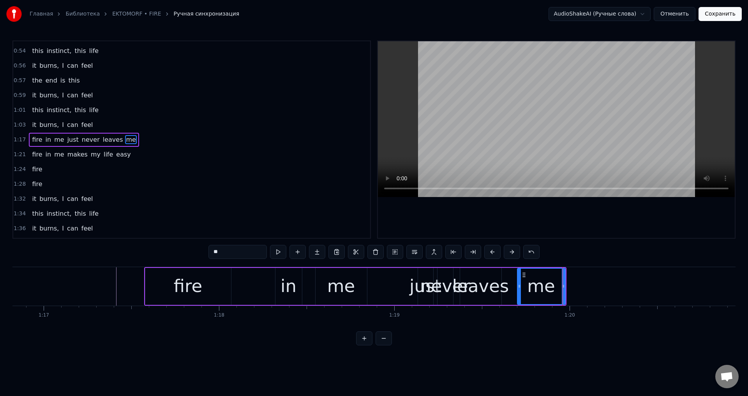
scroll to position [0, 13397]
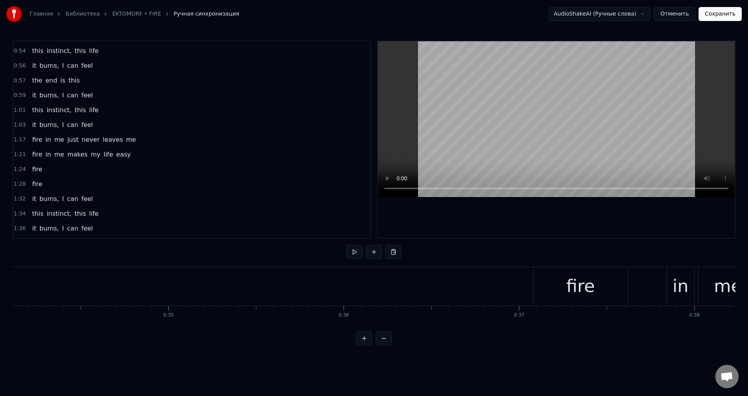
scroll to position [0, 5879]
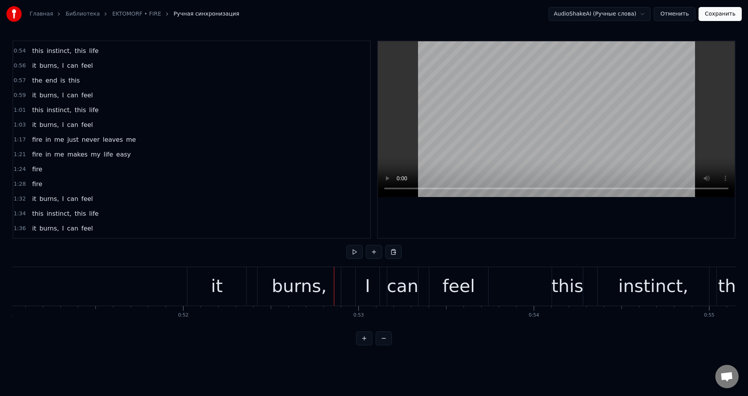
scroll to position [0, 8876]
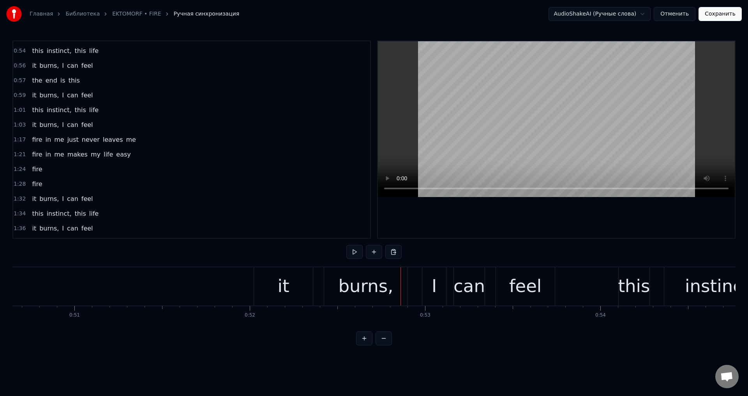
click at [280, 283] on div "it" at bounding box center [283, 286] width 12 height 26
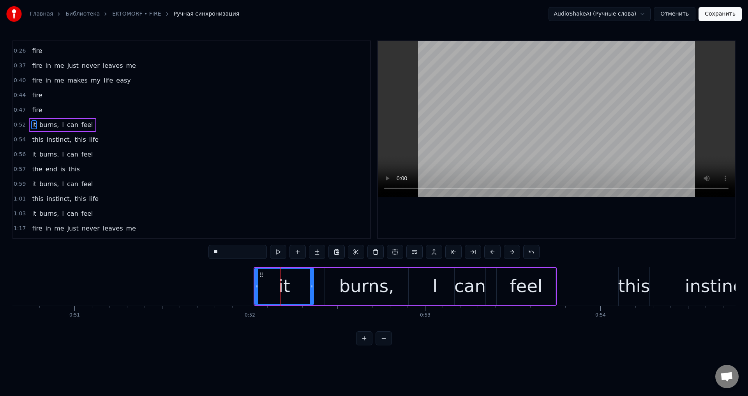
scroll to position [27, 0]
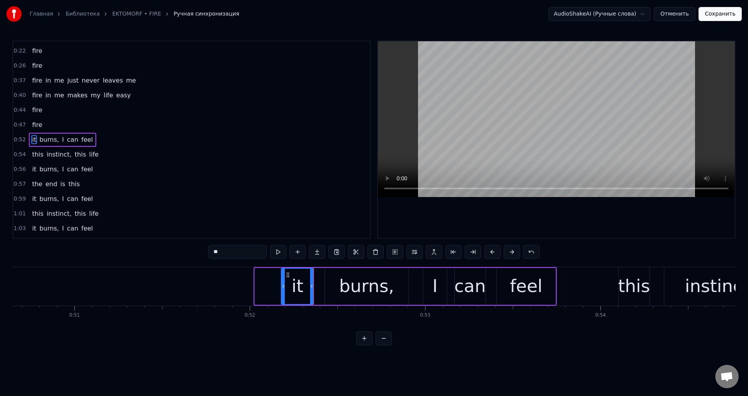
drag, startPoint x: 256, startPoint y: 287, endPoint x: 282, endPoint y: 288, distance: 26.5
click at [282, 288] on icon at bounding box center [283, 286] width 3 height 6
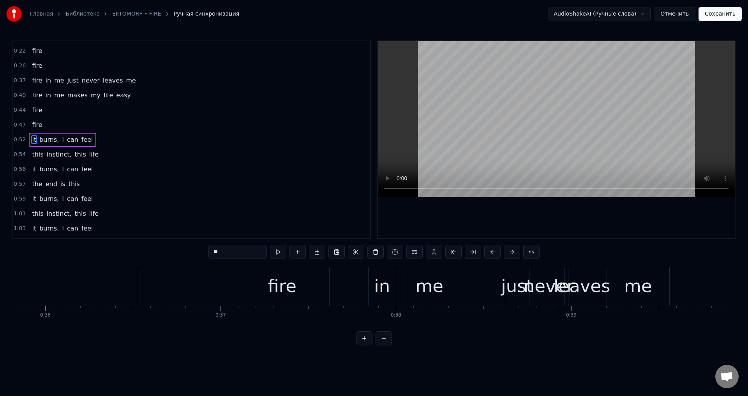
scroll to position [0, 6177]
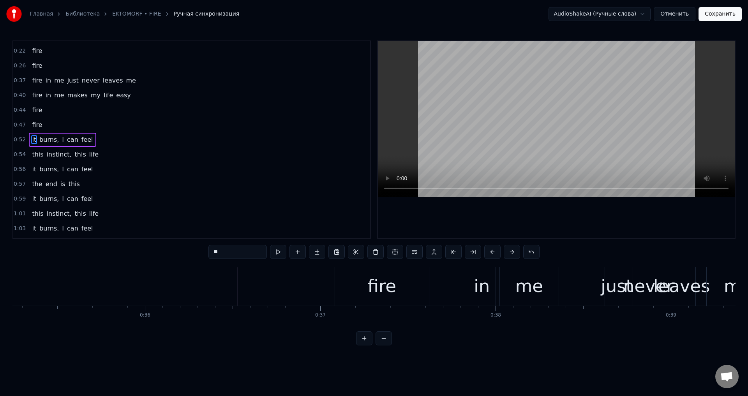
click at [365, 285] on div "fire" at bounding box center [382, 286] width 94 height 39
type input "****"
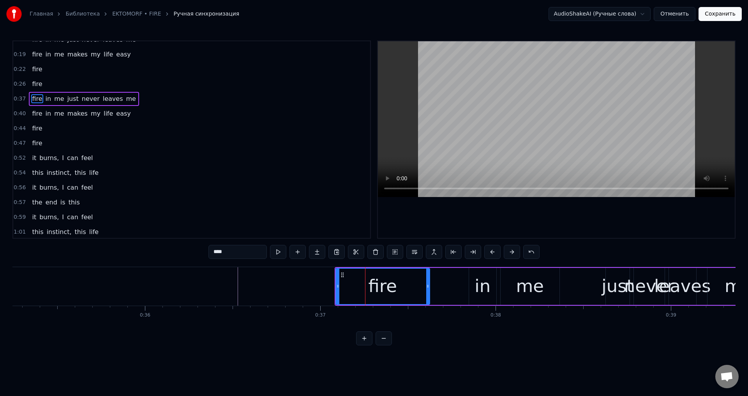
scroll to position [0, 0]
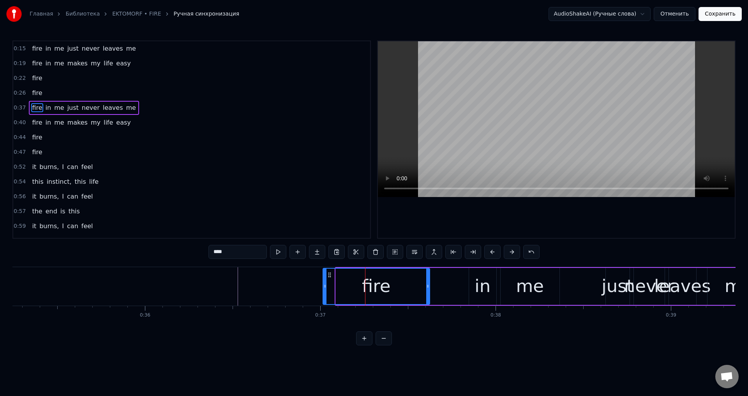
drag, startPoint x: 337, startPoint y: 283, endPoint x: 322, endPoint y: 285, distance: 15.0
click at [324, 285] on icon at bounding box center [324, 286] width 3 height 6
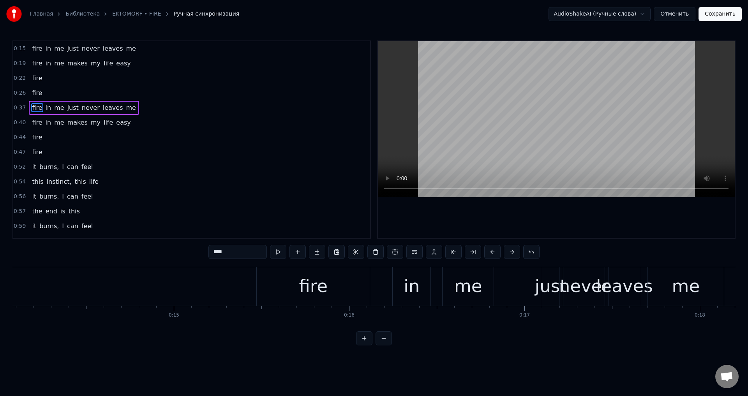
scroll to position [0, 2517]
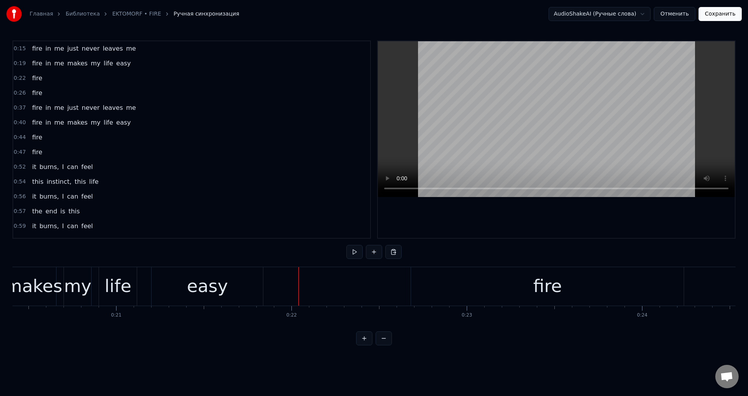
scroll to position [0, 3527]
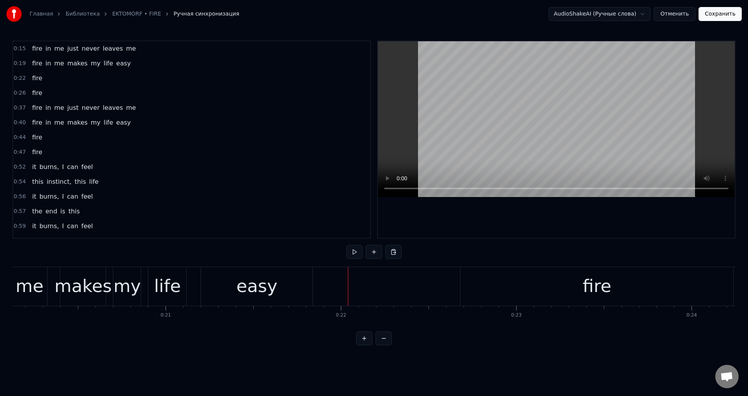
click at [222, 296] on div "easy" at bounding box center [256, 286] width 111 height 39
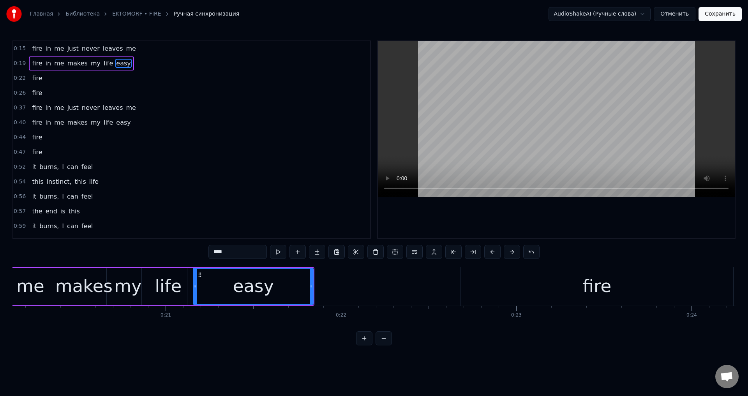
drag, startPoint x: 204, startPoint y: 284, endPoint x: 195, endPoint y: 286, distance: 9.0
click at [195, 286] on icon at bounding box center [195, 286] width 3 height 6
click at [169, 287] on div "life" at bounding box center [168, 286] width 27 height 26
type input "****"
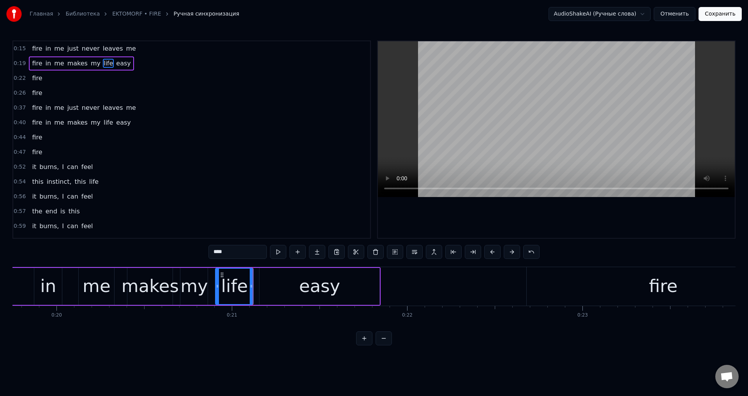
scroll to position [0, 3428]
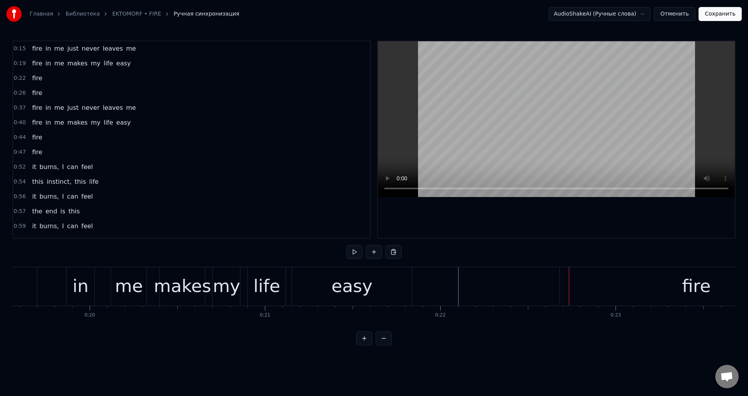
click at [570, 285] on div "fire" at bounding box center [696, 286] width 273 height 39
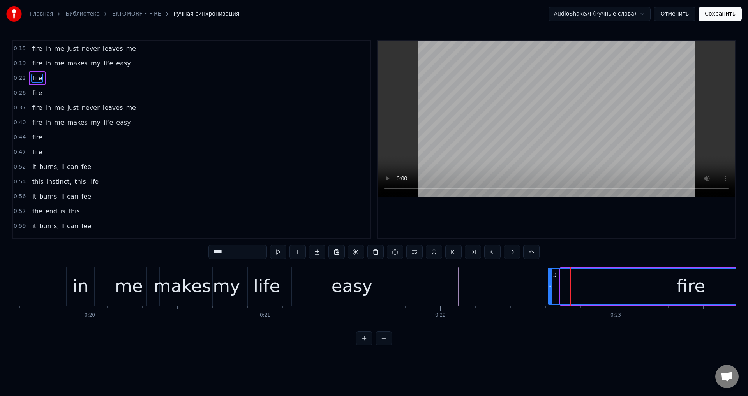
drag, startPoint x: 561, startPoint y: 287, endPoint x: 549, endPoint y: 288, distance: 12.5
click at [549, 288] on icon at bounding box center [549, 286] width 3 height 6
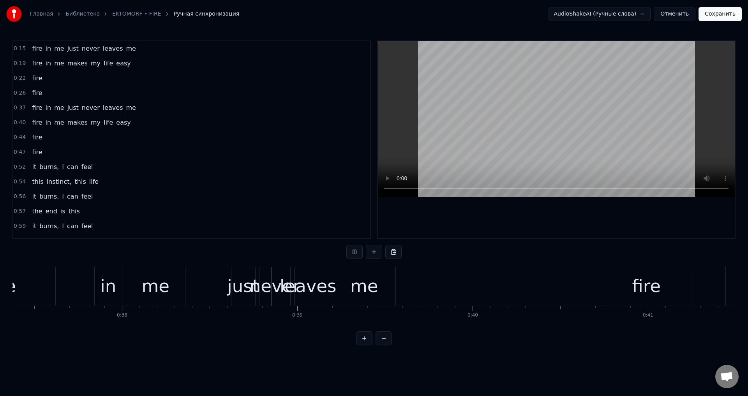
scroll to position [0, 6686]
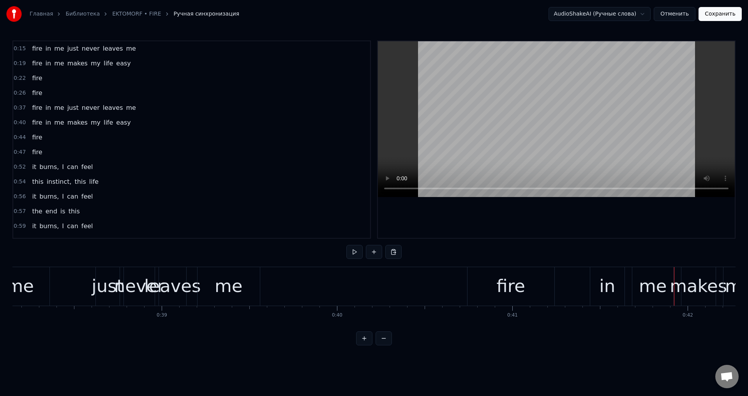
drag, startPoint x: 486, startPoint y: 277, endPoint x: 478, endPoint y: 281, distance: 8.7
click at [485, 277] on div "fire" at bounding box center [510, 286] width 87 height 39
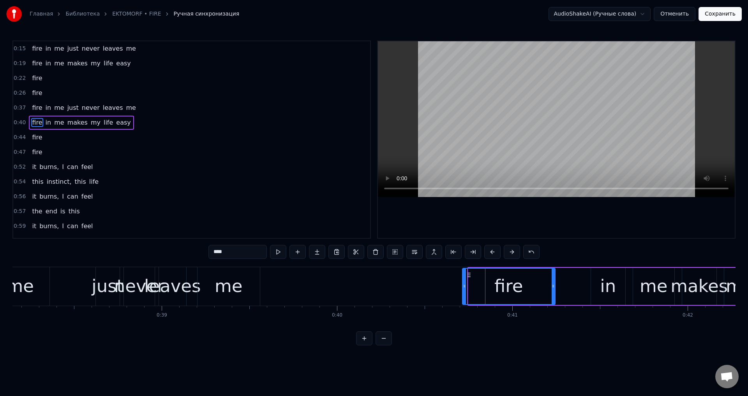
drag, startPoint x: 469, startPoint y: 285, endPoint x: 462, endPoint y: 288, distance: 6.7
click at [463, 288] on icon at bounding box center [464, 286] width 3 height 6
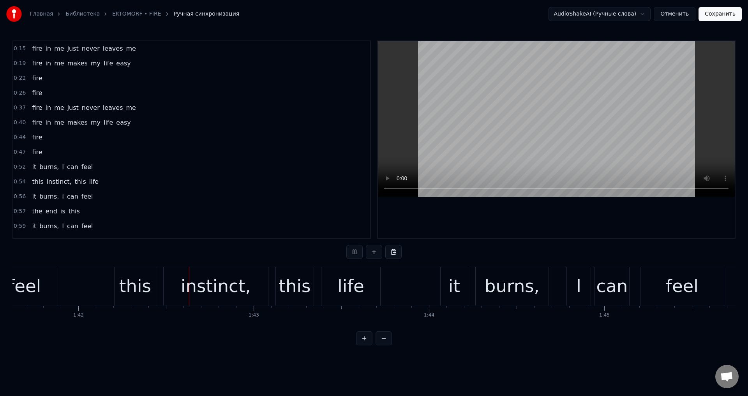
scroll to position [0, 17810]
click at [300, 277] on div "this" at bounding box center [294, 286] width 32 height 26
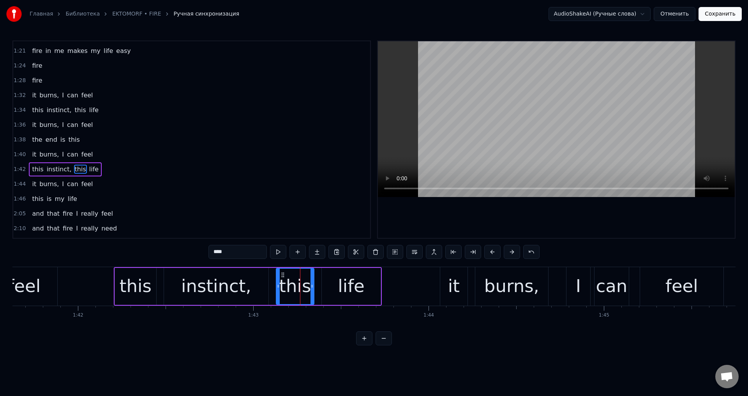
scroll to position [264, 0]
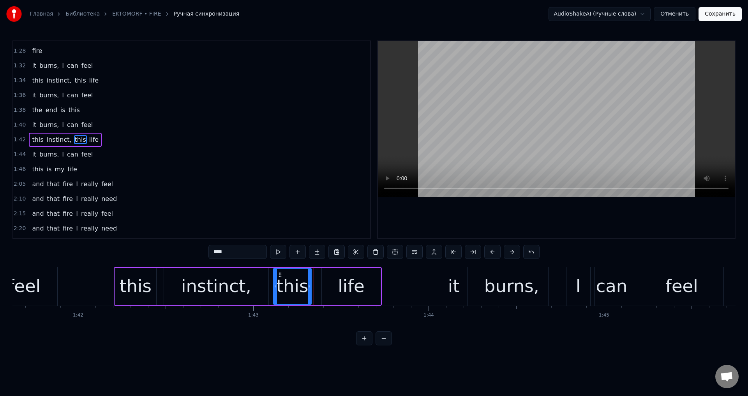
click at [280, 275] on icon at bounding box center [280, 275] width 6 height 6
click at [328, 275] on div "life" at bounding box center [351, 286] width 59 height 37
type input "****"
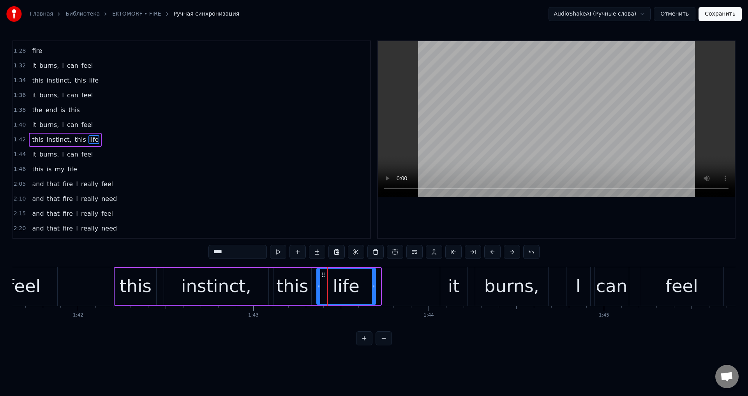
drag, startPoint x: 326, startPoint y: 275, endPoint x: 321, endPoint y: 277, distance: 5.4
click at [321, 277] on icon at bounding box center [323, 275] width 6 height 6
click at [375, 279] on div "life" at bounding box center [346, 286] width 60 height 37
drag, startPoint x: 373, startPoint y: 280, endPoint x: 364, endPoint y: 284, distance: 10.2
click at [364, 284] on div at bounding box center [363, 286] width 3 height 35
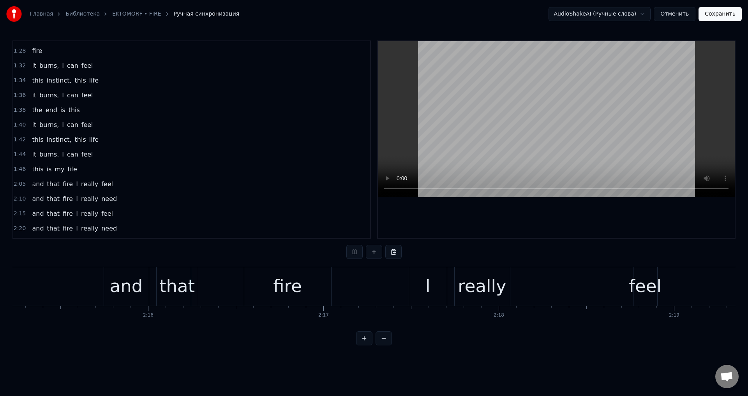
scroll to position [0, 23699]
click at [643, 275] on div "feel" at bounding box center [644, 286] width 33 height 26
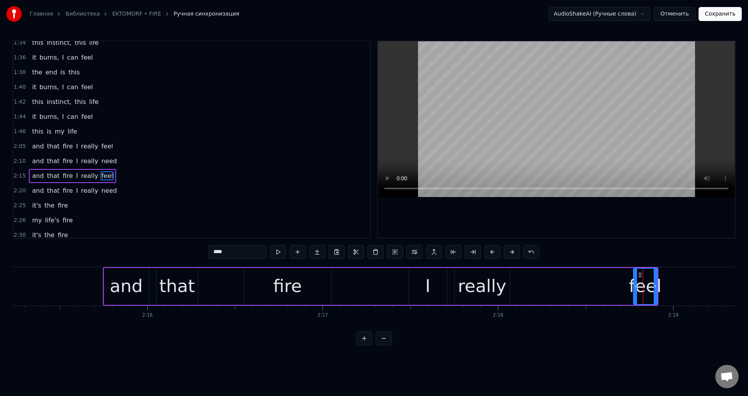
scroll to position [338, 0]
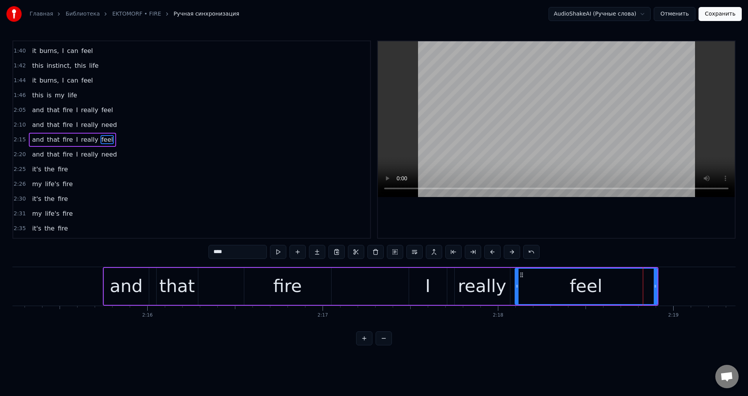
drag, startPoint x: 635, startPoint y: 278, endPoint x: 517, endPoint y: 284, distance: 118.1
click at [517, 284] on div at bounding box center [516, 286] width 3 height 35
click at [423, 285] on div "I" at bounding box center [428, 286] width 38 height 37
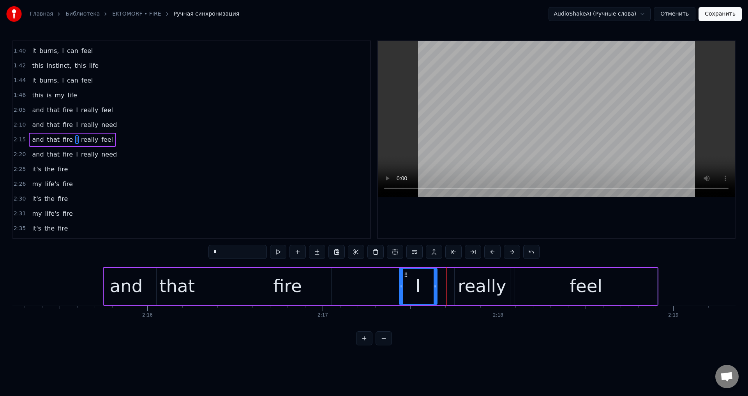
drag, startPoint x: 414, startPoint y: 275, endPoint x: 405, endPoint y: 277, distance: 9.2
click at [405, 277] on icon at bounding box center [406, 275] width 6 height 6
click at [459, 277] on div "really" at bounding box center [481, 286] width 55 height 37
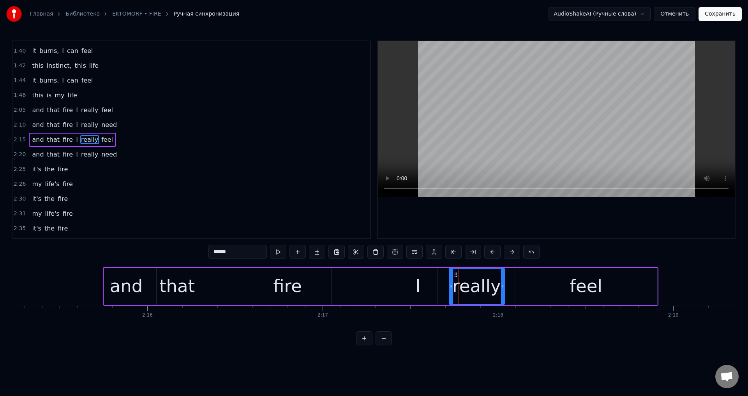
drag, startPoint x: 460, startPoint y: 275, endPoint x: 455, endPoint y: 275, distance: 5.5
click at [455, 275] on icon at bounding box center [456, 275] width 6 height 6
click at [529, 284] on div "feel" at bounding box center [586, 286] width 142 height 37
type input "****"
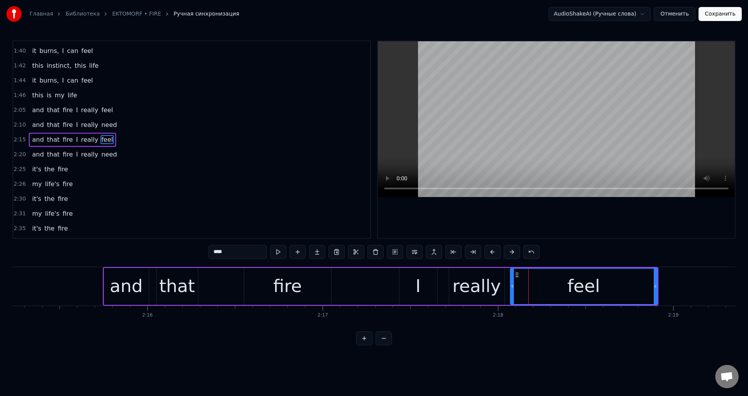
drag, startPoint x: 516, startPoint y: 280, endPoint x: 511, endPoint y: 280, distance: 4.7
click at [511, 280] on div at bounding box center [512, 286] width 3 height 35
click at [399, 358] on html "Главная Библиотека EKTOMORF • FIRE Ручная синхронизация AudioShakeAI (Ручные сл…" at bounding box center [374, 179] width 748 height 358
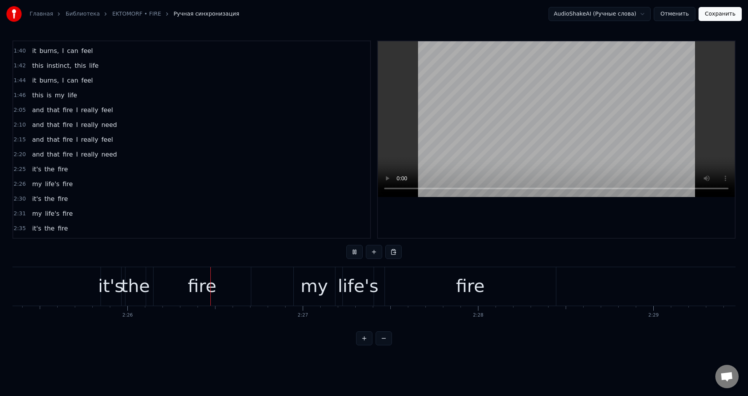
scroll to position [0, 25509]
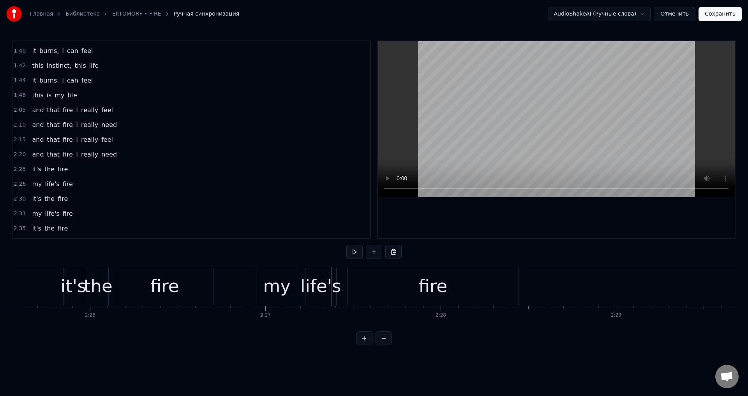
click at [59, 166] on span "fire" at bounding box center [63, 169] width 12 height 9
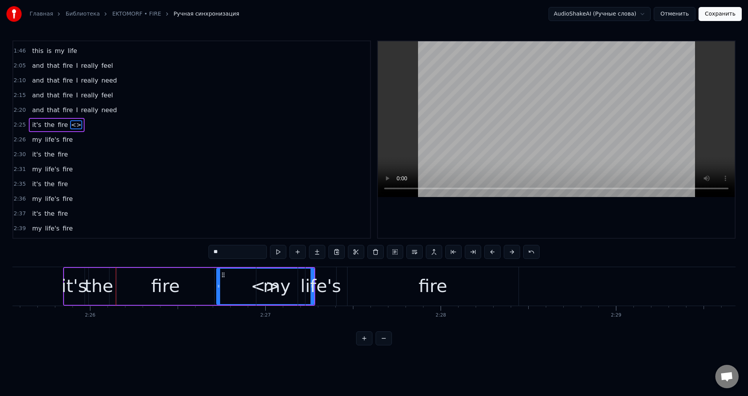
scroll to position [368, 0]
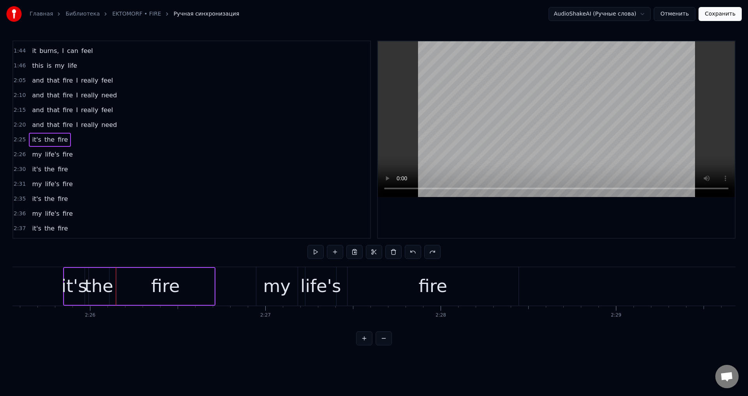
click at [70, 286] on div "it's" at bounding box center [75, 286] width 26 height 26
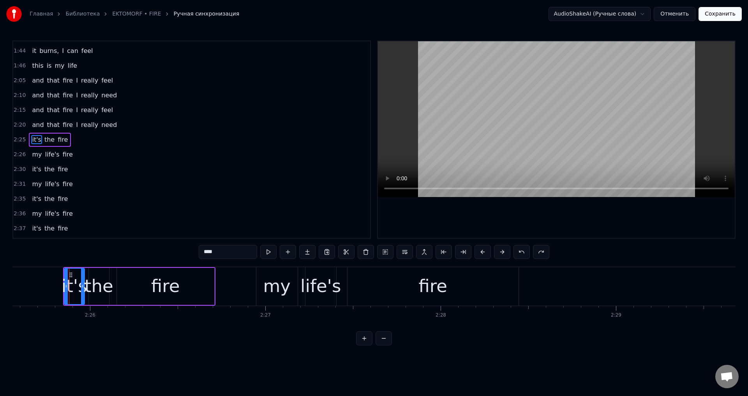
click at [282, 278] on div "my" at bounding box center [276, 286] width 27 height 26
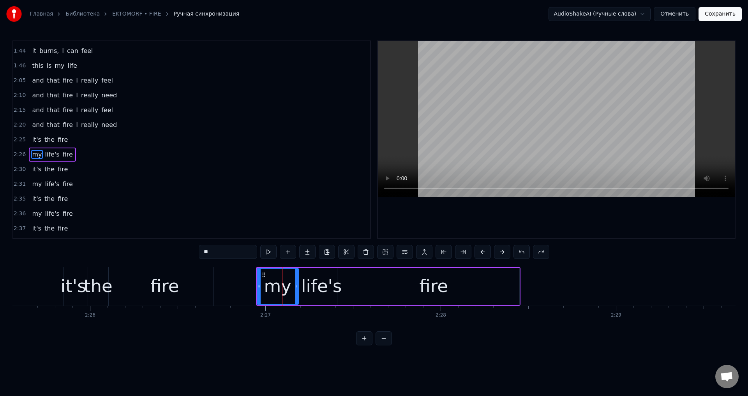
scroll to position [382, 0]
click at [58, 125] on span "fire" at bounding box center [63, 124] width 12 height 9
type input "****"
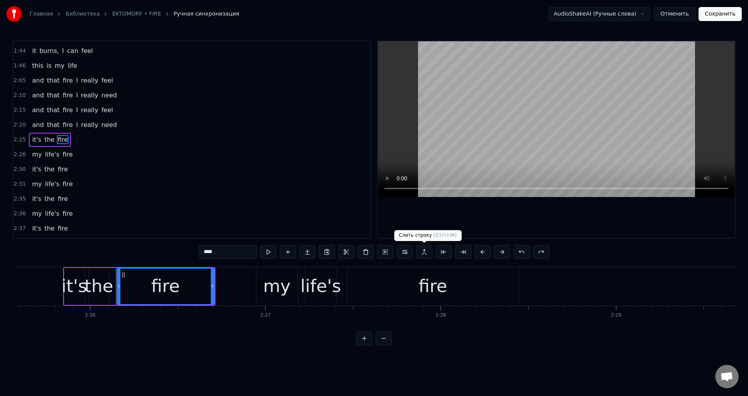
click at [421, 252] on button at bounding box center [424, 252] width 16 height 14
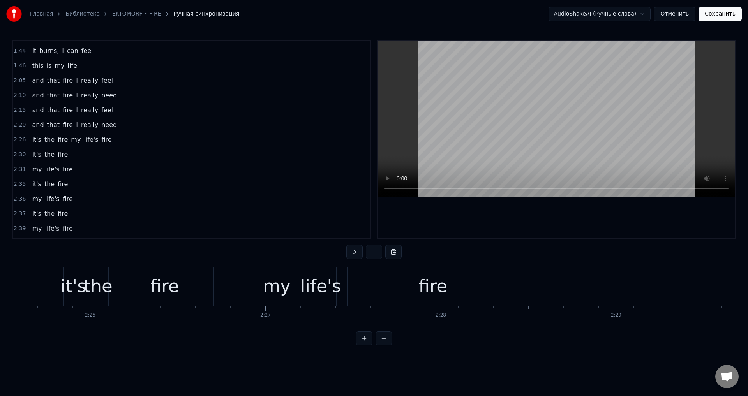
scroll to position [0, 25492]
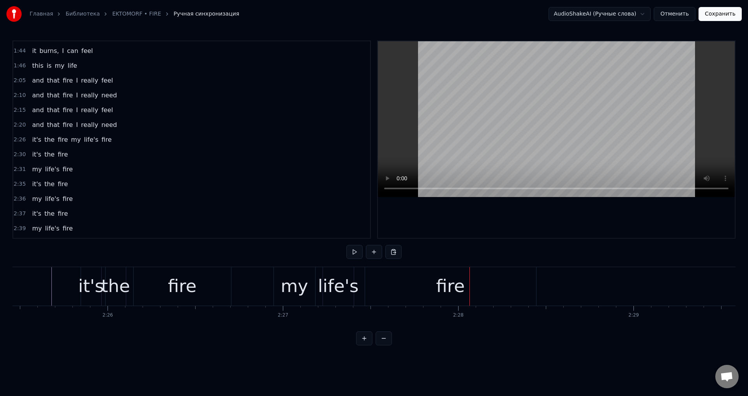
click at [191, 284] on div "fire" at bounding box center [182, 286] width 29 height 26
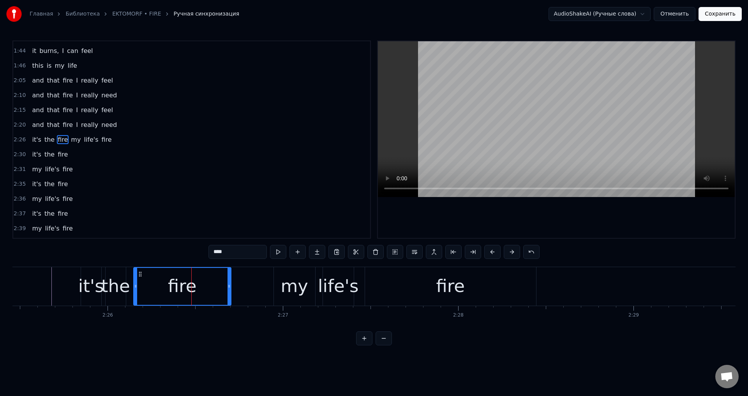
click at [243, 256] on input "****" at bounding box center [237, 252] width 58 height 14
type input "*****"
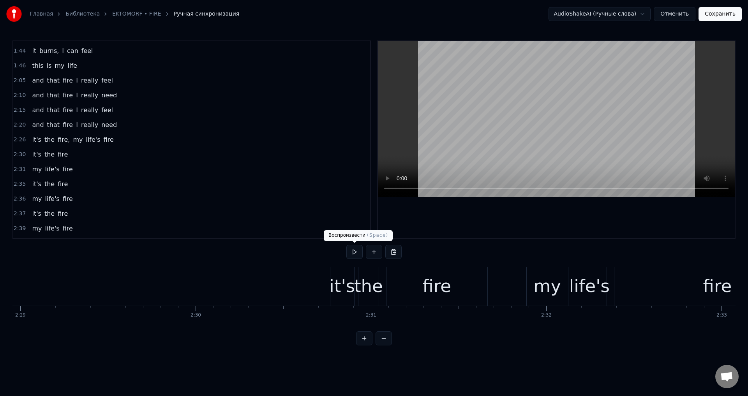
scroll to position [0, 26142]
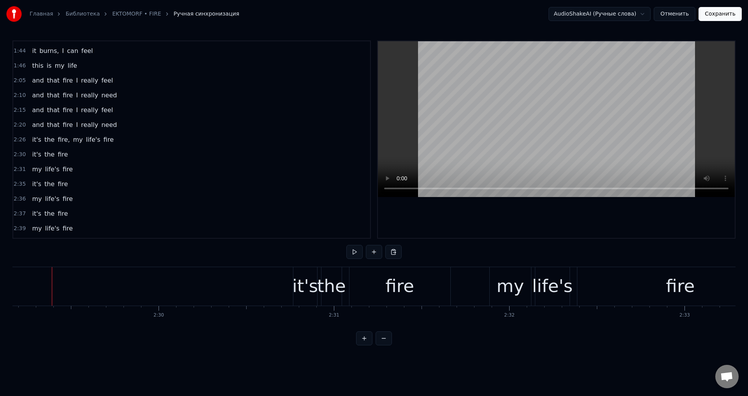
click at [58, 156] on span "fire" at bounding box center [63, 154] width 12 height 9
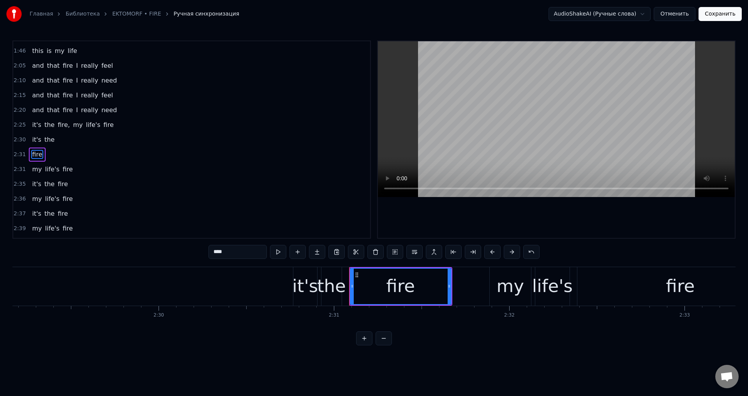
scroll to position [397, 0]
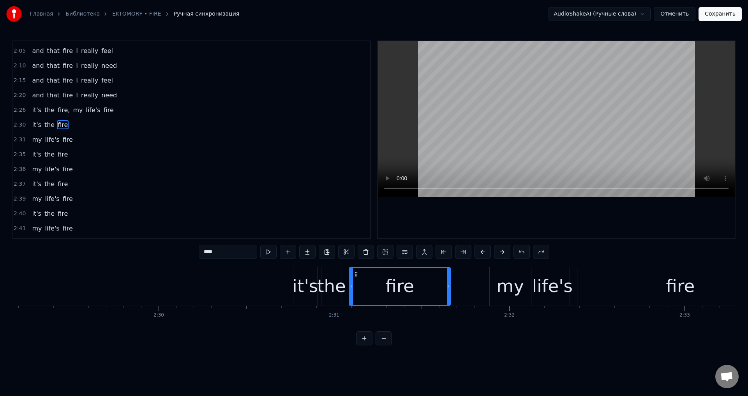
click at [60, 125] on span "fire" at bounding box center [63, 124] width 12 height 9
click at [62, 126] on span "fire" at bounding box center [63, 124] width 12 height 9
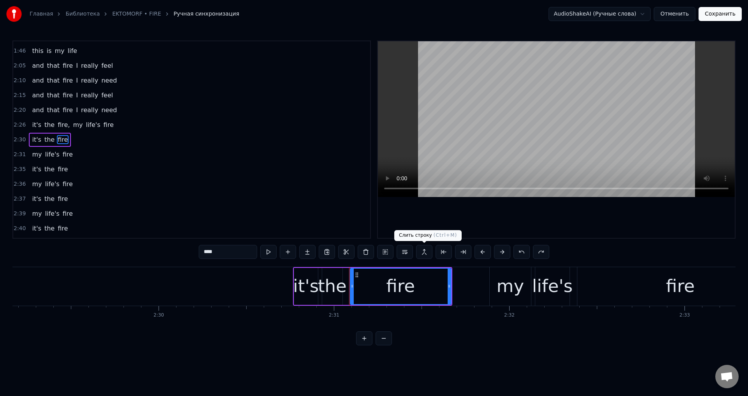
click at [427, 249] on button at bounding box center [424, 252] width 16 height 14
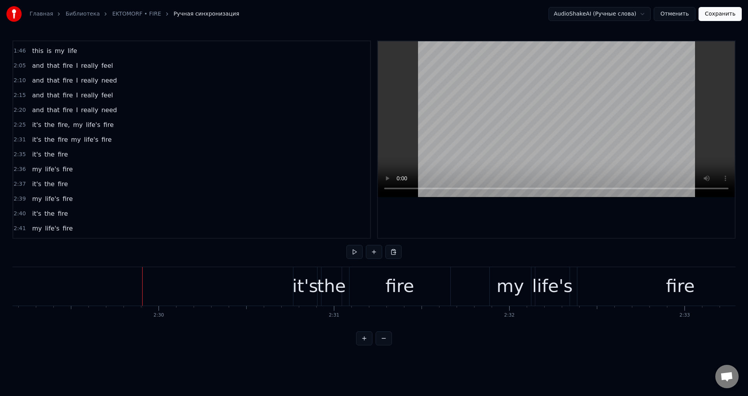
click at [413, 296] on div "fire" at bounding box center [399, 286] width 101 height 39
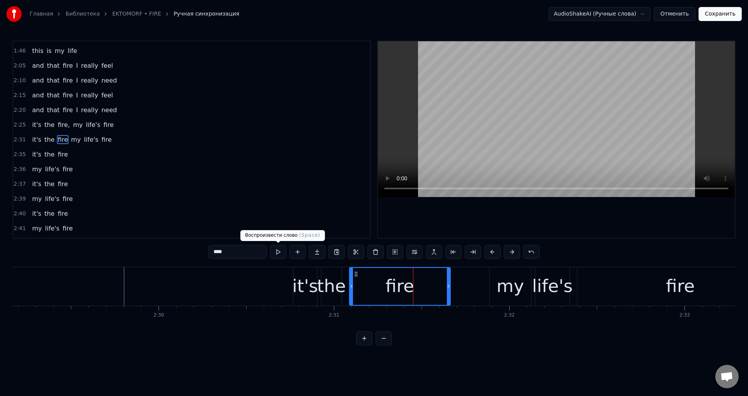
click at [239, 255] on input "****" at bounding box center [237, 252] width 58 height 14
type input "*****"
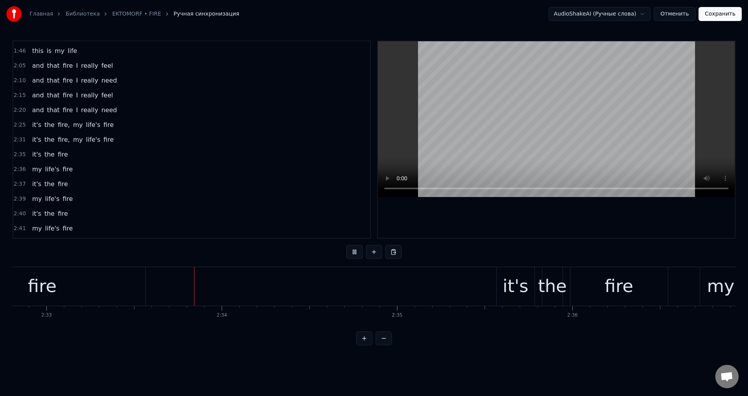
scroll to position [0, 26813]
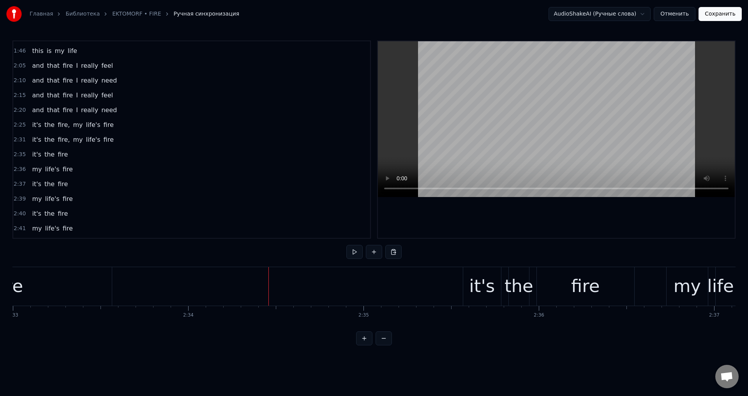
click at [60, 155] on span "fire" at bounding box center [63, 154] width 12 height 9
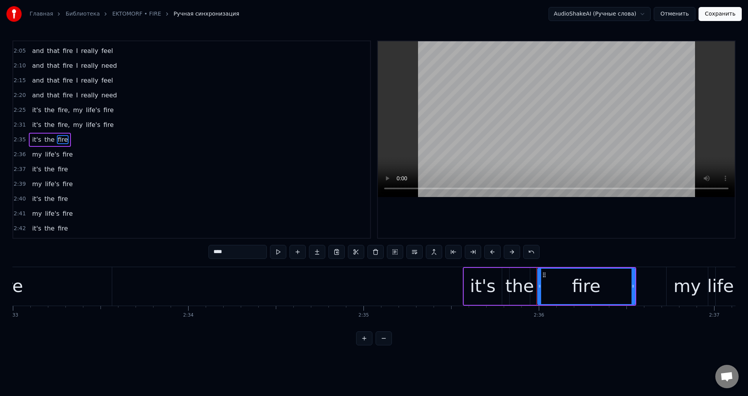
scroll to position [395, 0]
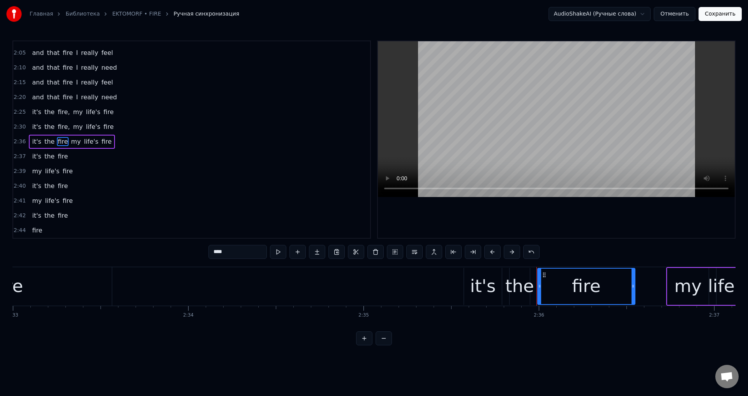
click at [58, 159] on span "fire" at bounding box center [63, 156] width 12 height 9
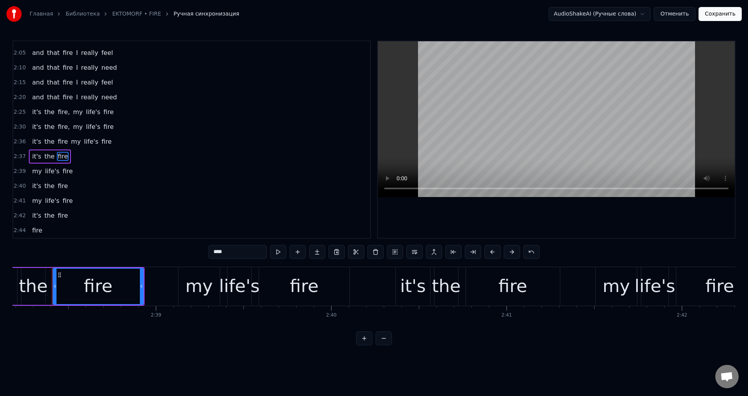
click at [59, 144] on span "fire" at bounding box center [63, 141] width 12 height 9
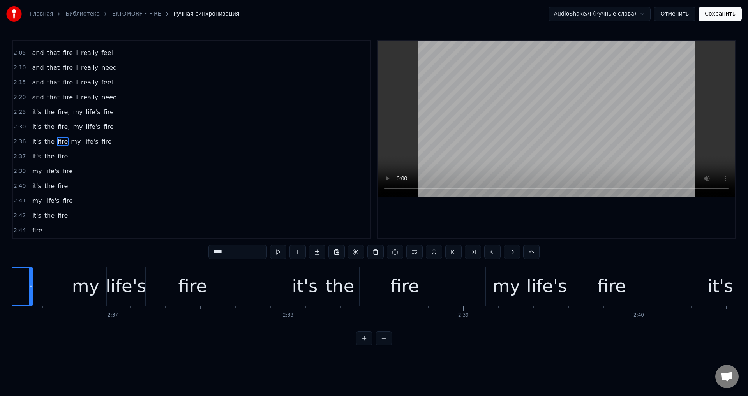
scroll to position [0, 27297]
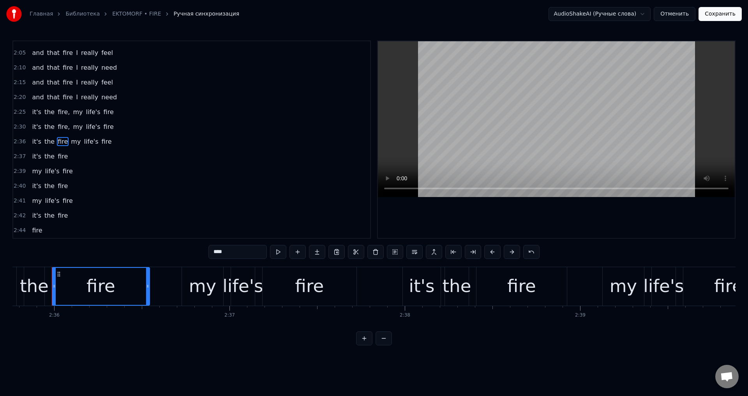
click at [234, 251] on input "****" at bounding box center [237, 252] width 58 height 14
click at [59, 157] on span "fire" at bounding box center [63, 156] width 12 height 9
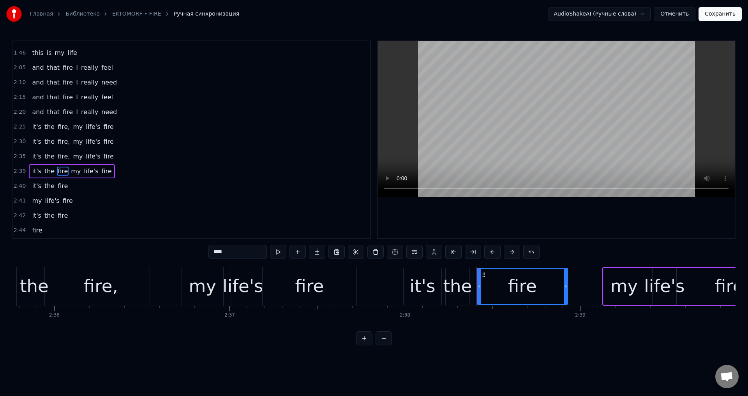
scroll to position [380, 0]
click at [240, 250] on input "****" at bounding box center [237, 252] width 58 height 14
click at [58, 188] on span "fire" at bounding box center [63, 185] width 12 height 9
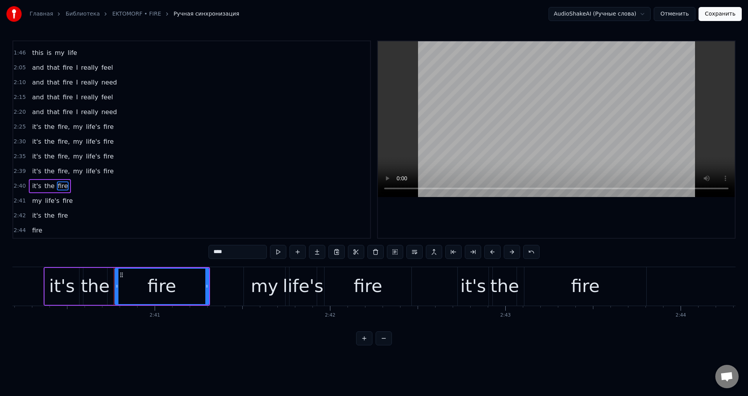
scroll to position [0, 28135]
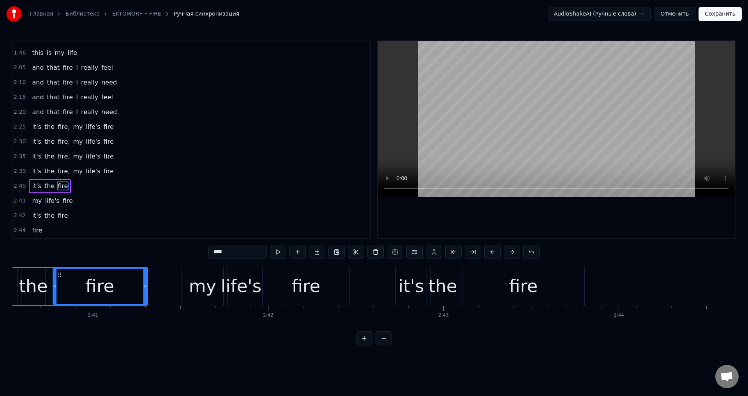
click at [233, 253] on input "****" at bounding box center [237, 252] width 58 height 14
type input "*****"
click at [60, 185] on span "fire," at bounding box center [64, 185] width 14 height 9
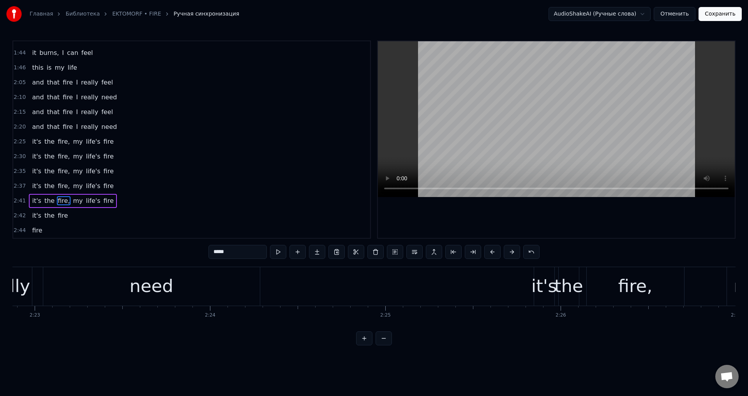
scroll to position [0, 25055]
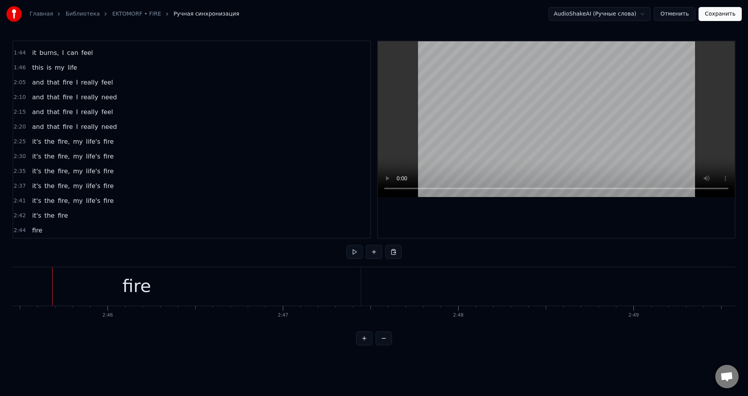
scroll to position [0, 28997]
click at [222, 274] on div "fire" at bounding box center [136, 286] width 448 height 39
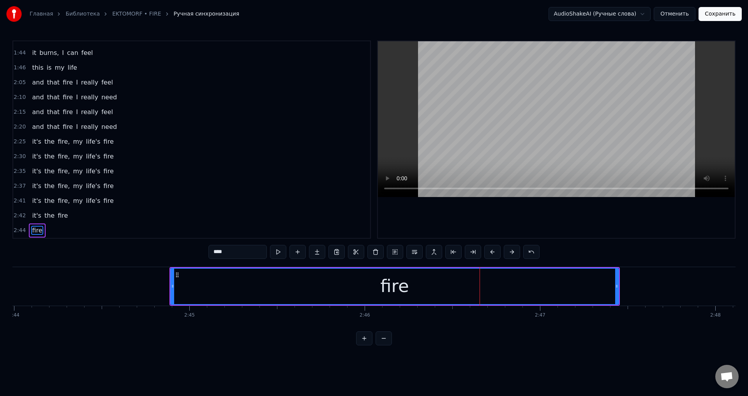
scroll to position [0, 28732]
drag, startPoint x: 179, startPoint y: 285, endPoint x: 167, endPoint y: 290, distance: 12.9
click at [168, 290] on div at bounding box center [169, 286] width 3 height 35
click at [706, 15] on button "Сохранить" at bounding box center [719, 14] width 43 height 14
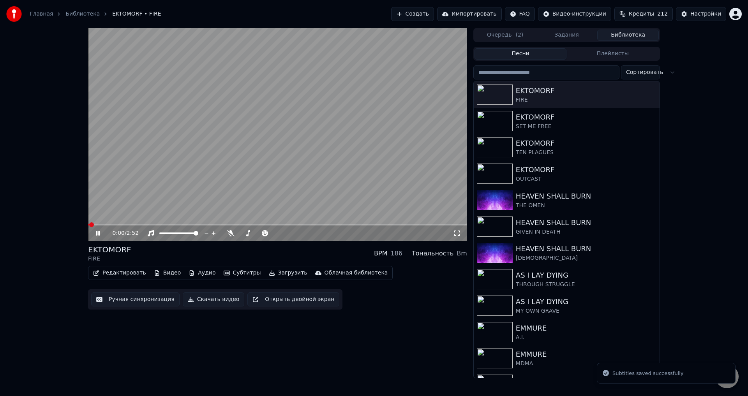
click at [95, 234] on icon at bounding box center [103, 233] width 18 height 6
click at [300, 252] on div "EKTOMORF FIRE BPM 186 Тональность Bm" at bounding box center [277, 253] width 379 height 19
click at [273, 180] on video at bounding box center [277, 134] width 379 height 213
click at [277, 223] on video at bounding box center [277, 134] width 379 height 213
click at [281, 222] on video at bounding box center [277, 134] width 379 height 213
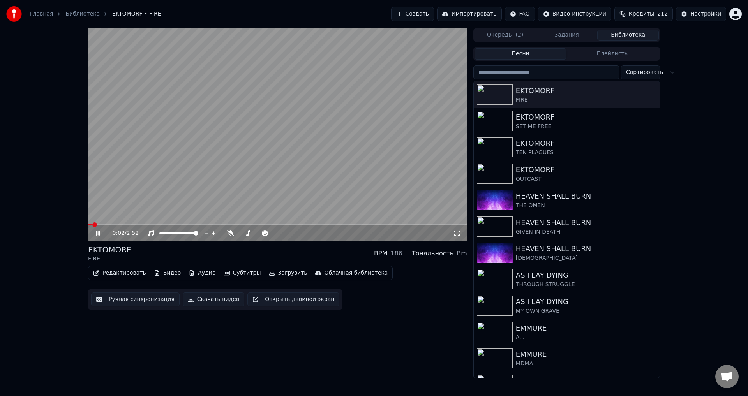
click at [281, 224] on span at bounding box center [277, 225] width 379 height 2
click at [459, 233] on icon at bounding box center [457, 233] width 8 height 6
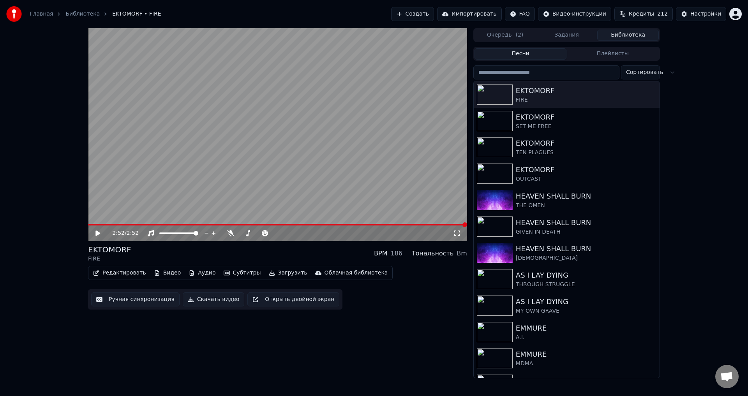
click at [279, 250] on div "EKTOMORF FIRE BPM 186 Тональность Bm" at bounding box center [277, 253] width 379 height 19
